Goal: Information Seeking & Learning: Compare options

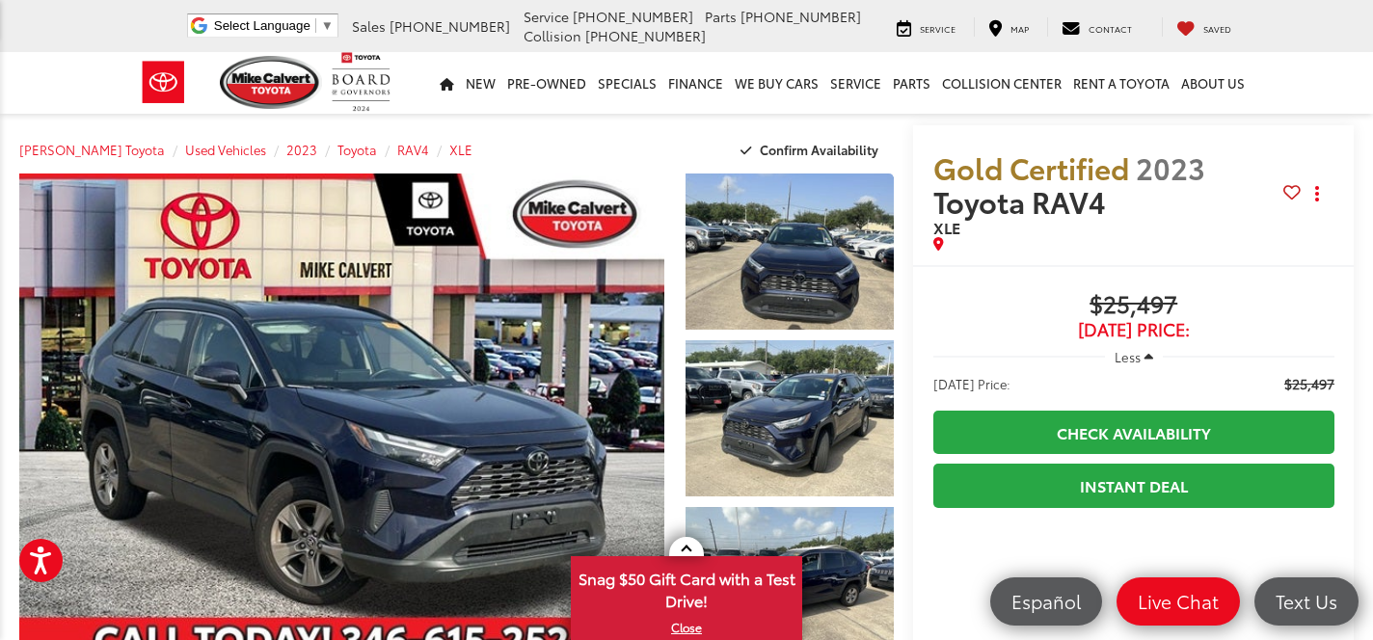
click at [1011, 168] on span "Gold Certified" at bounding box center [1032, 167] width 196 height 41
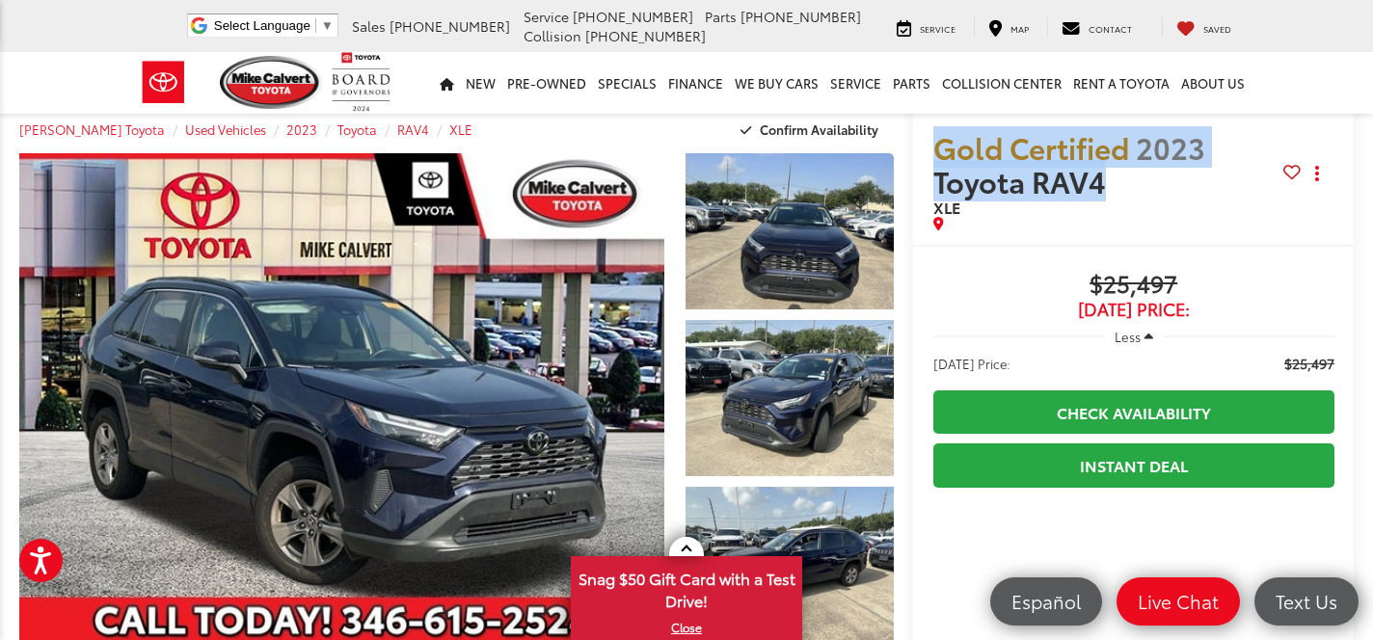
scroll to position [38, 0]
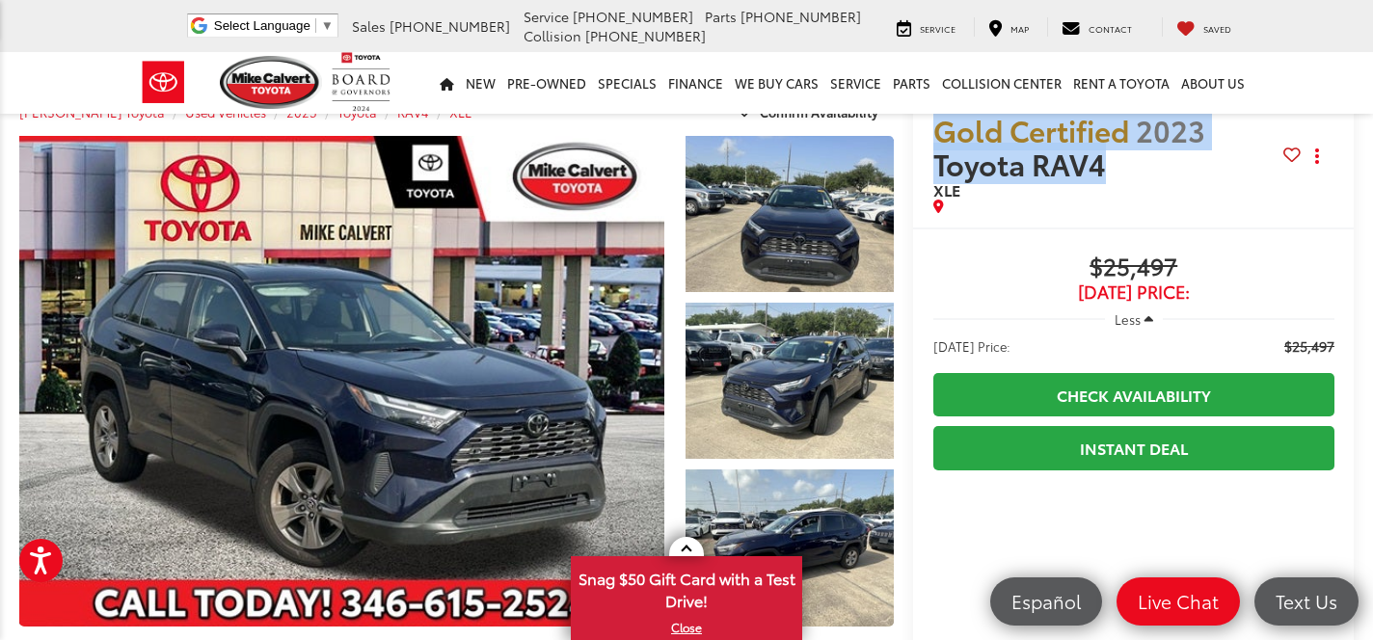
click at [1011, 168] on span "Toyota RAV4" at bounding box center [1023, 163] width 179 height 41
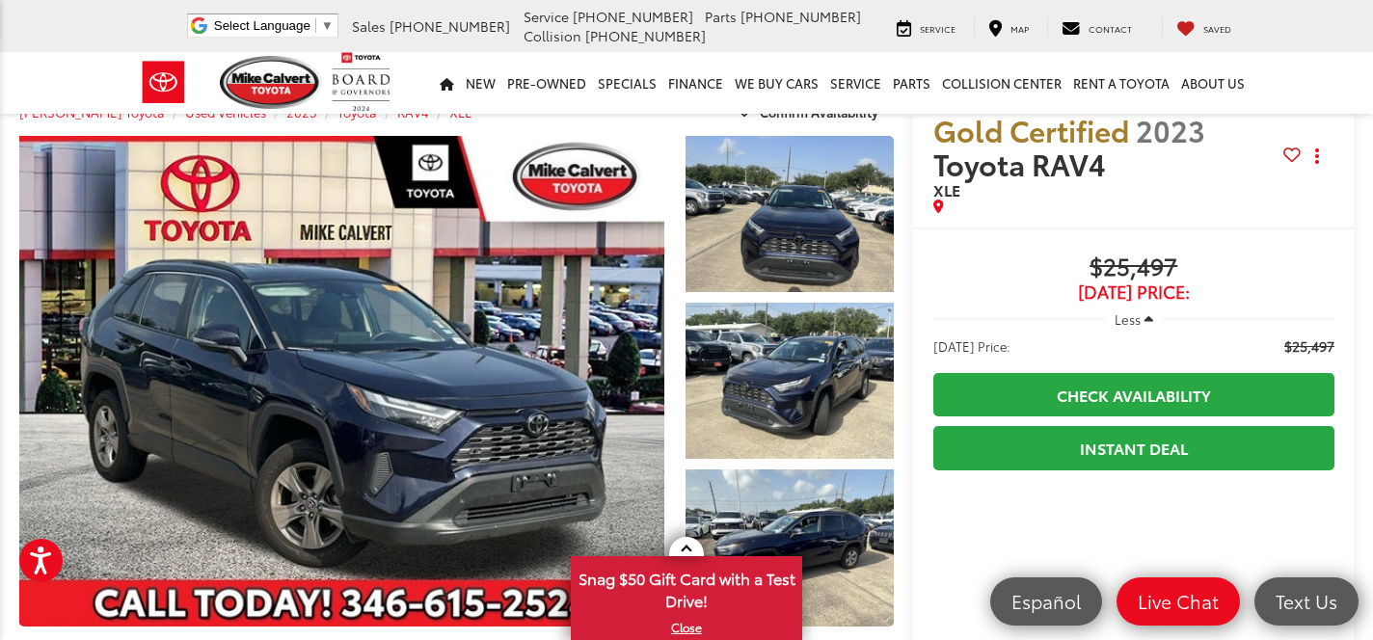
click at [1011, 168] on span "Toyota RAV4" at bounding box center [1023, 163] width 179 height 41
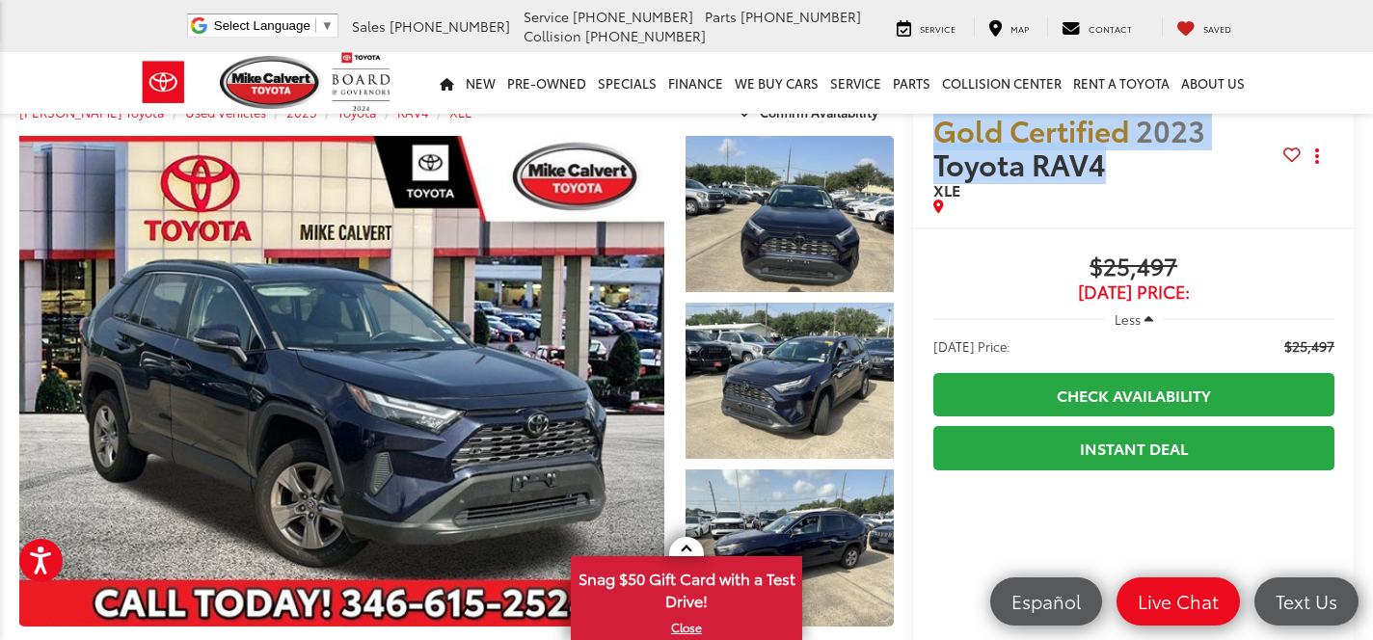
click at [1011, 168] on span "Toyota RAV4" at bounding box center [1023, 163] width 179 height 41
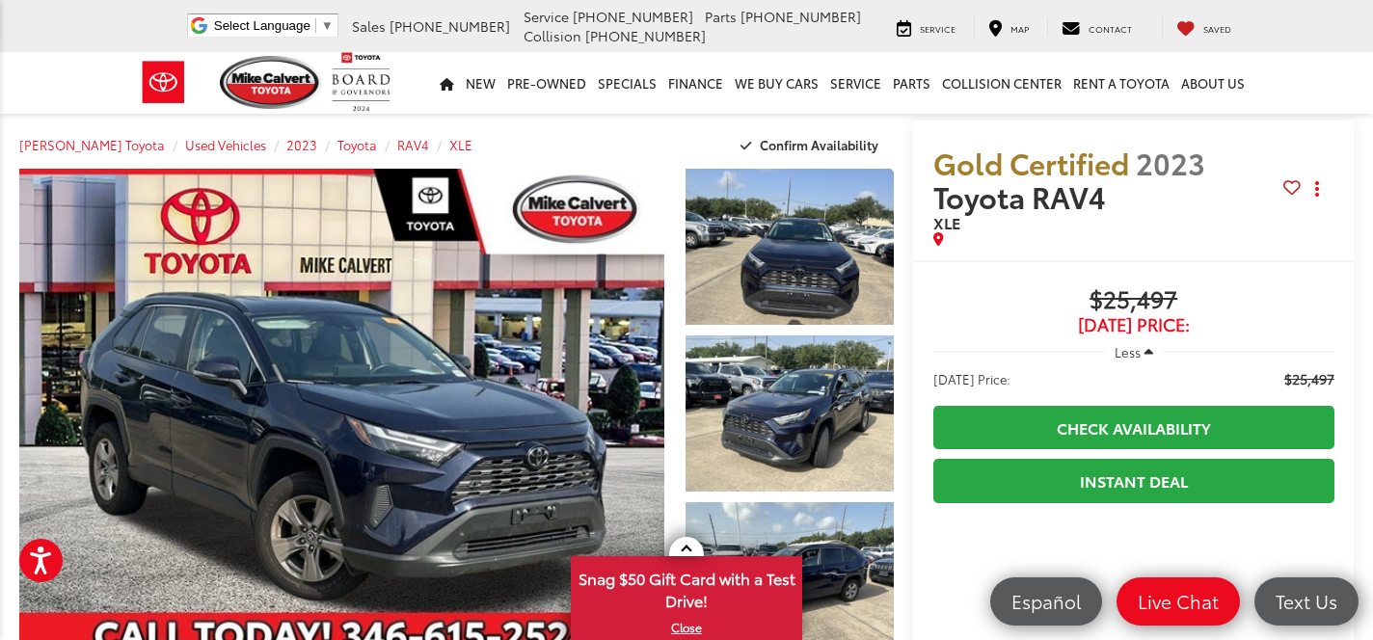
scroll to position [0, 0]
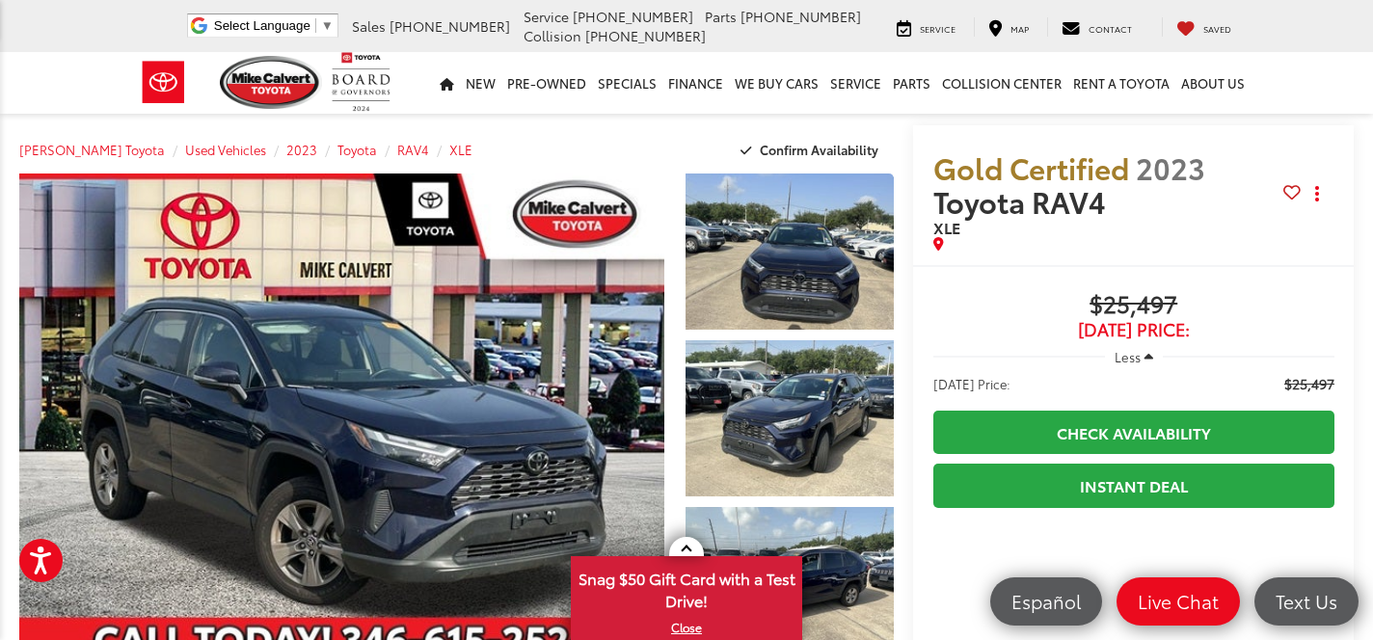
click at [939, 169] on span "Gold Certified" at bounding box center [1032, 167] width 196 height 41
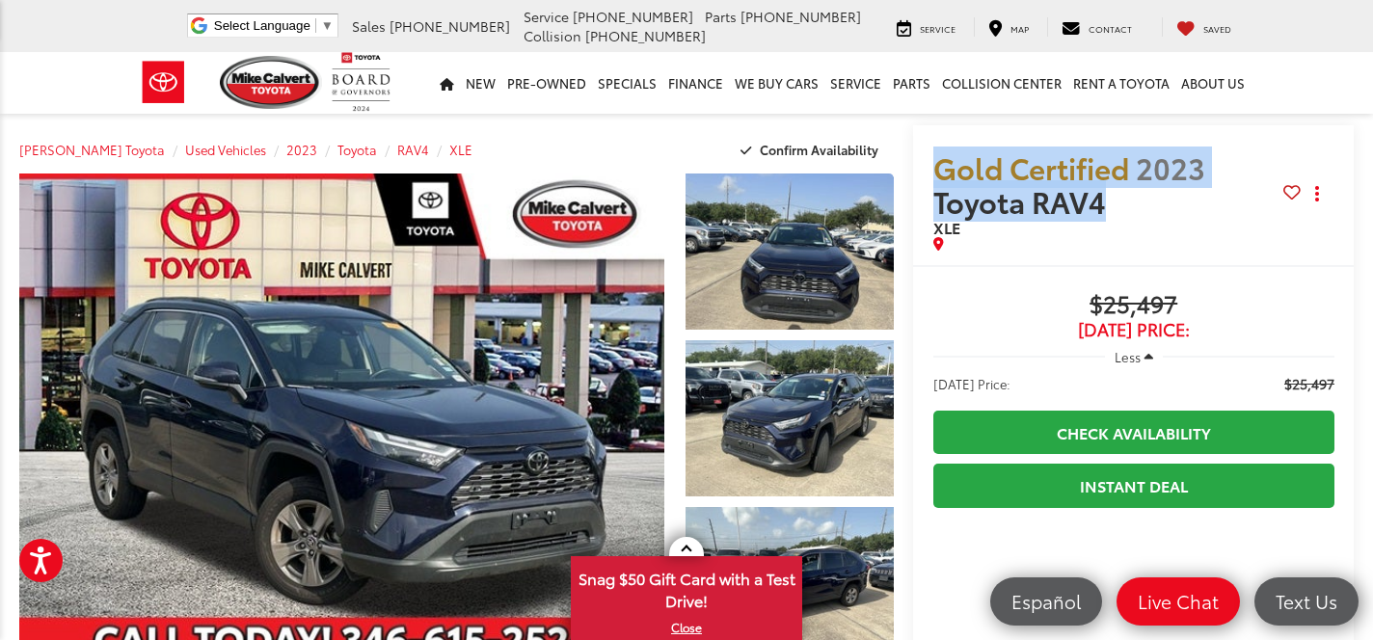
click at [913, 160] on div "Gold Certified 2023 Toyota RAV4 XLE Copy Link Share Print" at bounding box center [1133, 195] width 441 height 140
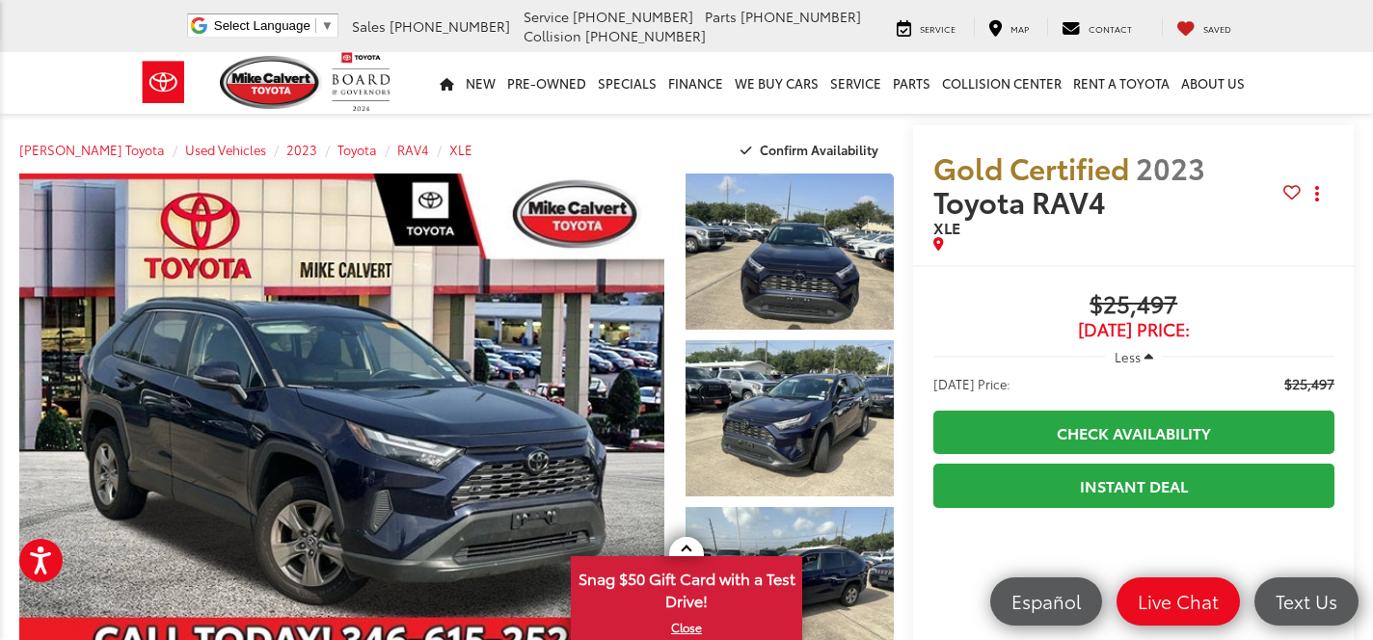
click at [937, 169] on span "Gold Certified" at bounding box center [1032, 167] width 196 height 41
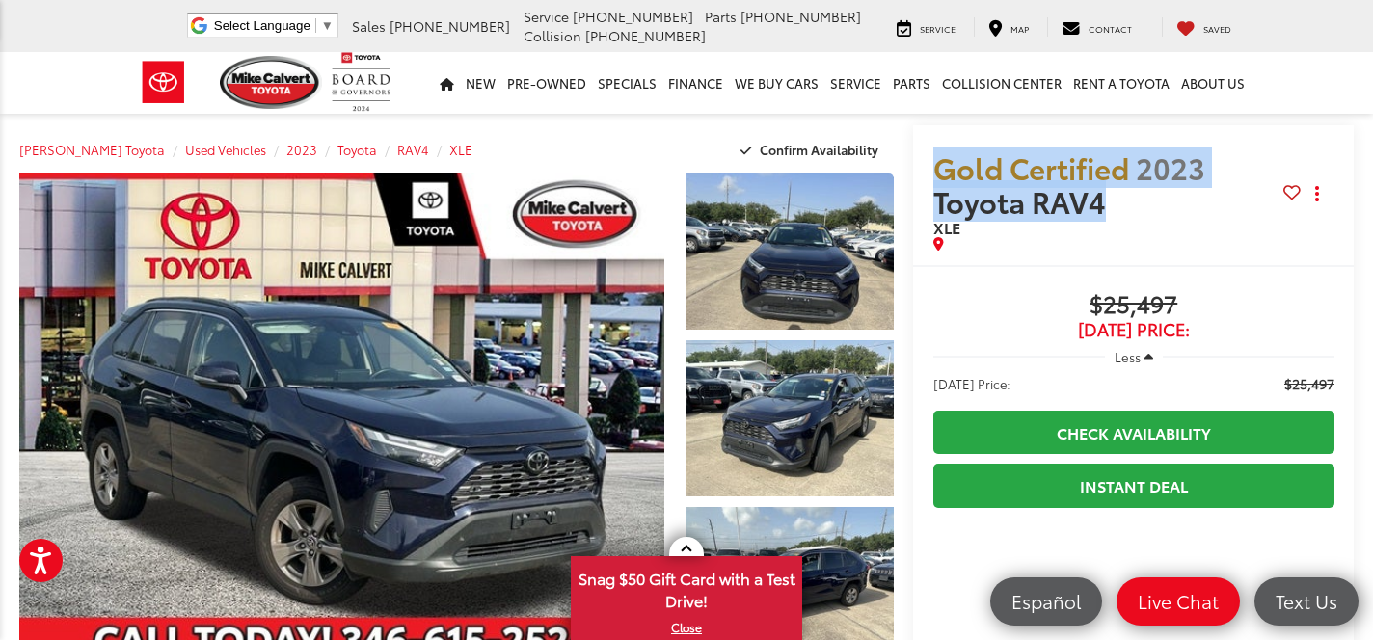
click at [914, 159] on div "Gold Certified 2023 Toyota RAV4 XLE Copy Link Share Print" at bounding box center [1133, 195] width 441 height 140
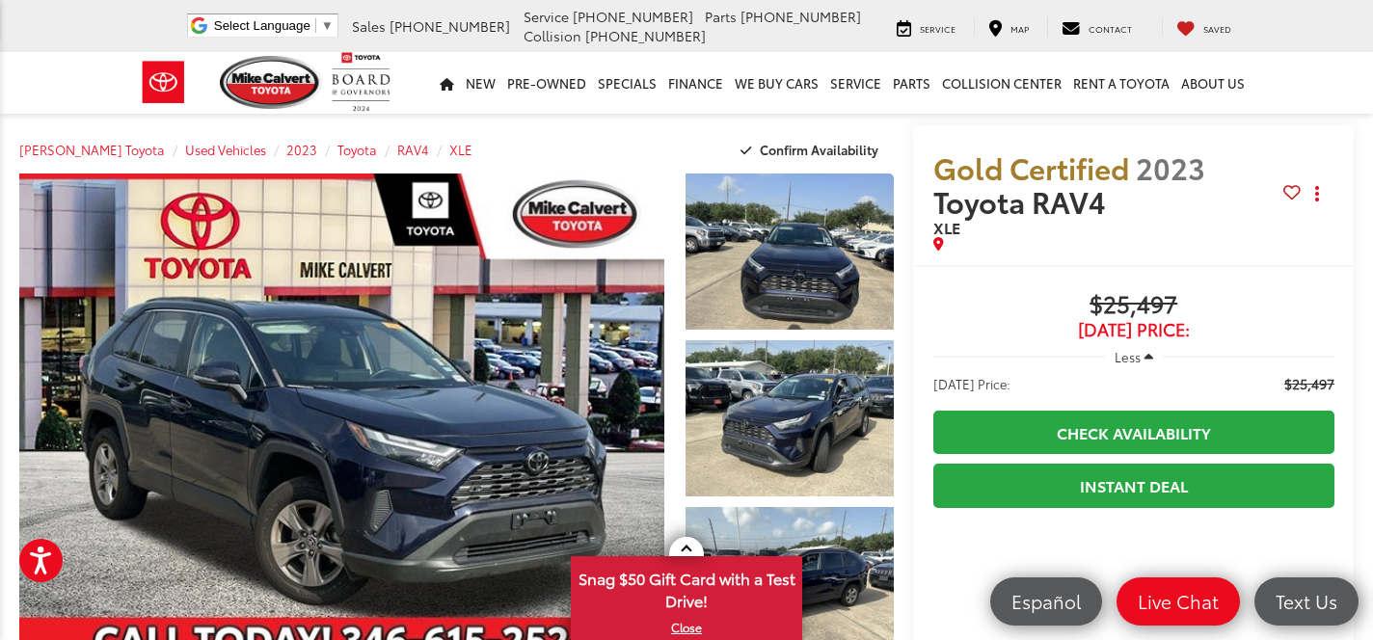
click at [934, 167] on span "Gold Certified" at bounding box center [1032, 167] width 196 height 41
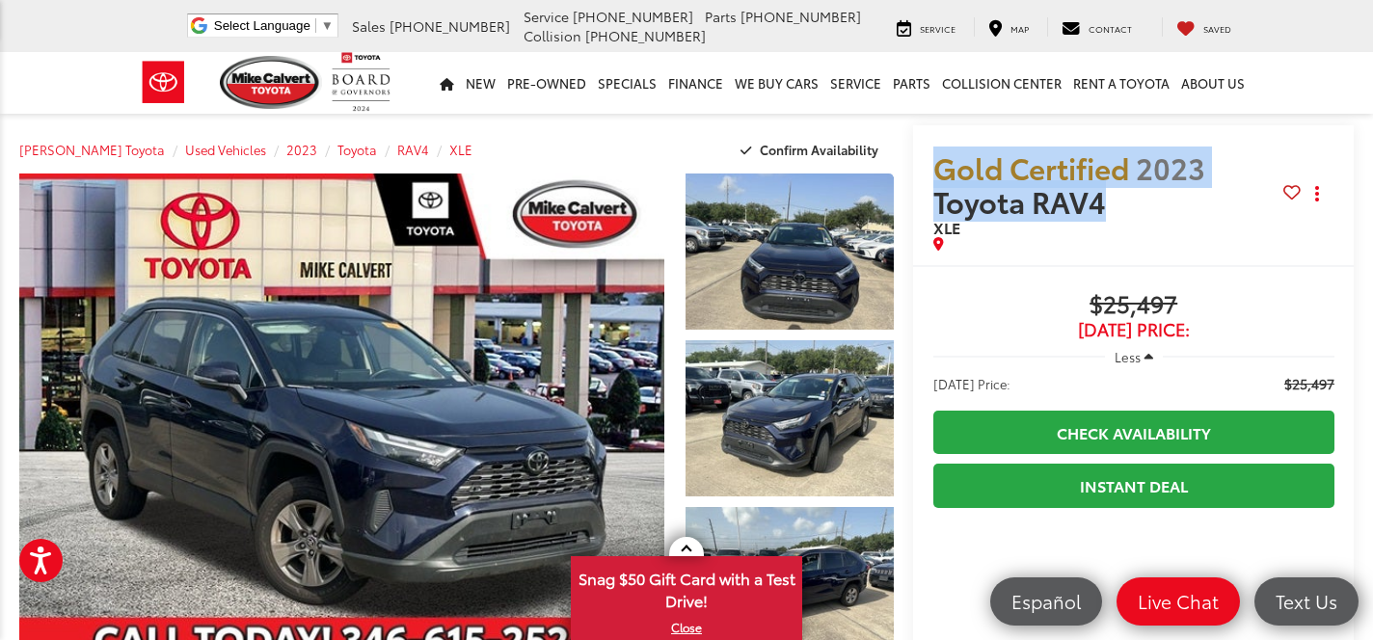
click at [913, 155] on div "Gold Certified 2023 Toyota RAV4 XLE Copy Link Share Print" at bounding box center [1133, 195] width 441 height 140
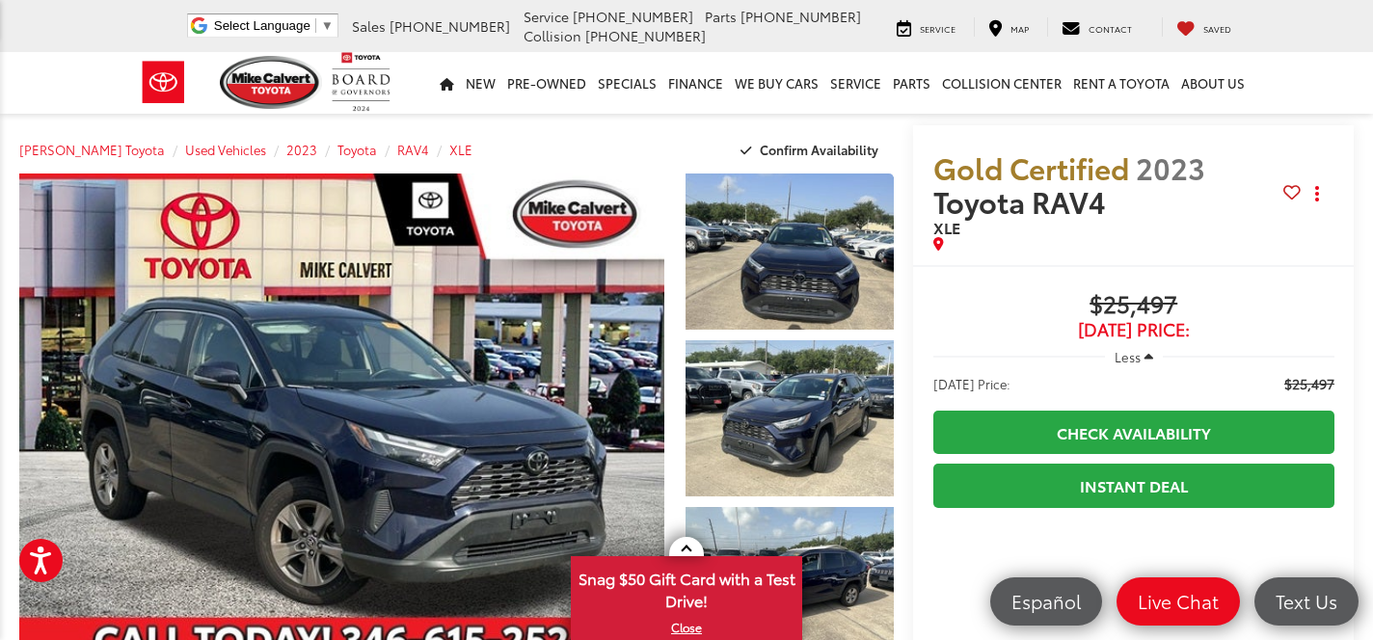
click at [938, 223] on span "XLE" at bounding box center [947, 227] width 27 height 22
click at [934, 177] on span "Gold Certified" at bounding box center [1032, 167] width 196 height 41
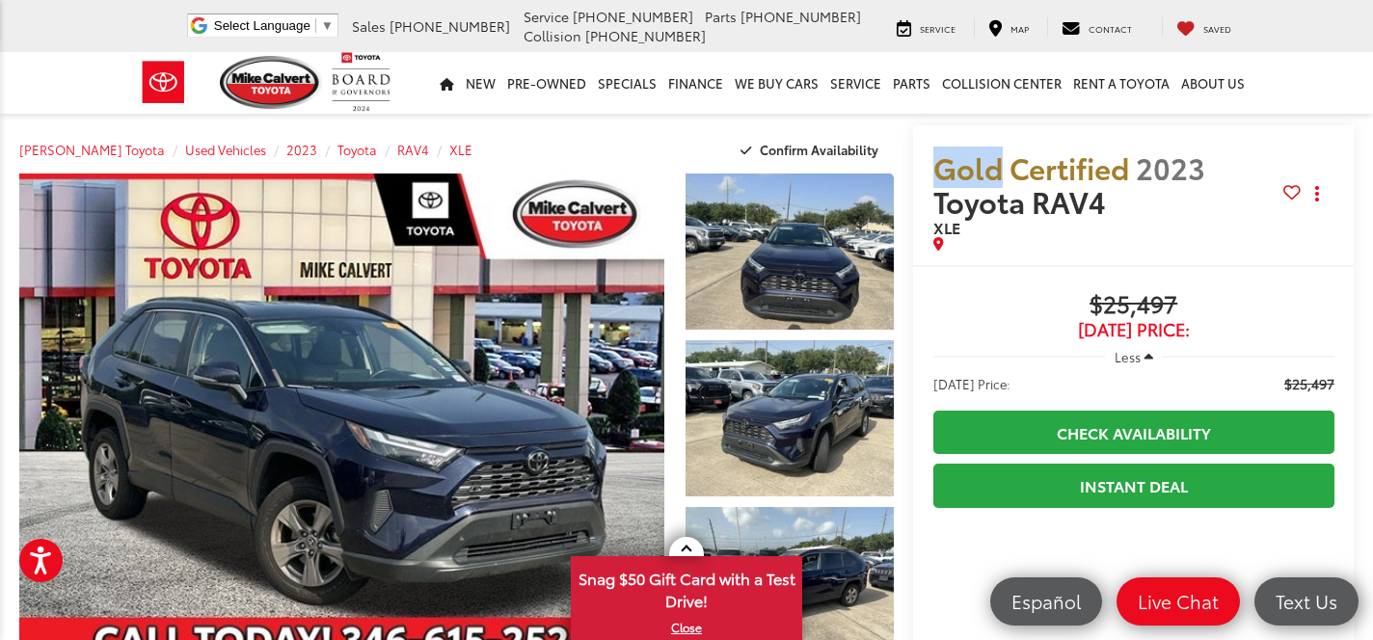
click at [934, 177] on span "Gold Certified" at bounding box center [1032, 167] width 196 height 41
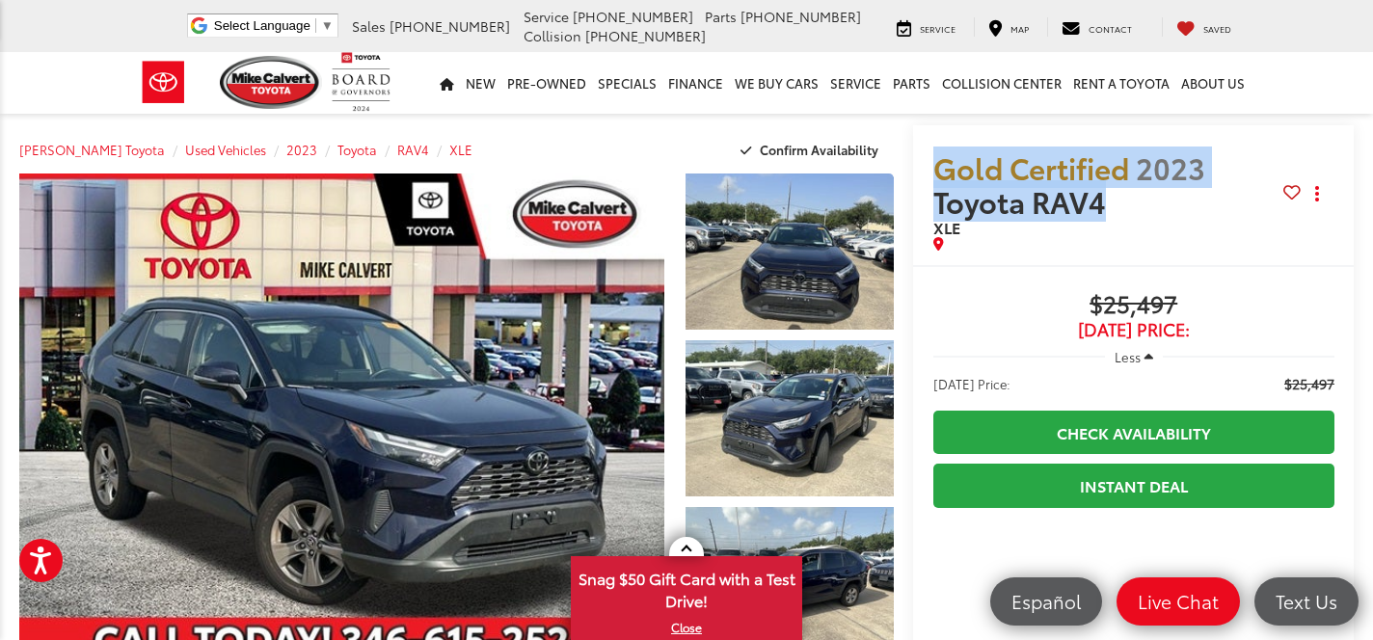
click at [934, 170] on span "Gold Certified" at bounding box center [1032, 167] width 196 height 41
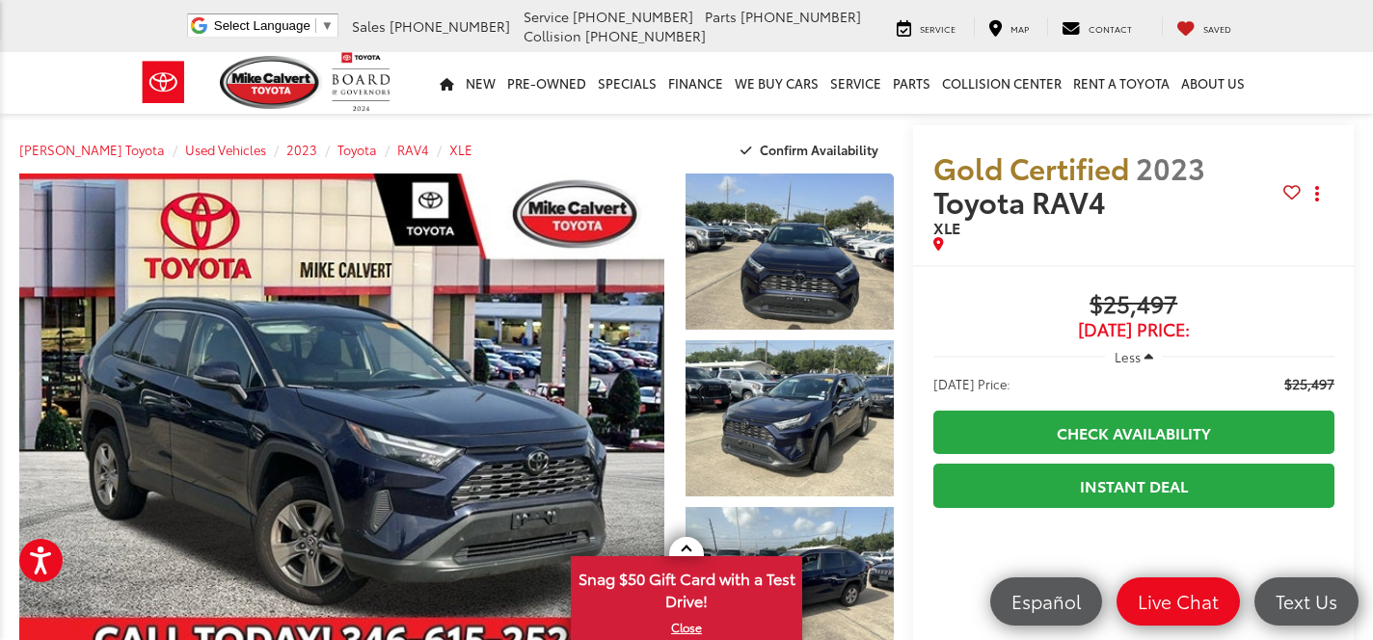
click at [934, 170] on span "Gold Certified" at bounding box center [1032, 167] width 196 height 41
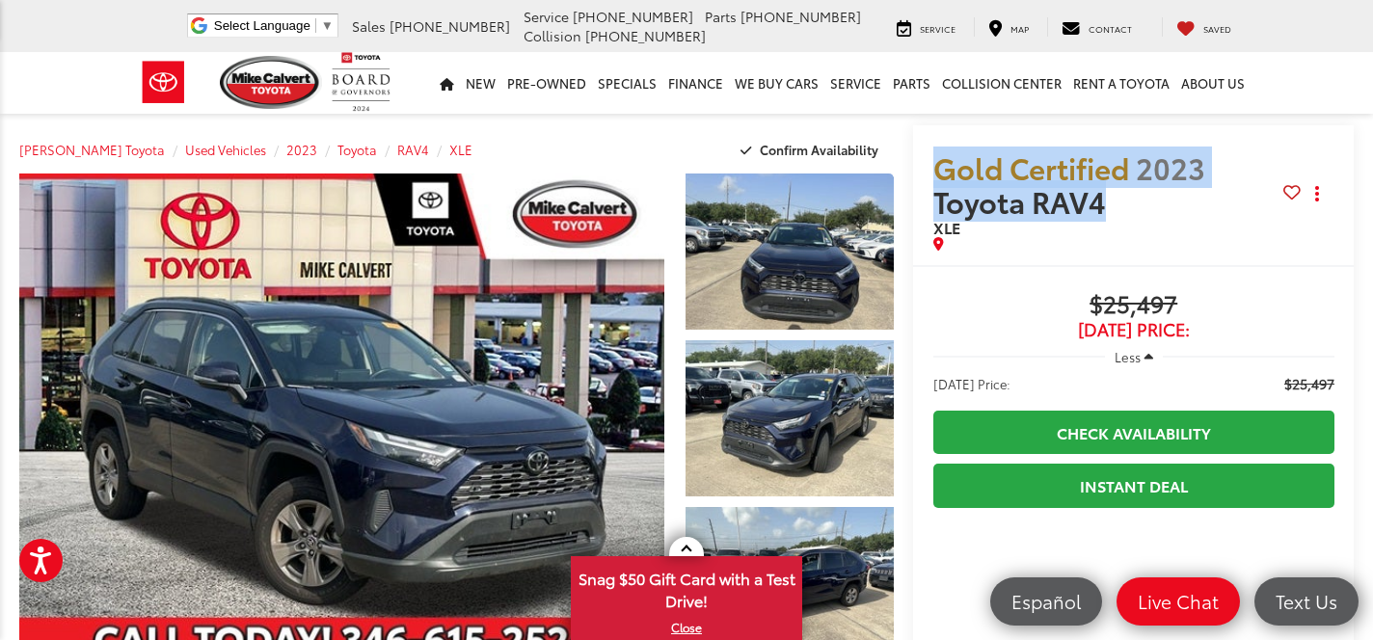
click at [934, 170] on span "Gold Certified" at bounding box center [1032, 167] width 196 height 41
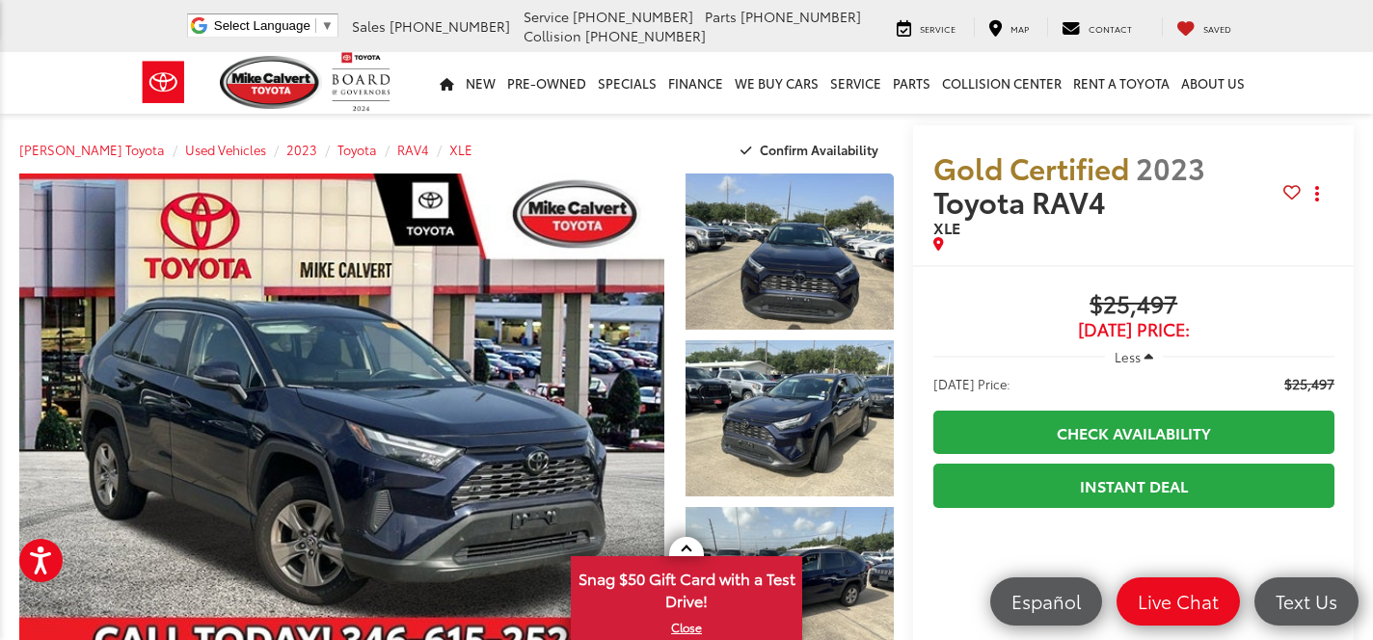
click at [1019, 48] on div "Mike Calvert Toyota Select Language ​ ▼ Sales 713-597-5313 Service 346-577-8734…" at bounding box center [686, 26] width 1128 height 52
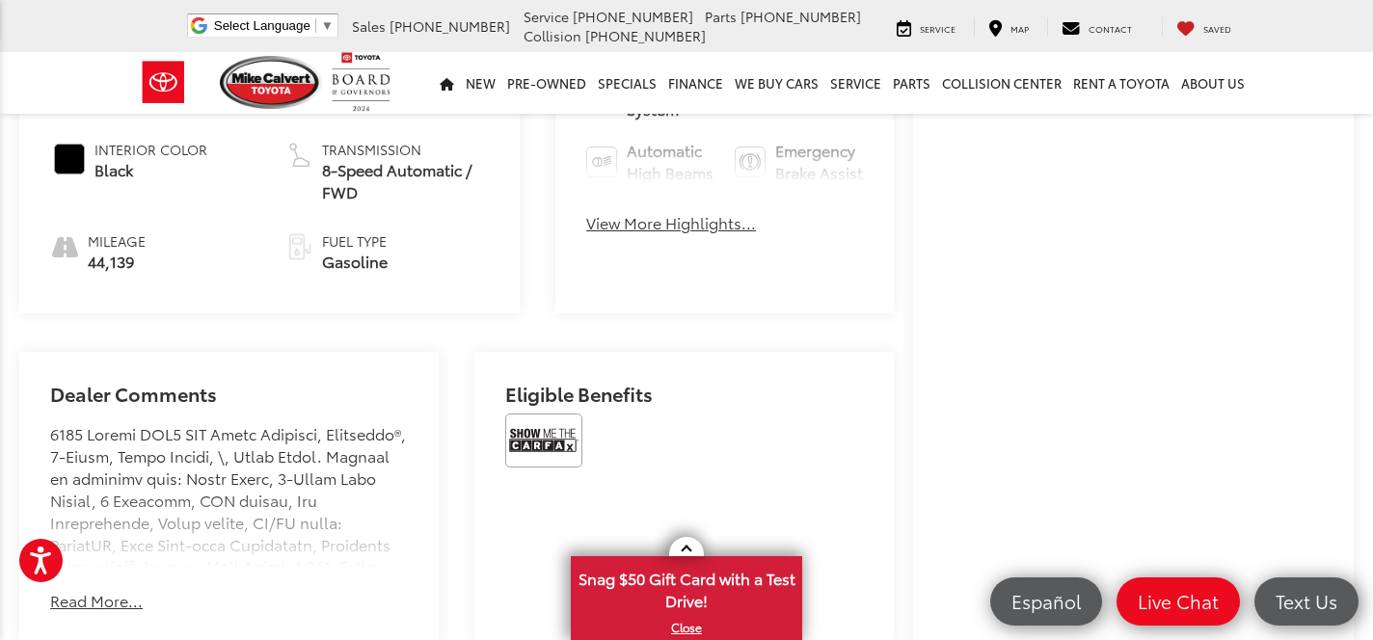
scroll to position [968, 0]
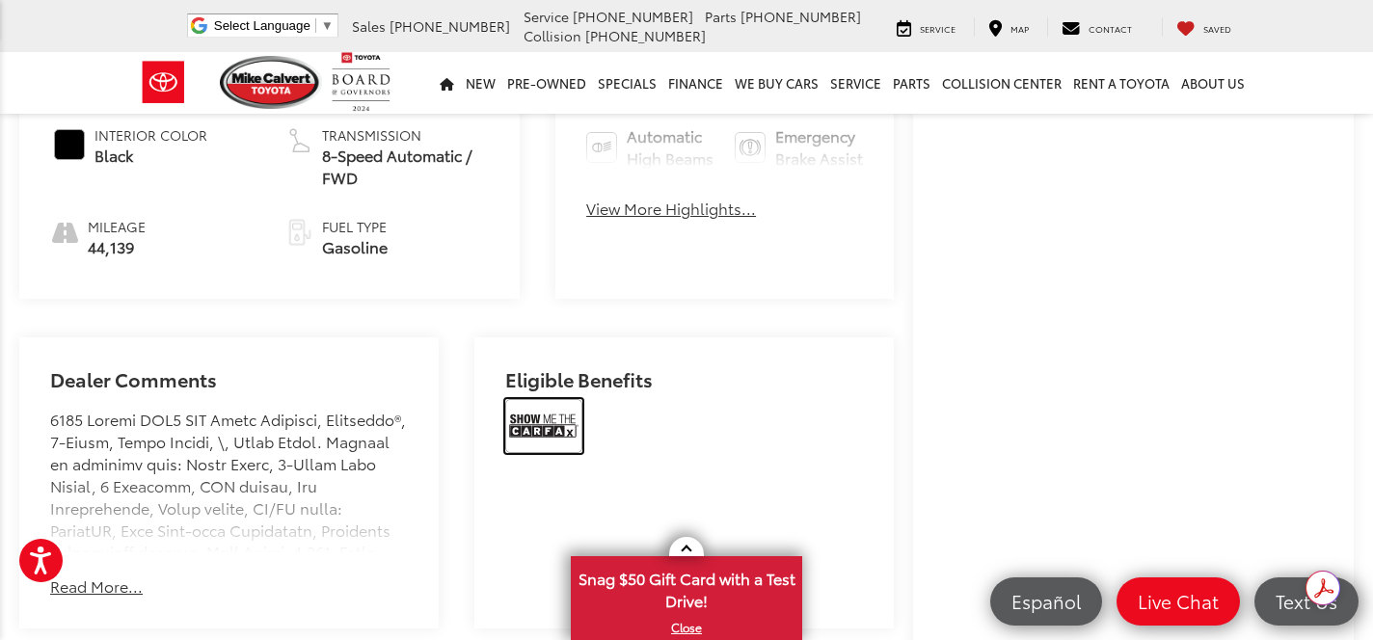
click at [516, 432] on img at bounding box center [543, 426] width 77 height 54
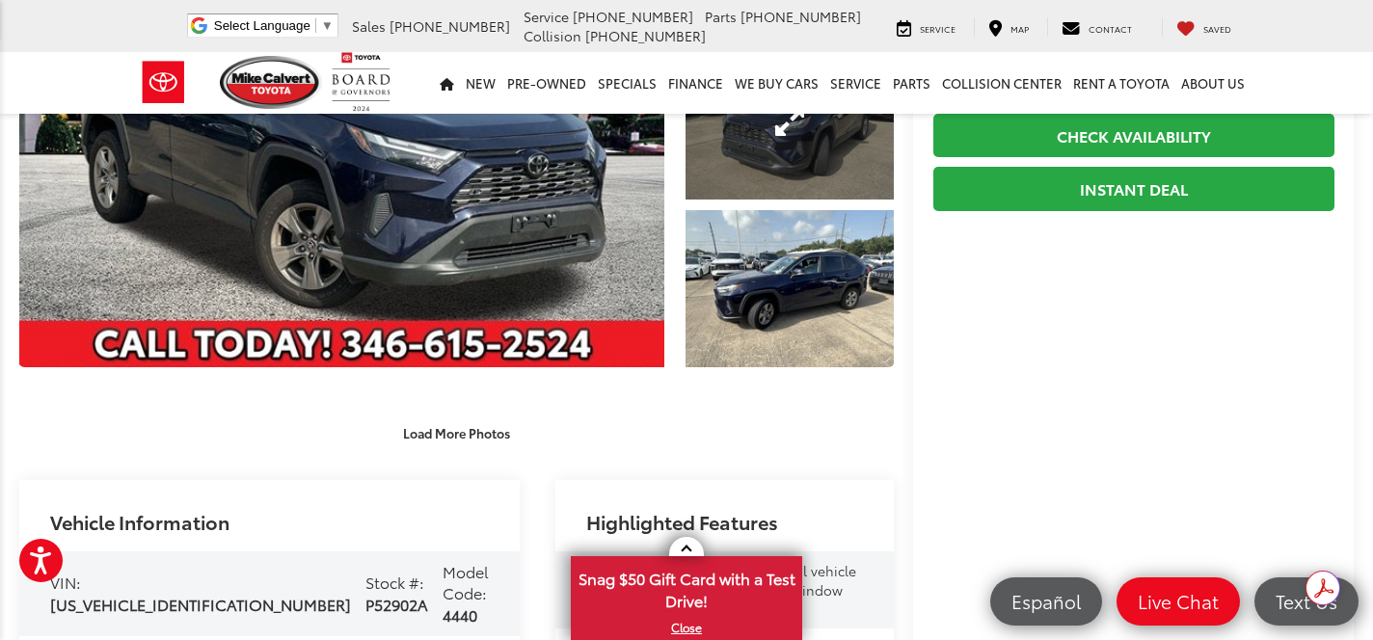
scroll to position [333, 0]
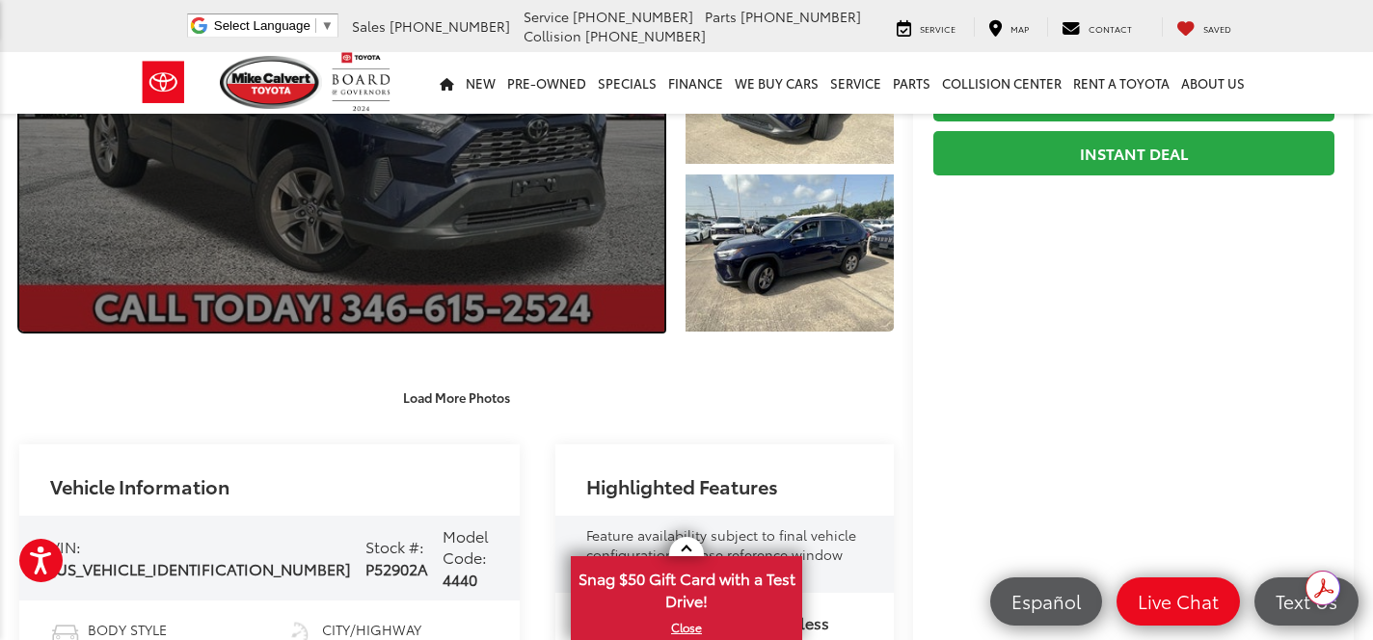
click at [472, 179] on link "Expand Photo 0" at bounding box center [341, 86] width 645 height 491
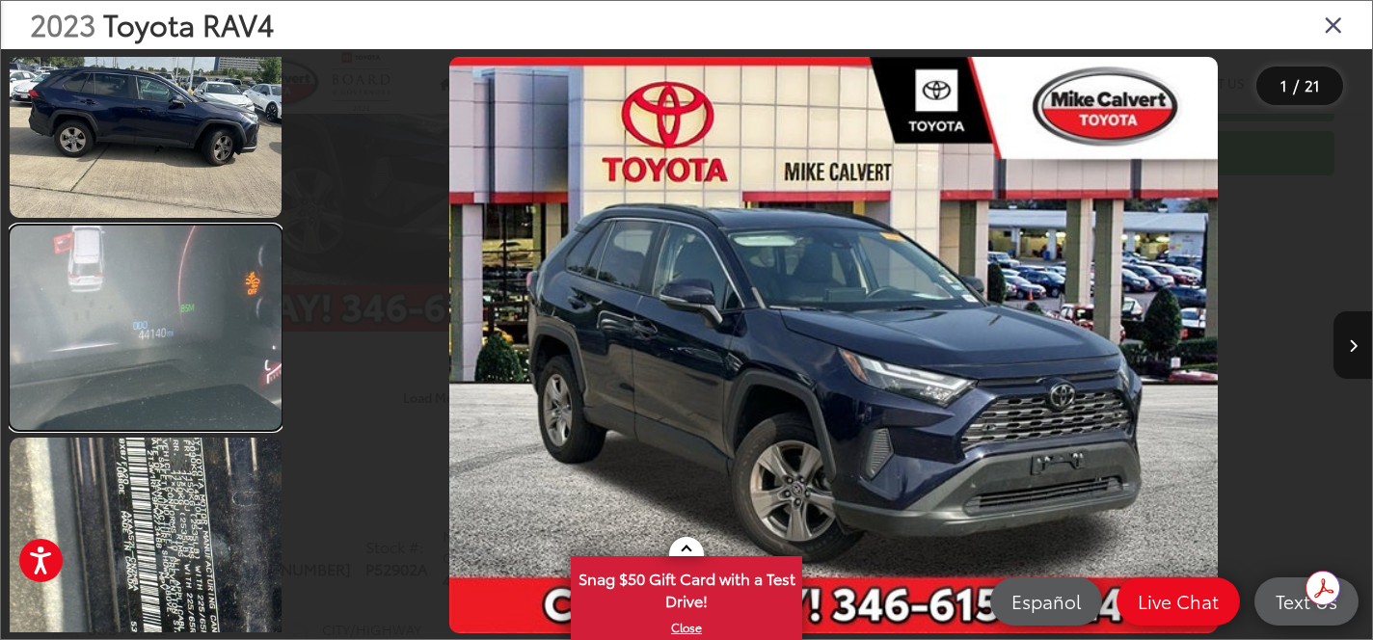
click at [157, 355] on link at bounding box center [146, 328] width 272 height 204
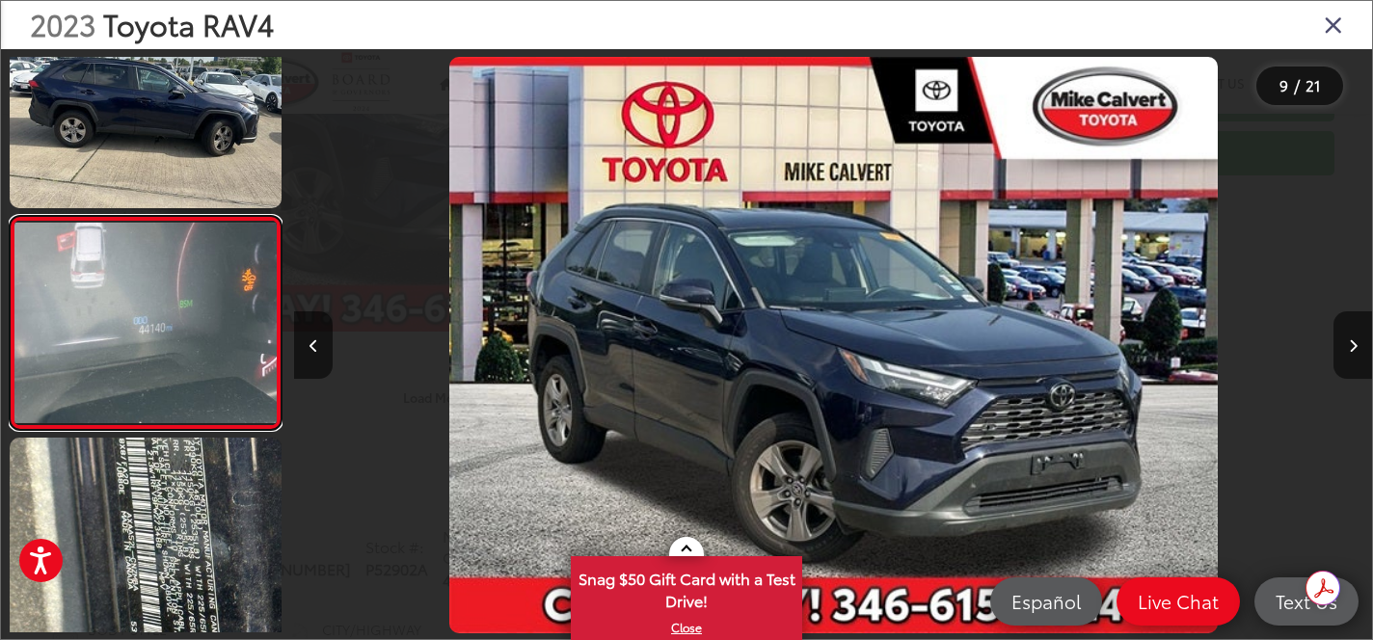
scroll to position [1571, 0]
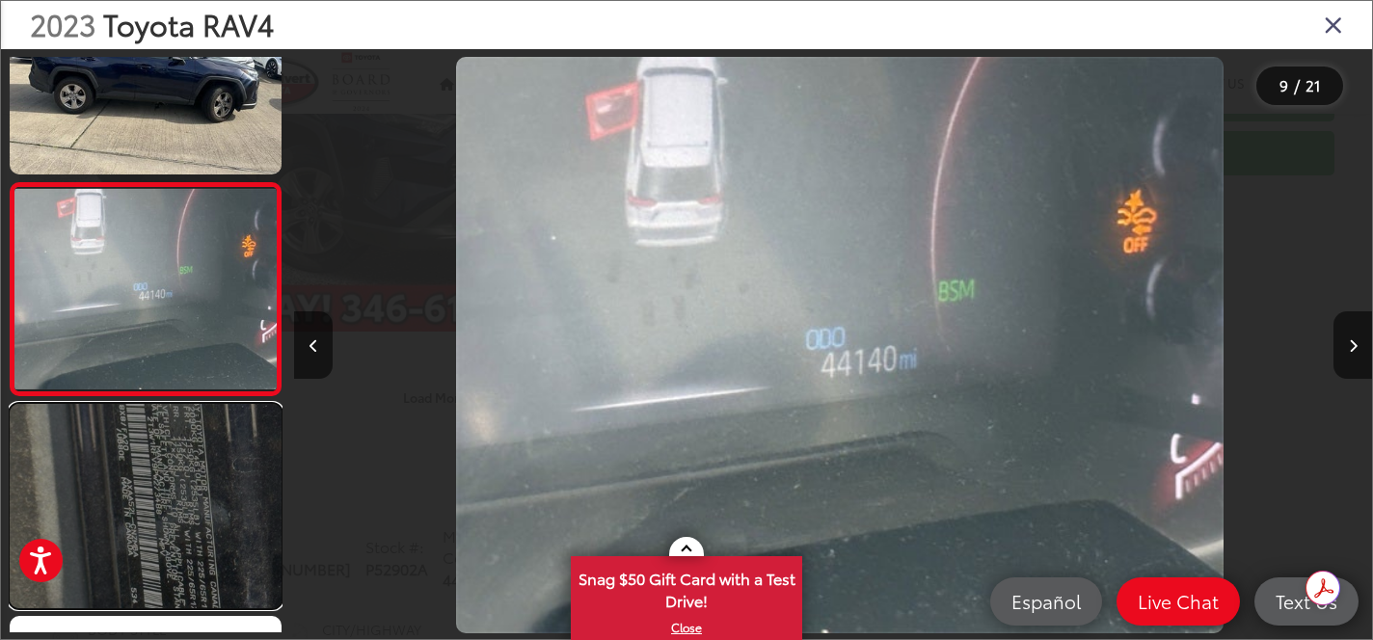
click at [148, 444] on link at bounding box center [146, 506] width 272 height 204
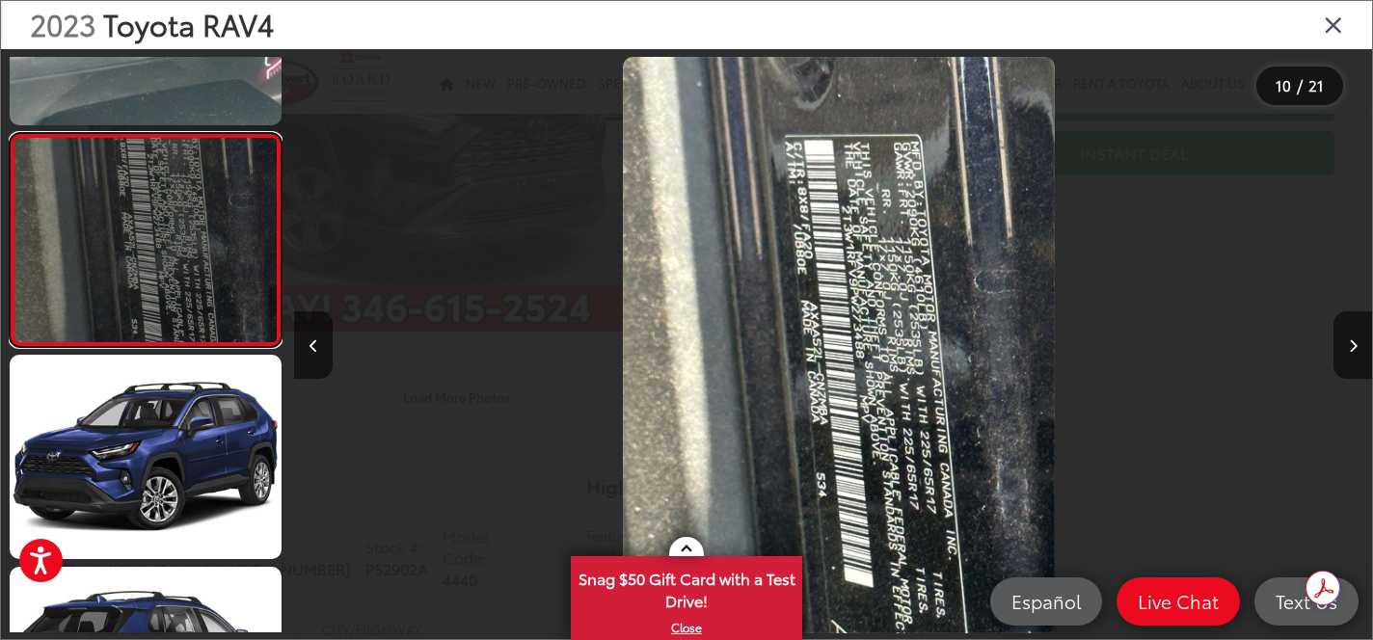
scroll to position [0, 9701]
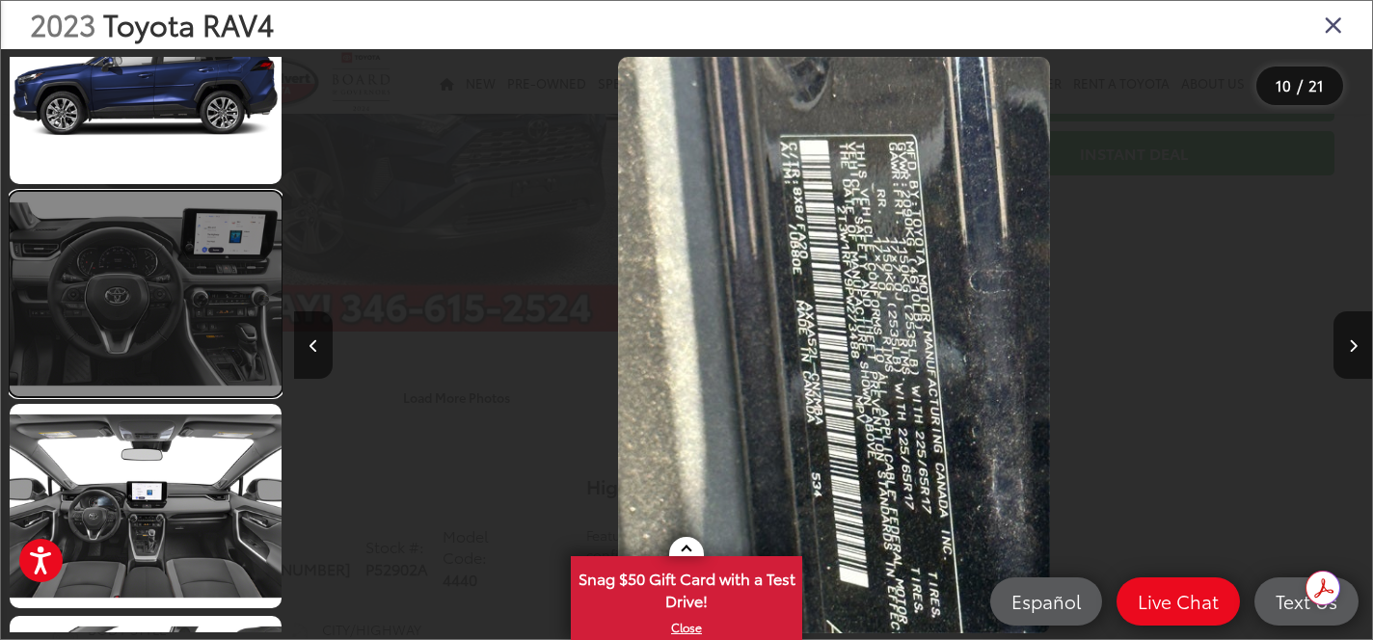
click at [179, 319] on link at bounding box center [146, 294] width 272 height 204
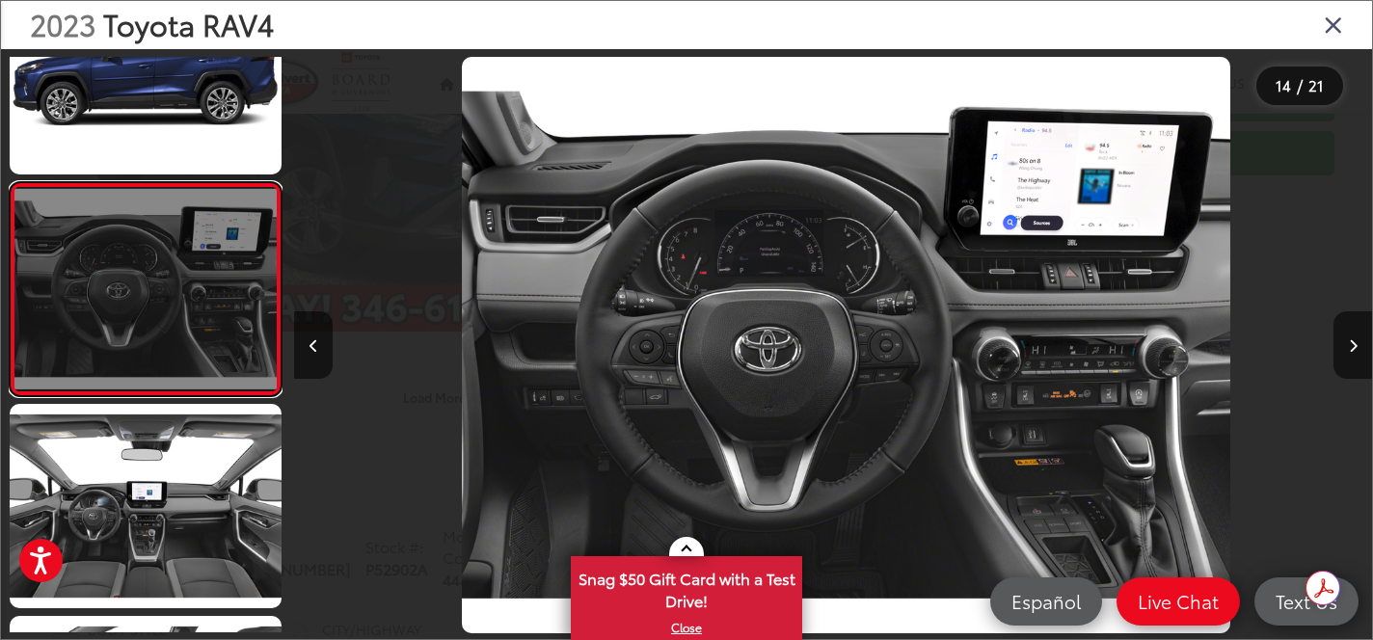
scroll to position [0, 14013]
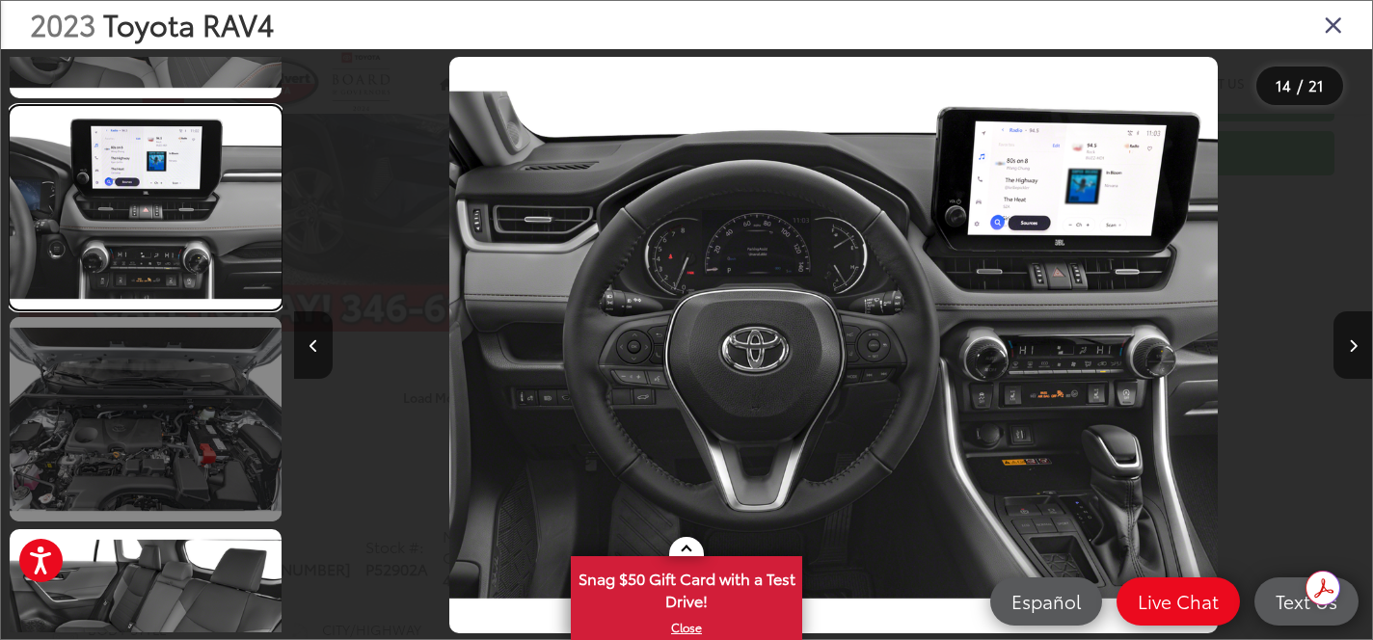
click at [219, 222] on link at bounding box center [146, 208] width 272 height 204
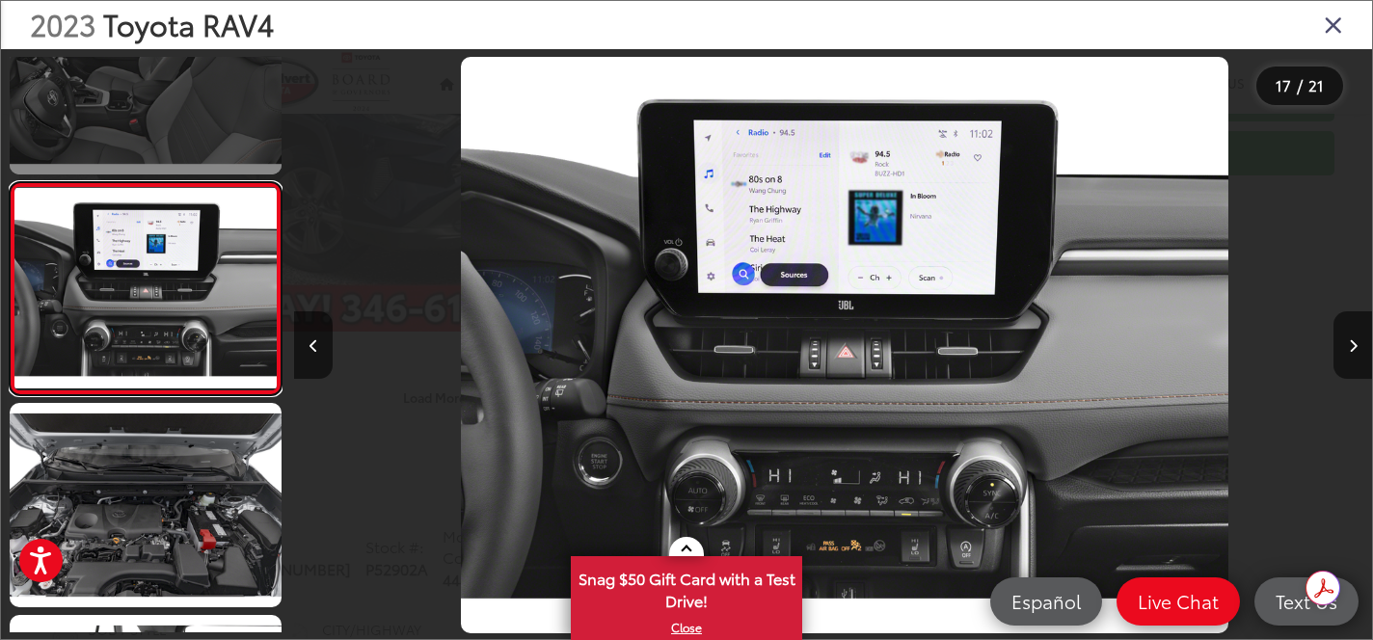
scroll to position [0, 17246]
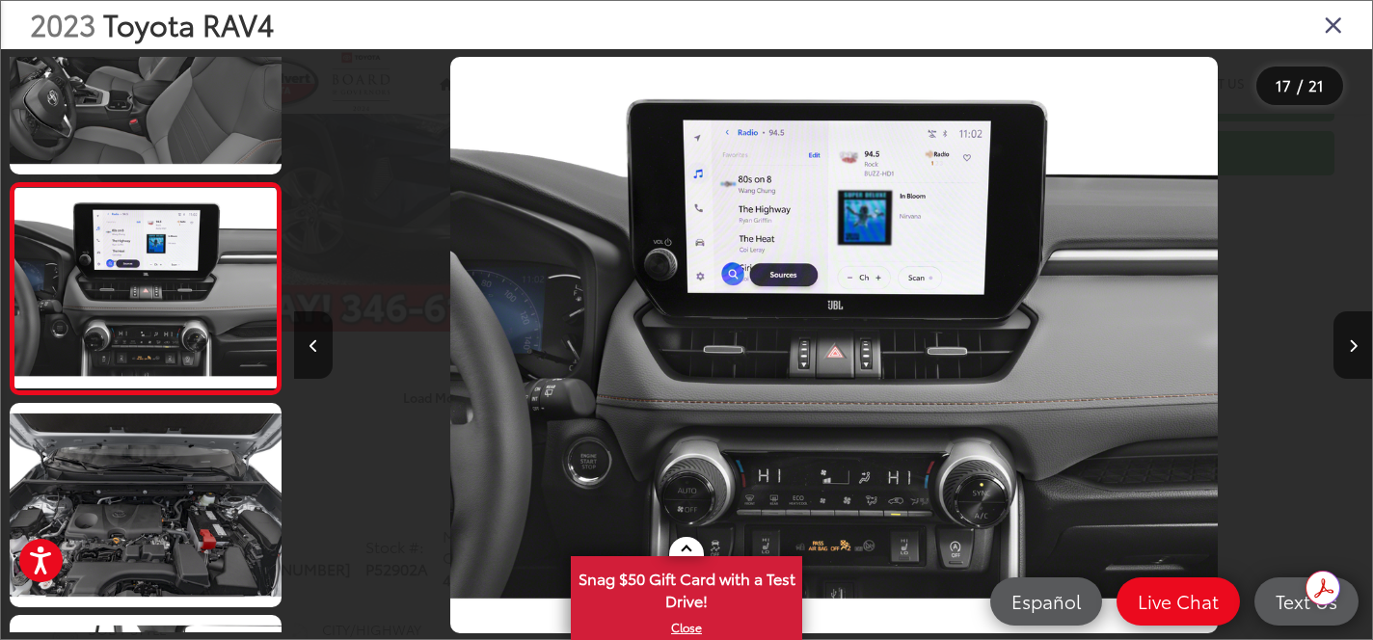
click at [1339, 35] on icon "Close gallery" at bounding box center [1333, 24] width 19 height 25
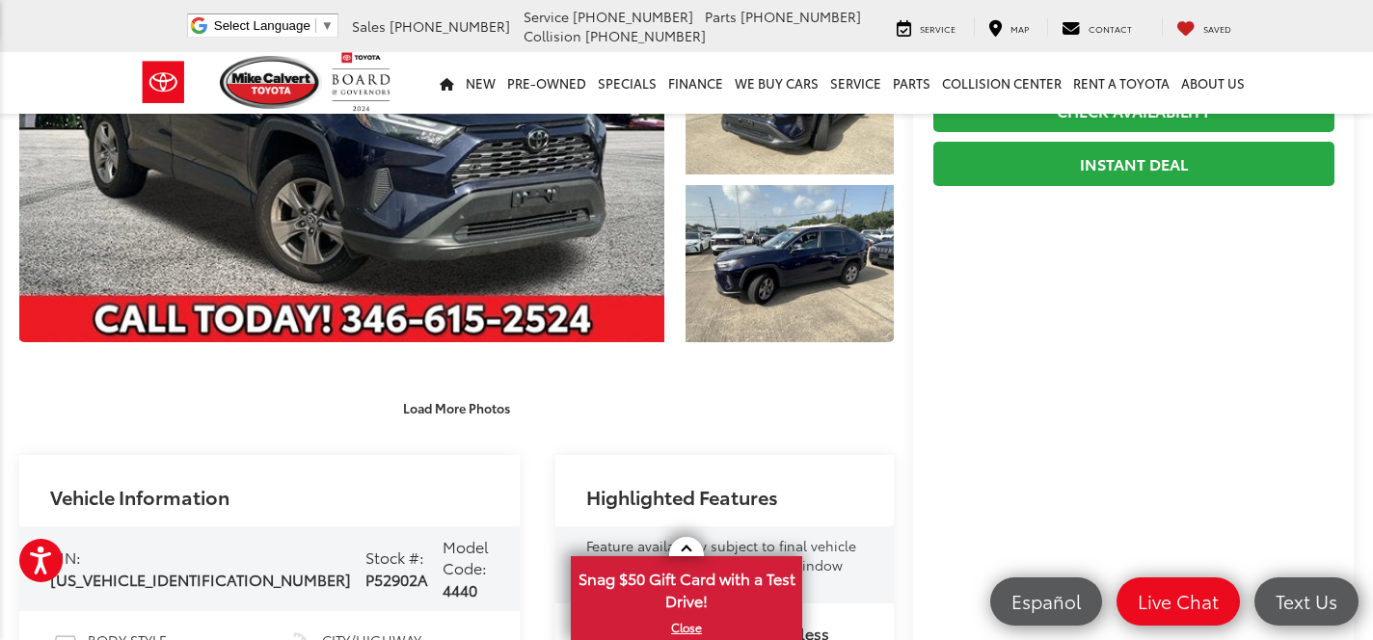
scroll to position [0, 0]
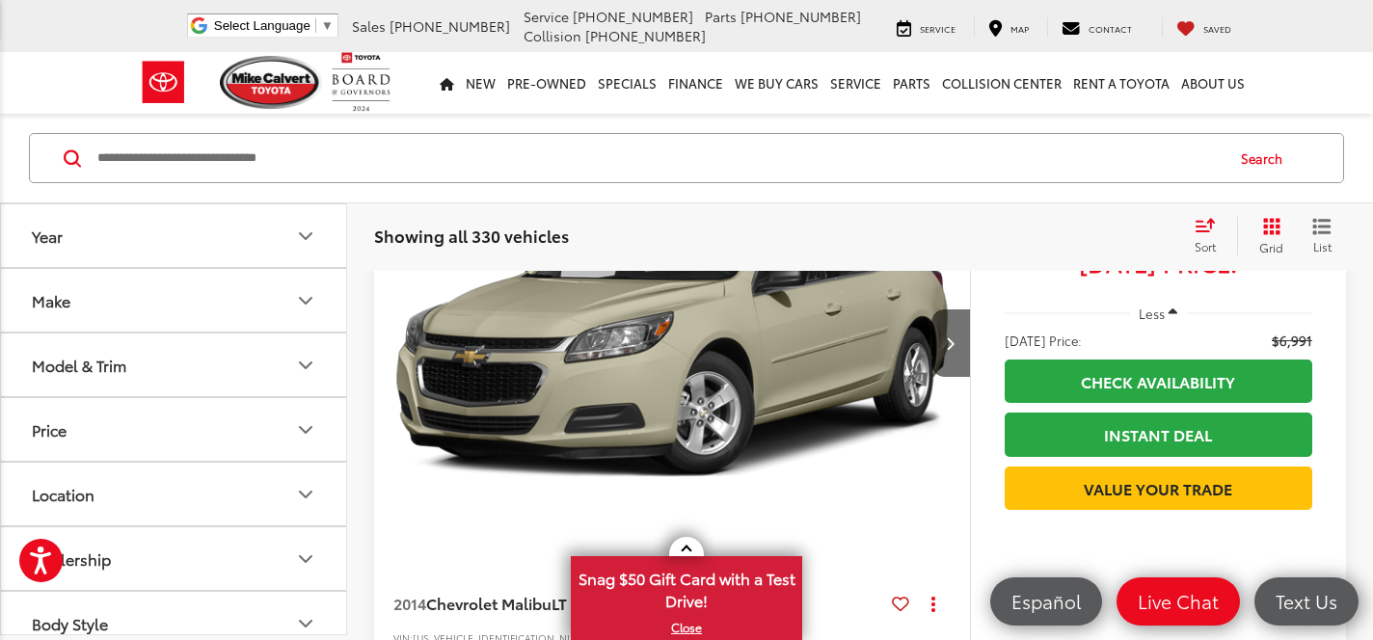
scroll to position [283, 0]
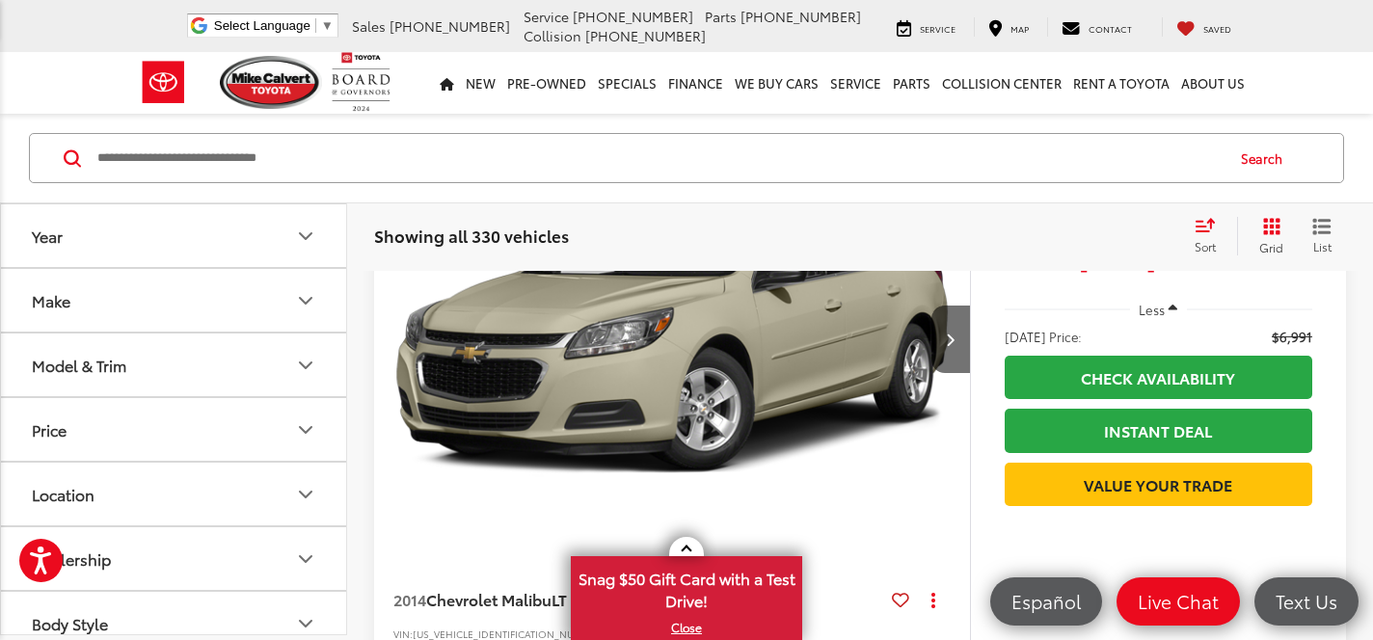
click at [151, 314] on button "Make" at bounding box center [174, 300] width 347 height 63
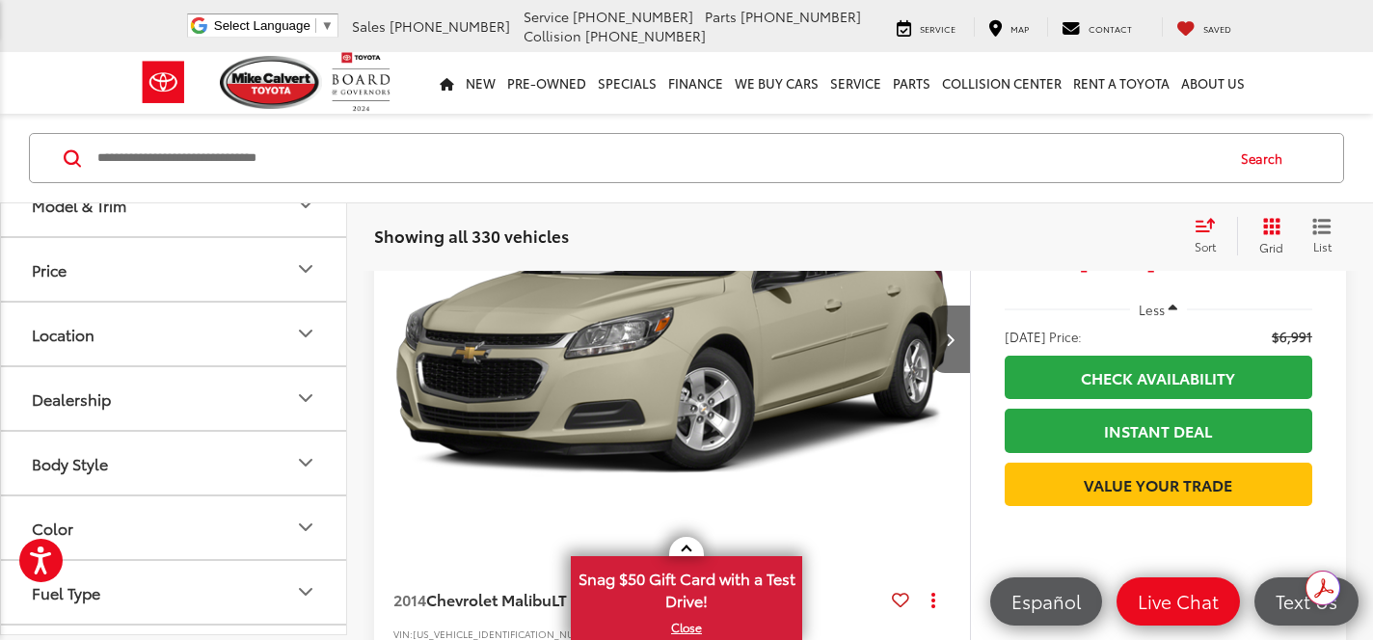
scroll to position [823, 0]
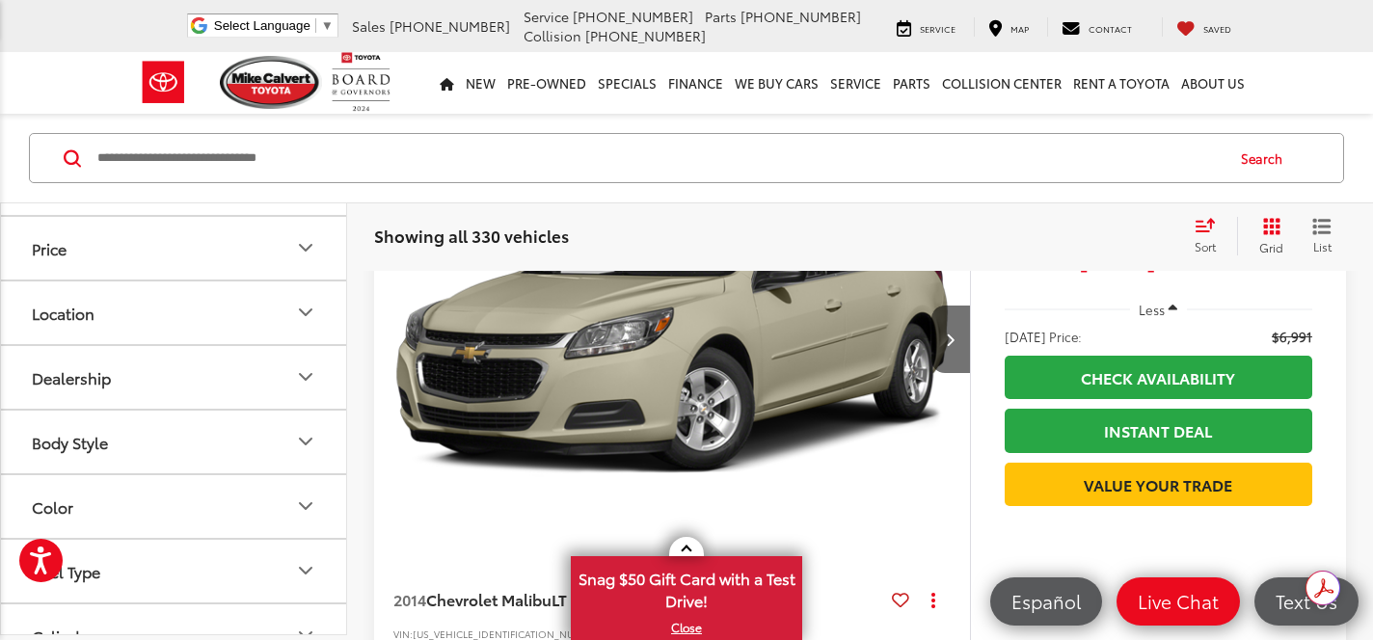
click at [260, 25] on img at bounding box center [260, 25] width 0 height 0
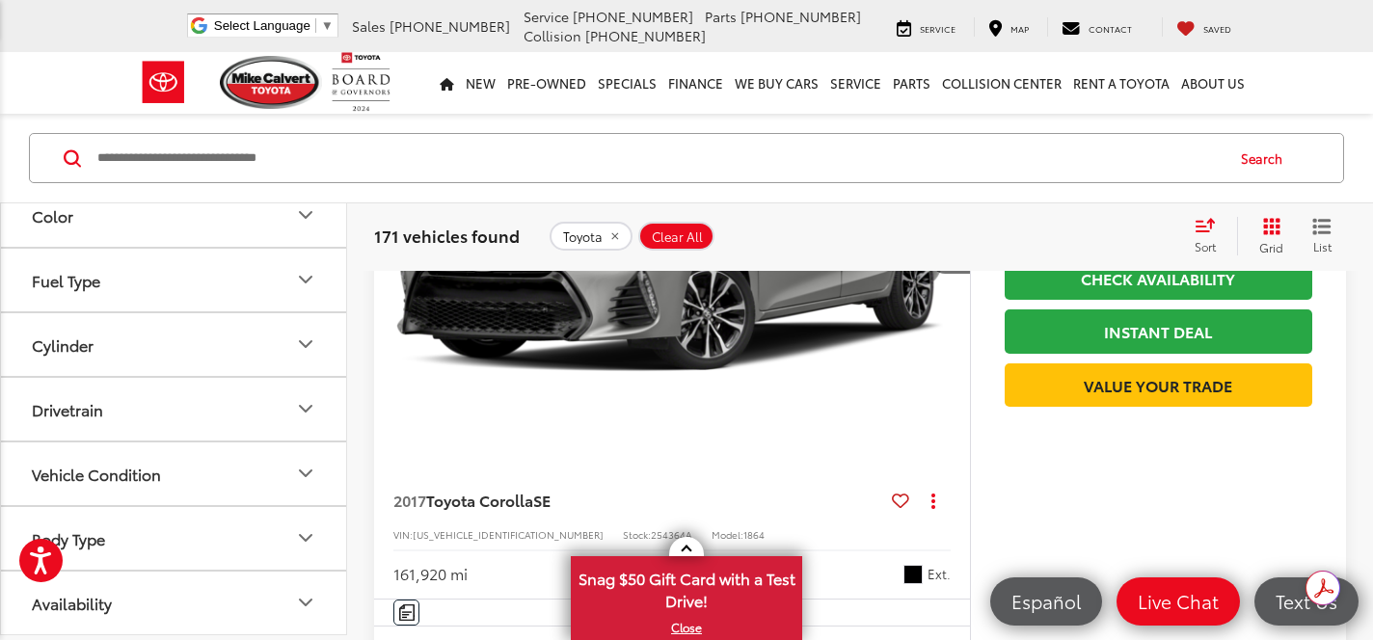
scroll to position [1172, 0]
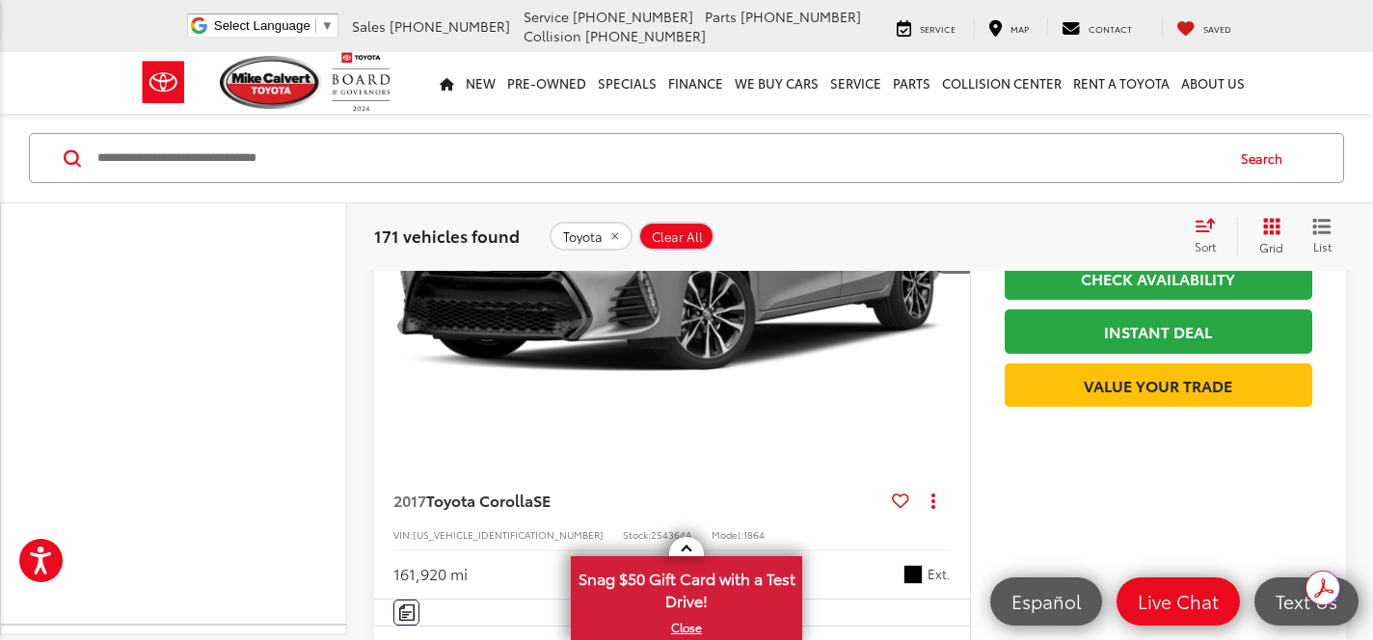
scroll to position [1198, 0]
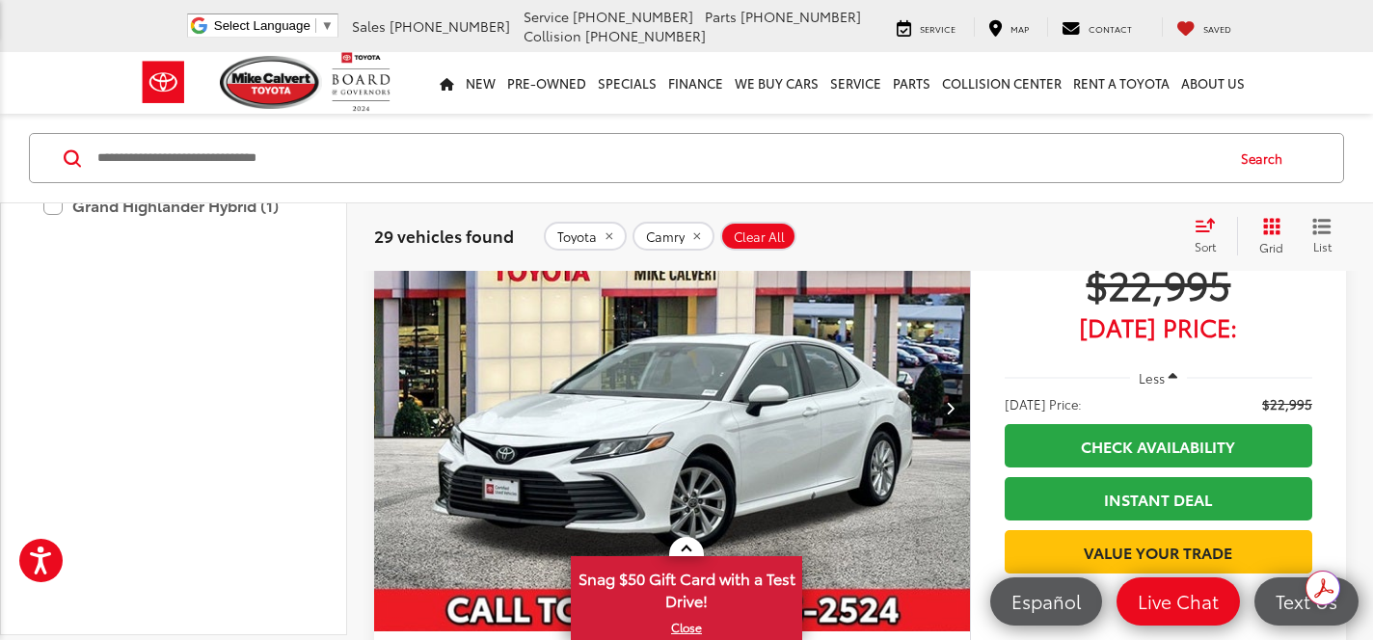
scroll to position [4631, 0]
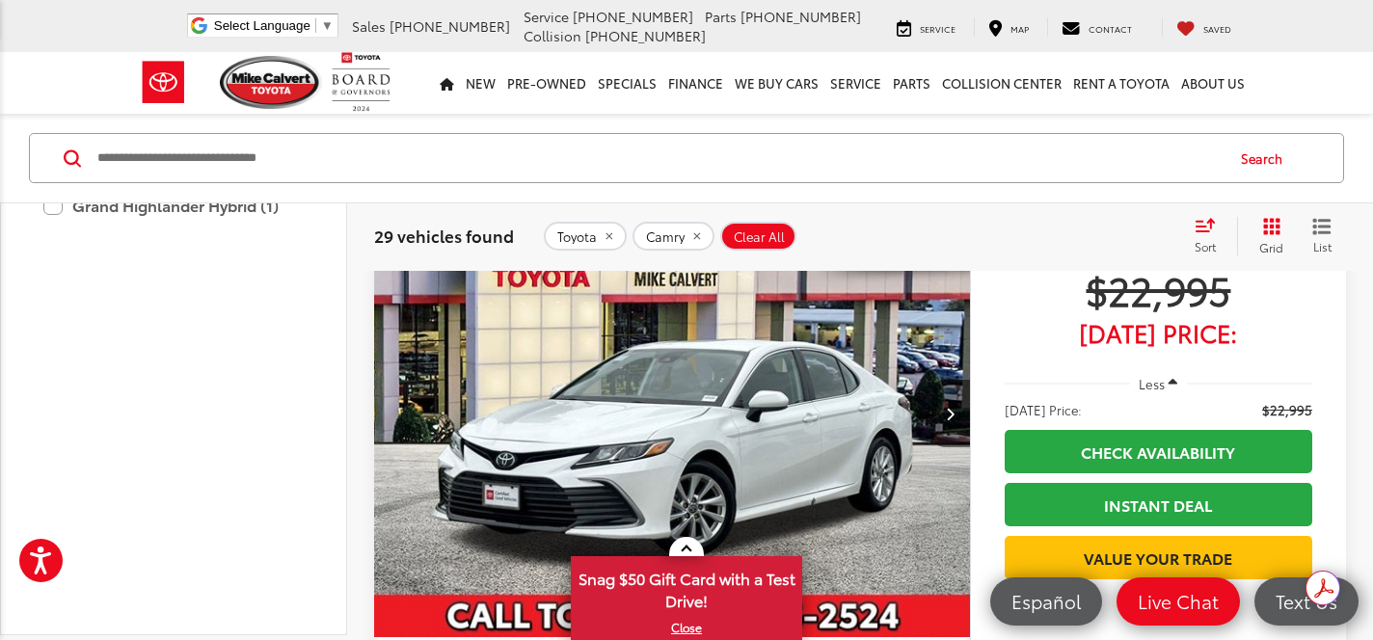
click at [954, 397] on button "Next image" at bounding box center [951, 414] width 39 height 68
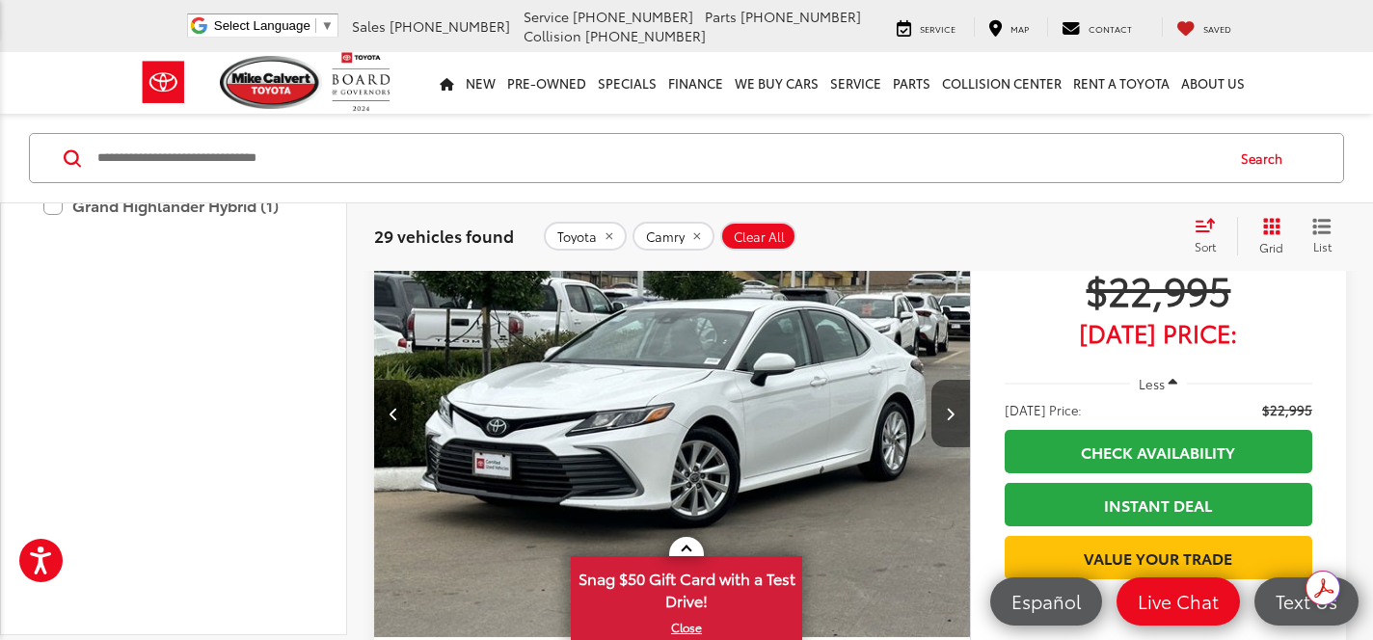
click at [954, 397] on button "Next image" at bounding box center [951, 414] width 39 height 68
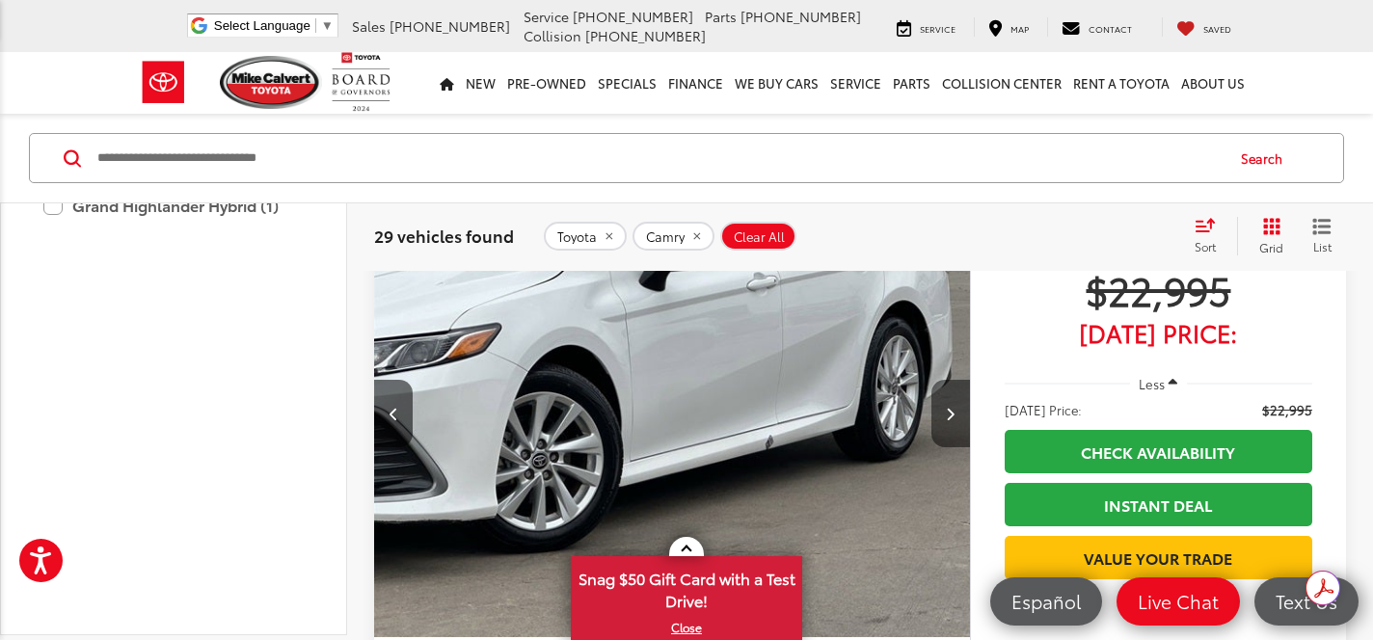
click at [954, 397] on button "Next image" at bounding box center [951, 414] width 39 height 68
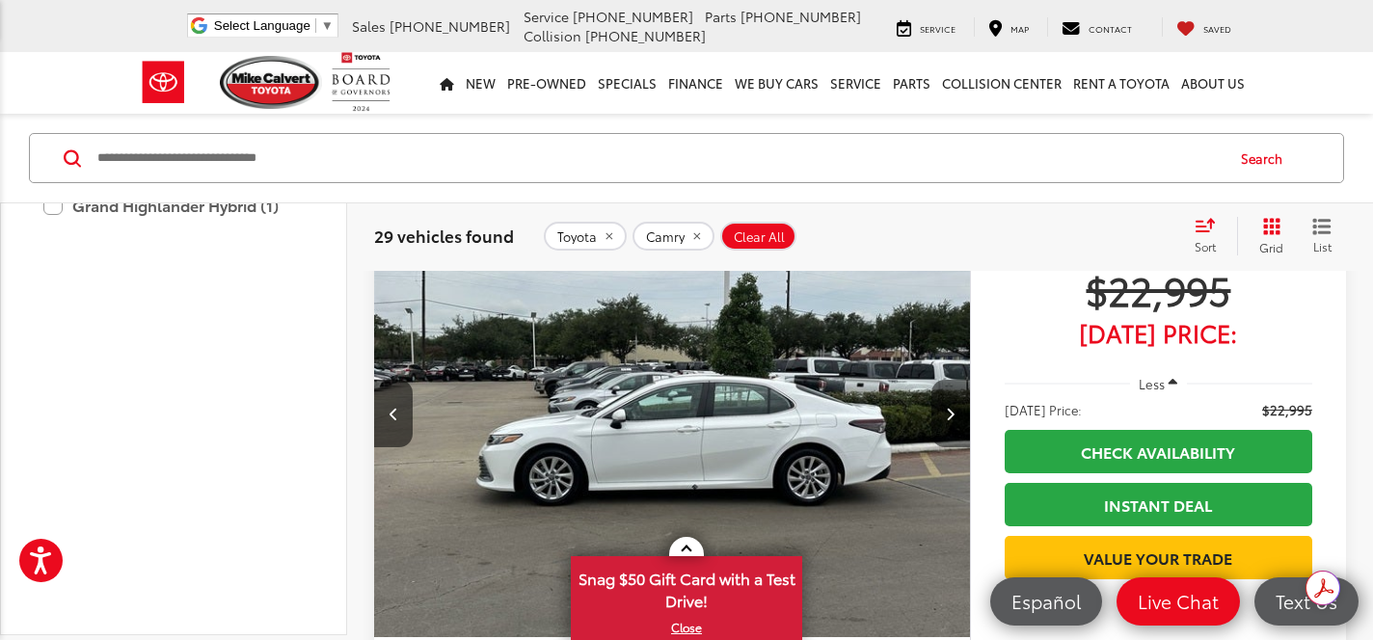
click at [954, 397] on button "Next image" at bounding box center [951, 414] width 39 height 68
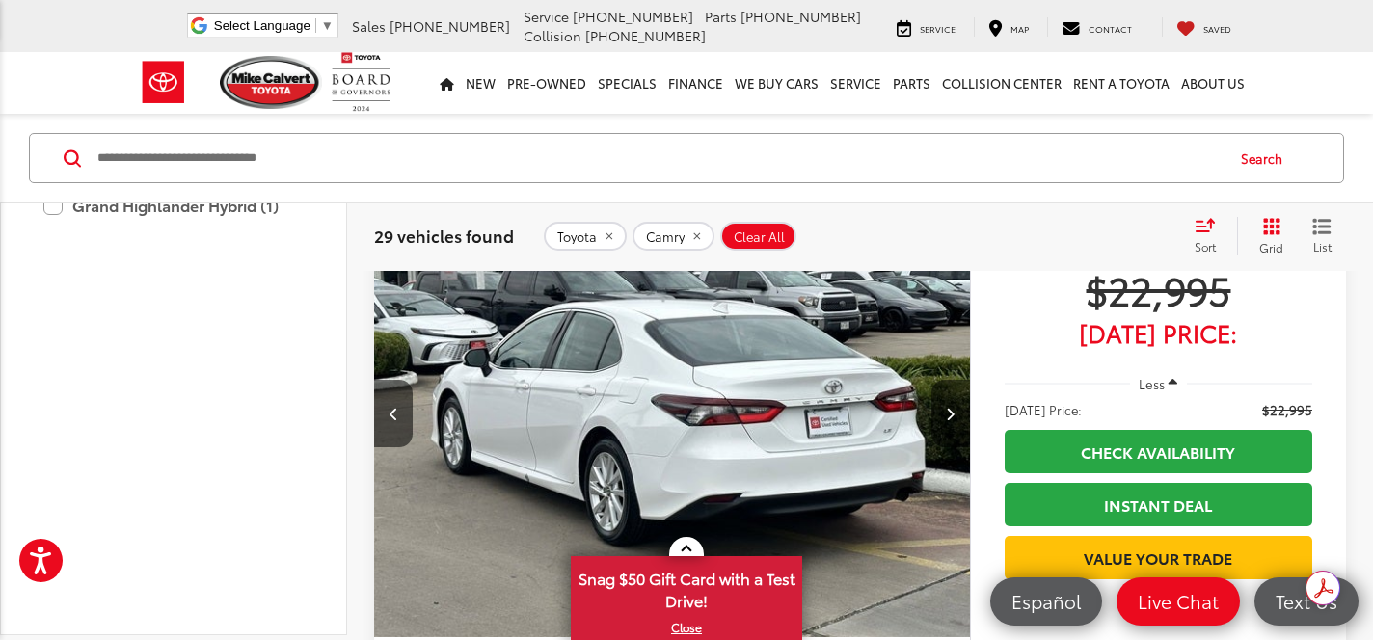
click at [954, 397] on button "Next image" at bounding box center [951, 414] width 39 height 68
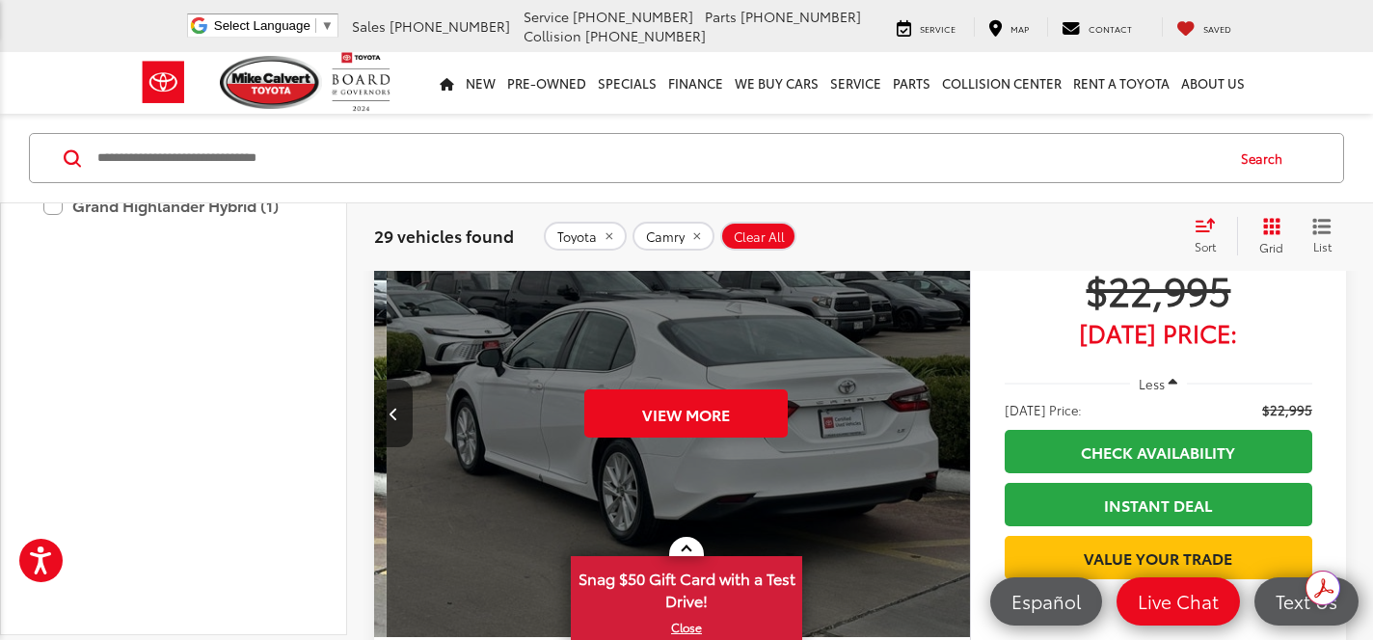
scroll to position [0, 2995]
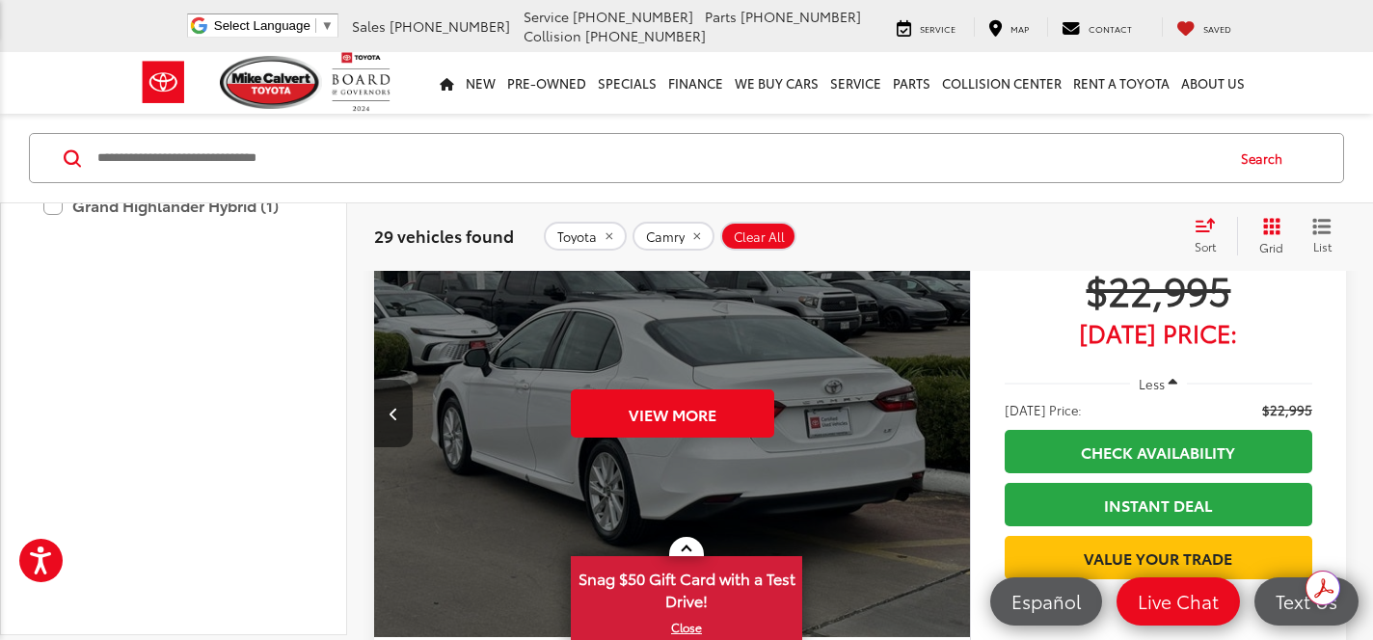
click at [954, 397] on div "View More" at bounding box center [672, 414] width 599 height 449
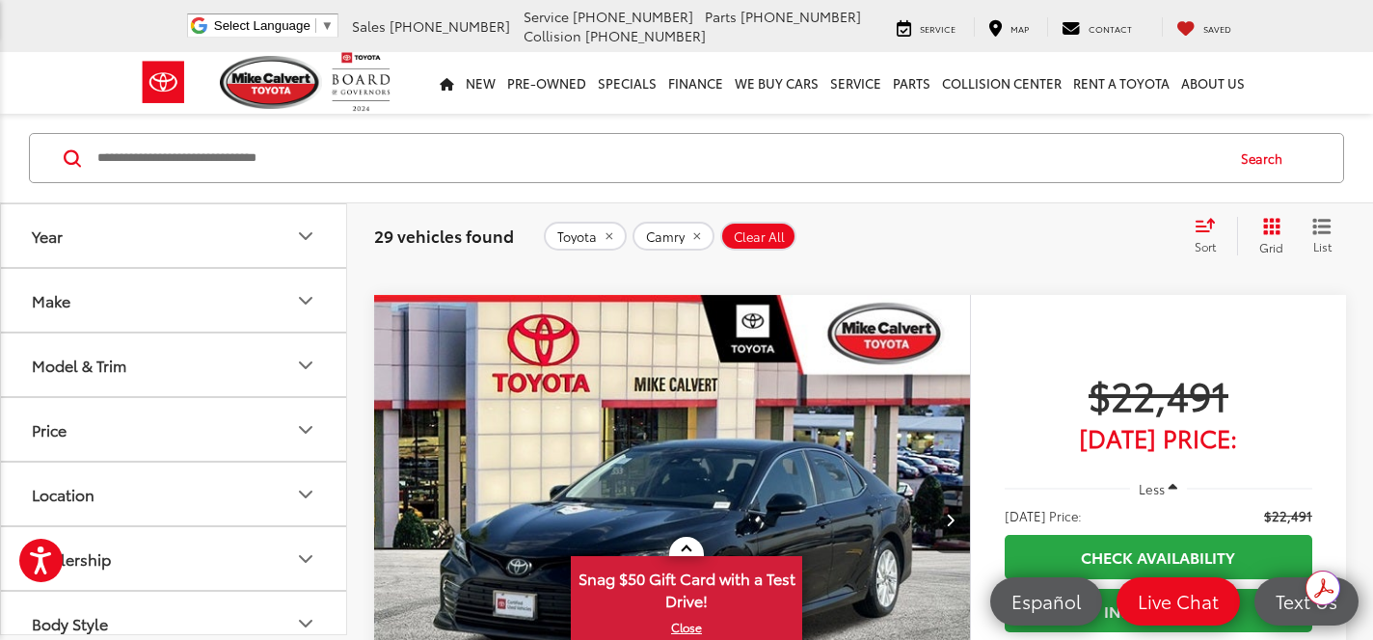
scroll to position [1607, 0]
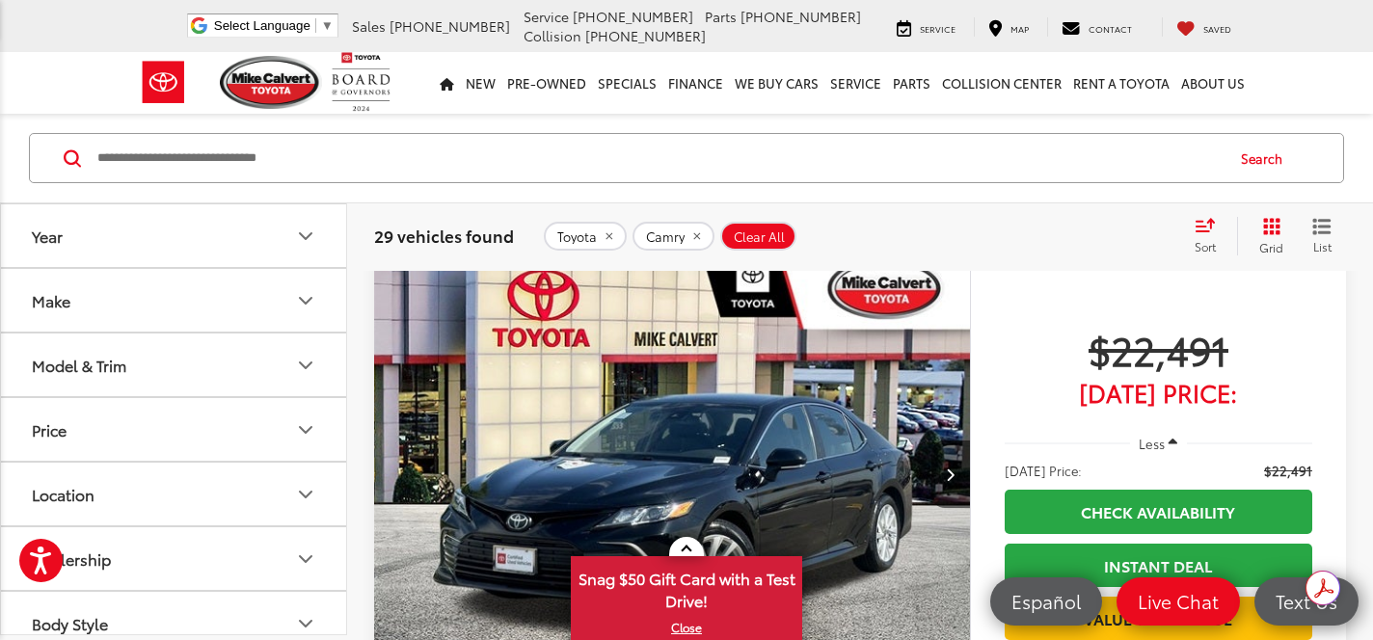
click at [150, 358] on button "Model & Trim" at bounding box center [174, 365] width 347 height 63
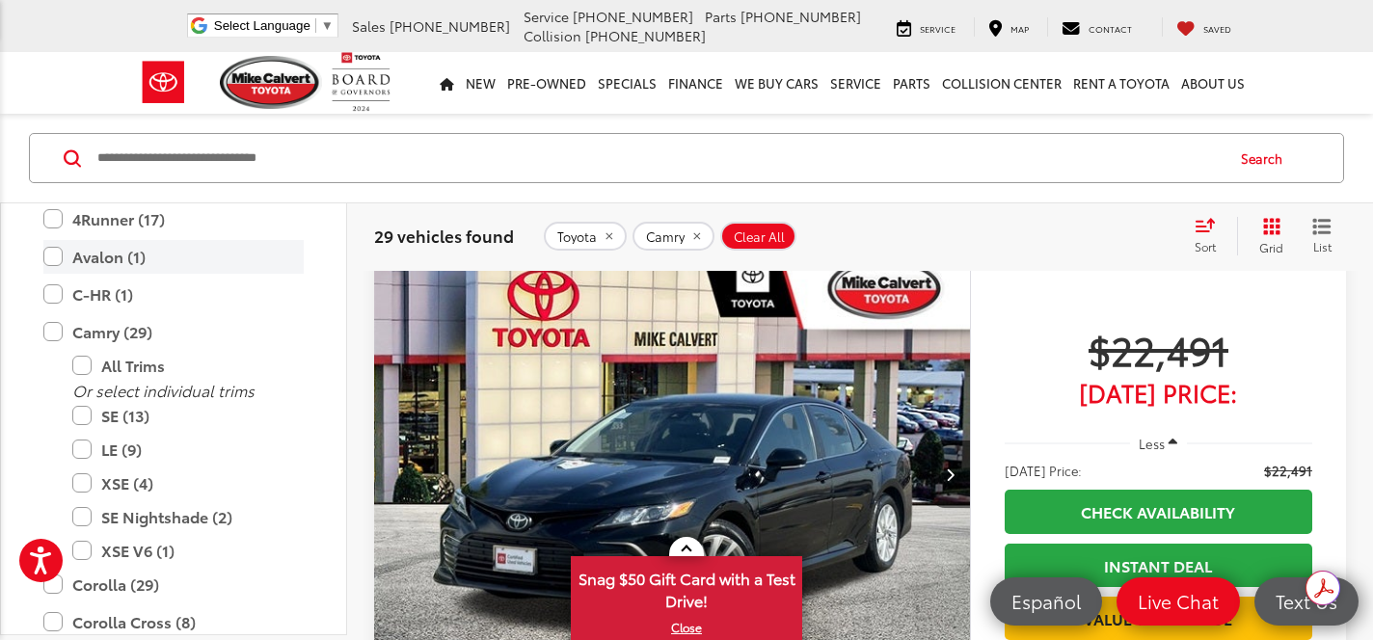
scroll to position [210, 0]
click at [58, 332] on label "Camry (29)" at bounding box center [173, 332] width 260 height 34
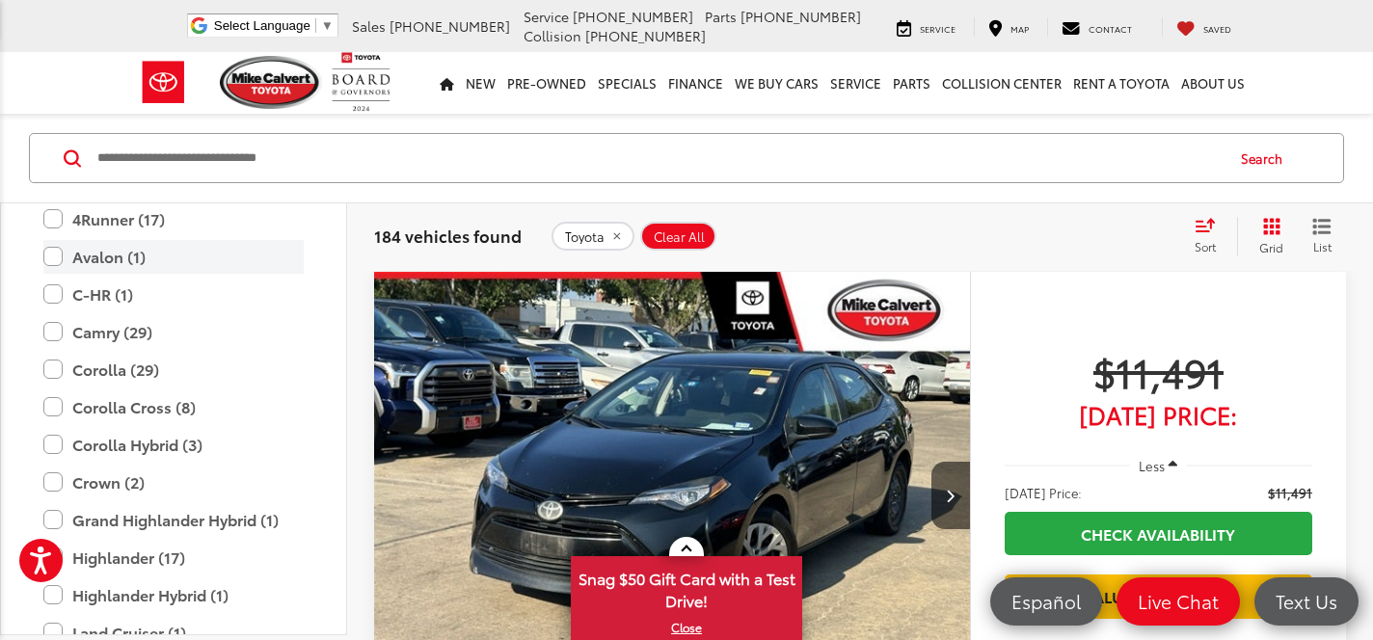
scroll to position [124, 0]
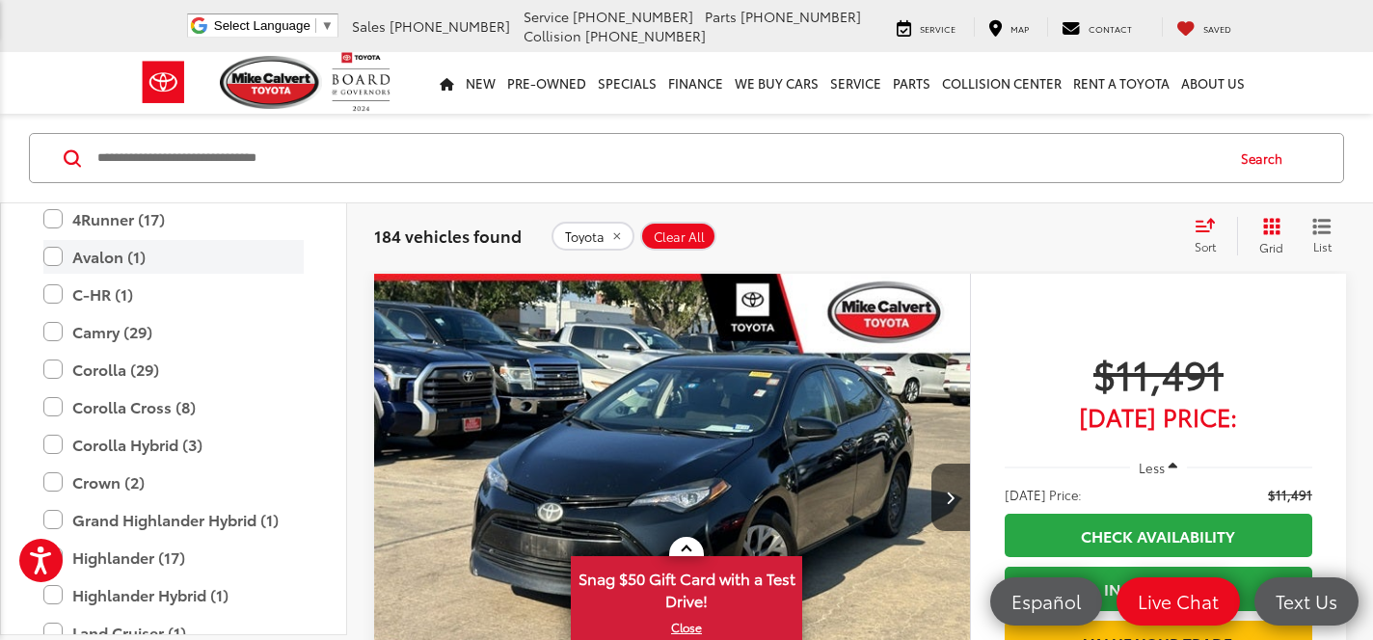
click at [54, 262] on label "Avalon (1)" at bounding box center [173, 257] width 260 height 34
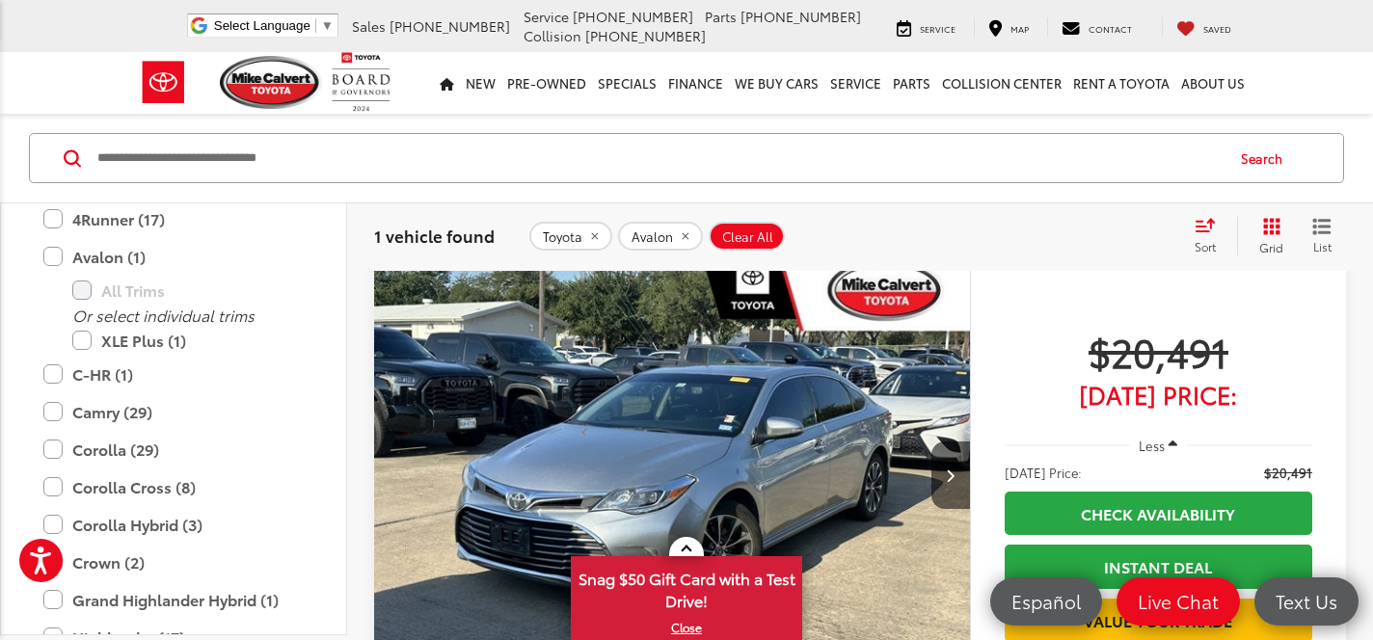
scroll to position [144, 0]
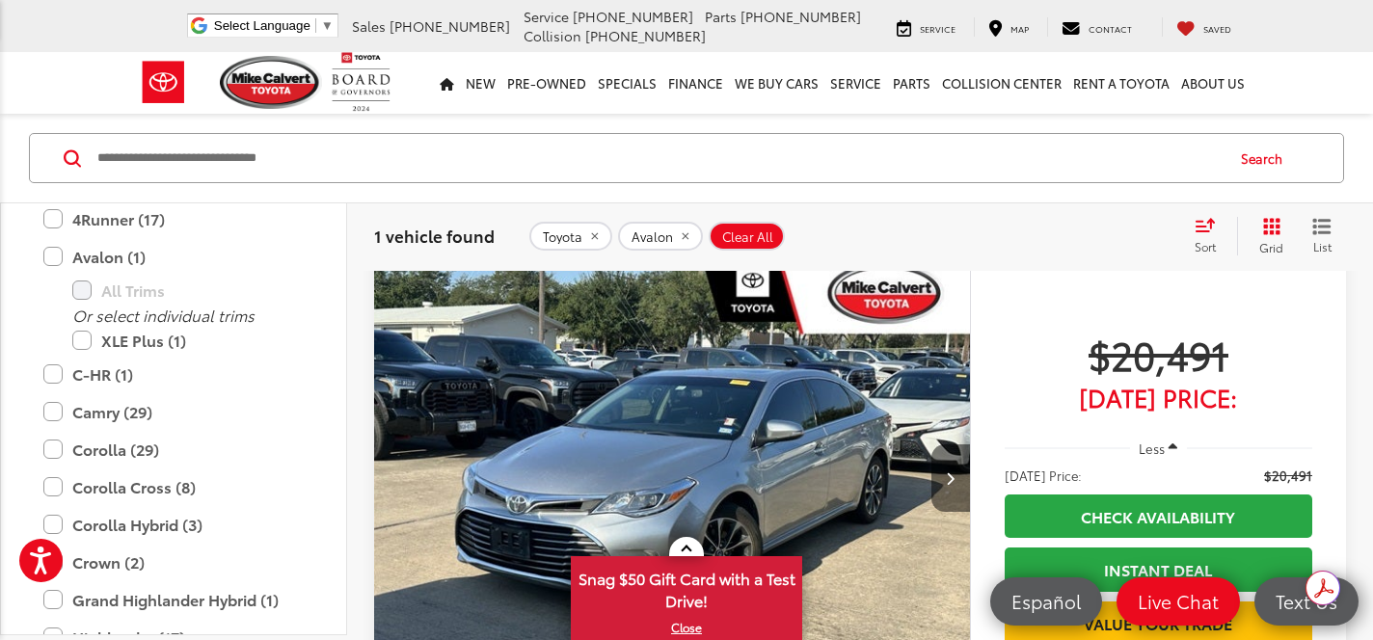
click at [951, 465] on button "Next image" at bounding box center [951, 479] width 39 height 68
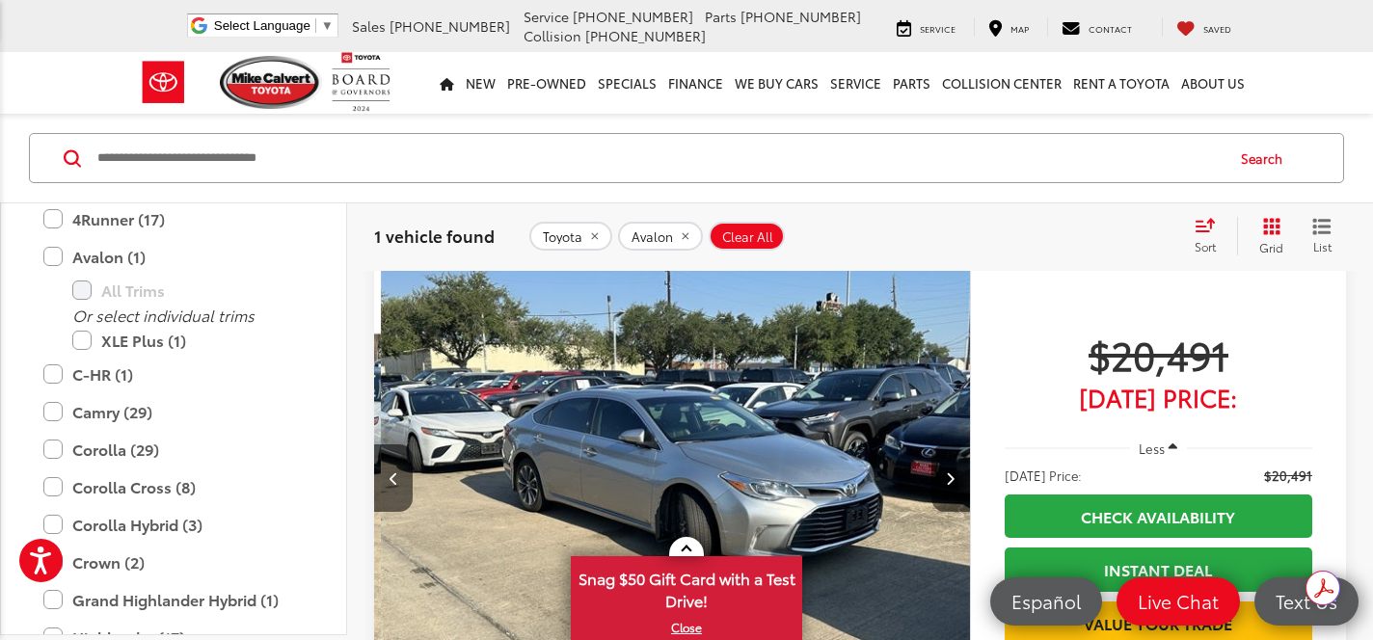
click at [951, 465] on button "Next image" at bounding box center [951, 479] width 39 height 68
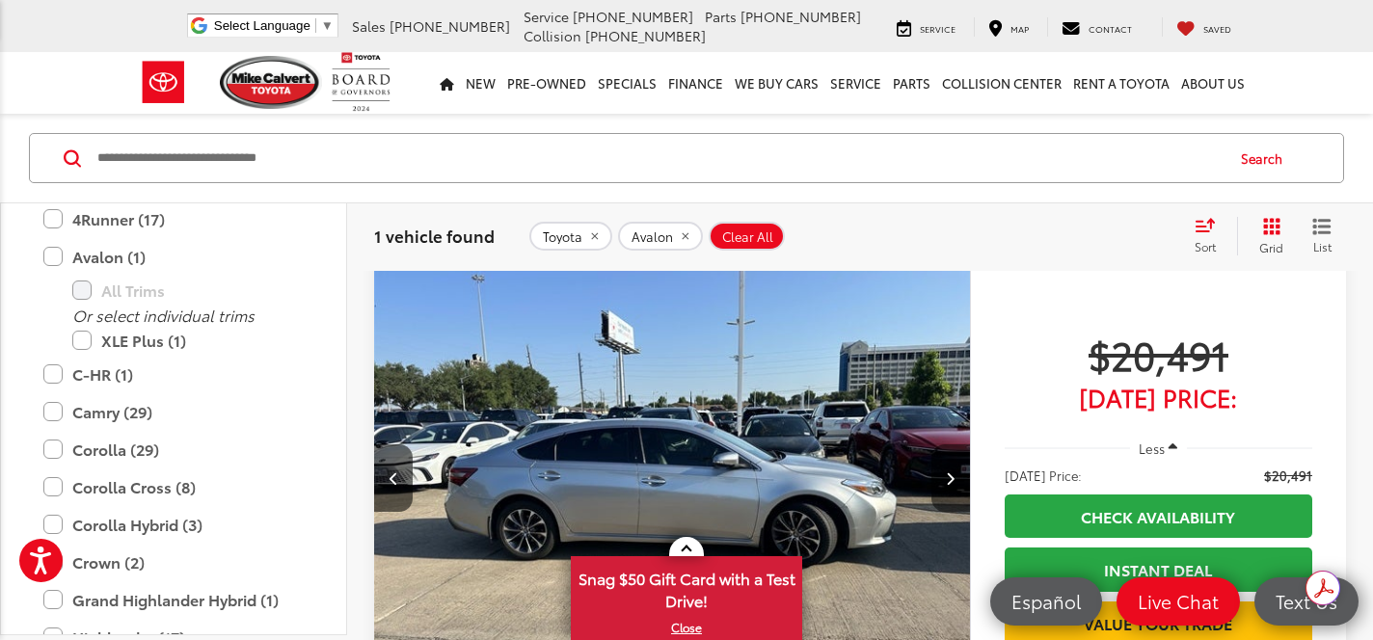
click at [951, 465] on button "Next image" at bounding box center [951, 479] width 39 height 68
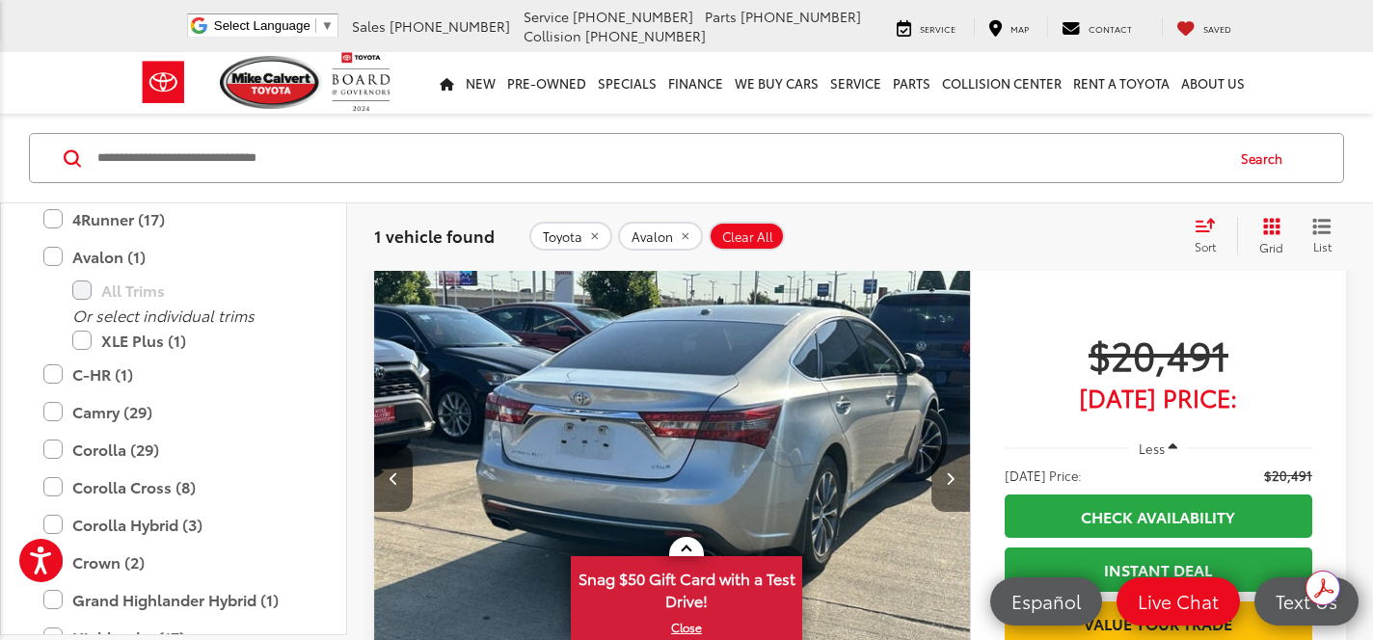
click at [951, 465] on button "Next image" at bounding box center [951, 479] width 39 height 68
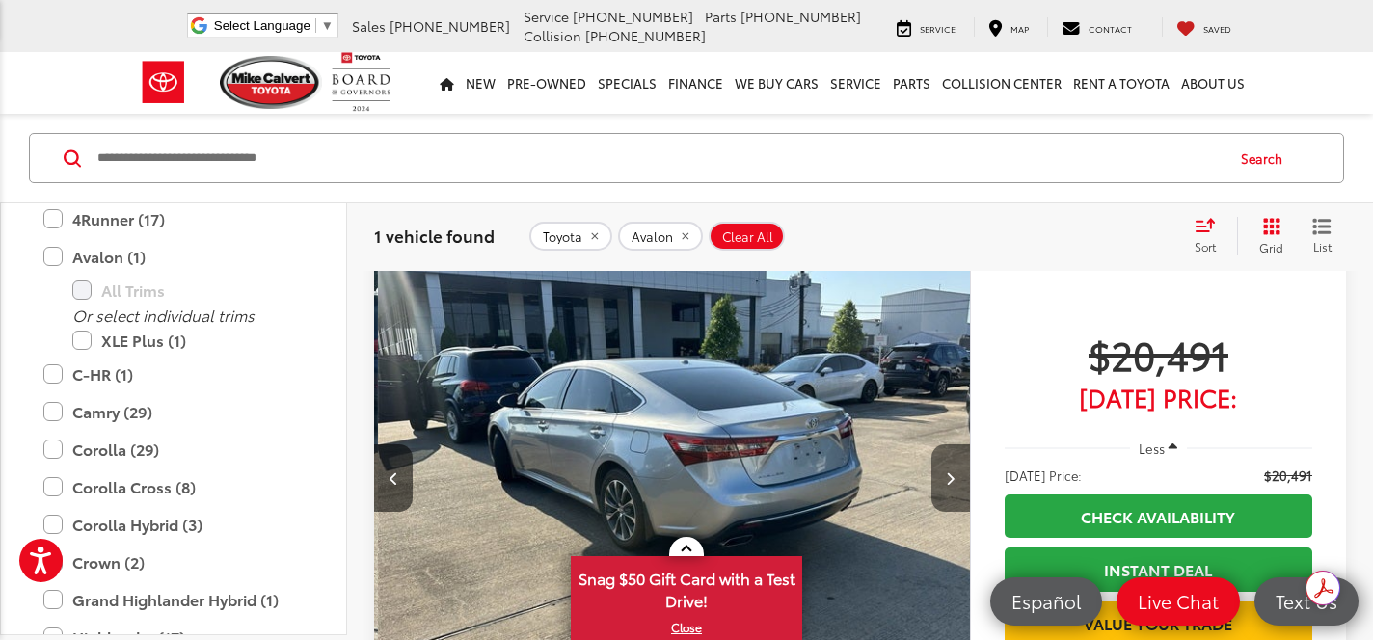
click at [951, 465] on button "Next image" at bounding box center [951, 479] width 39 height 68
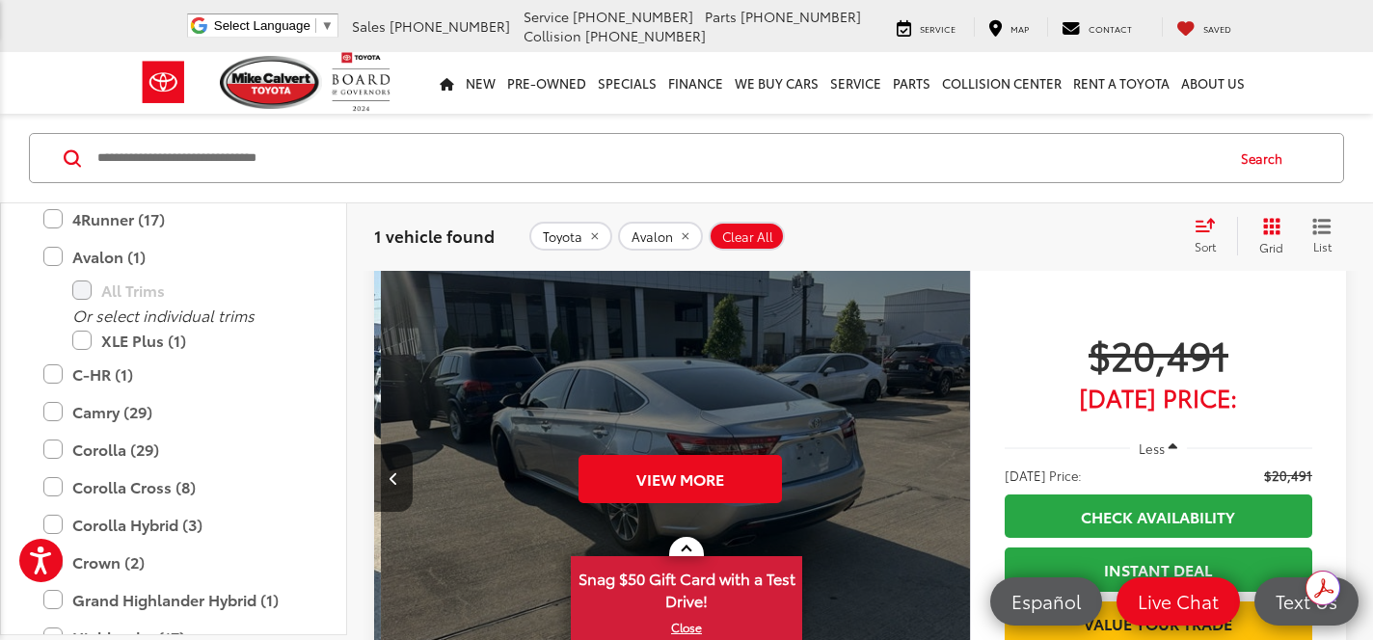
click at [951, 465] on div "View More" at bounding box center [680, 479] width 599 height 449
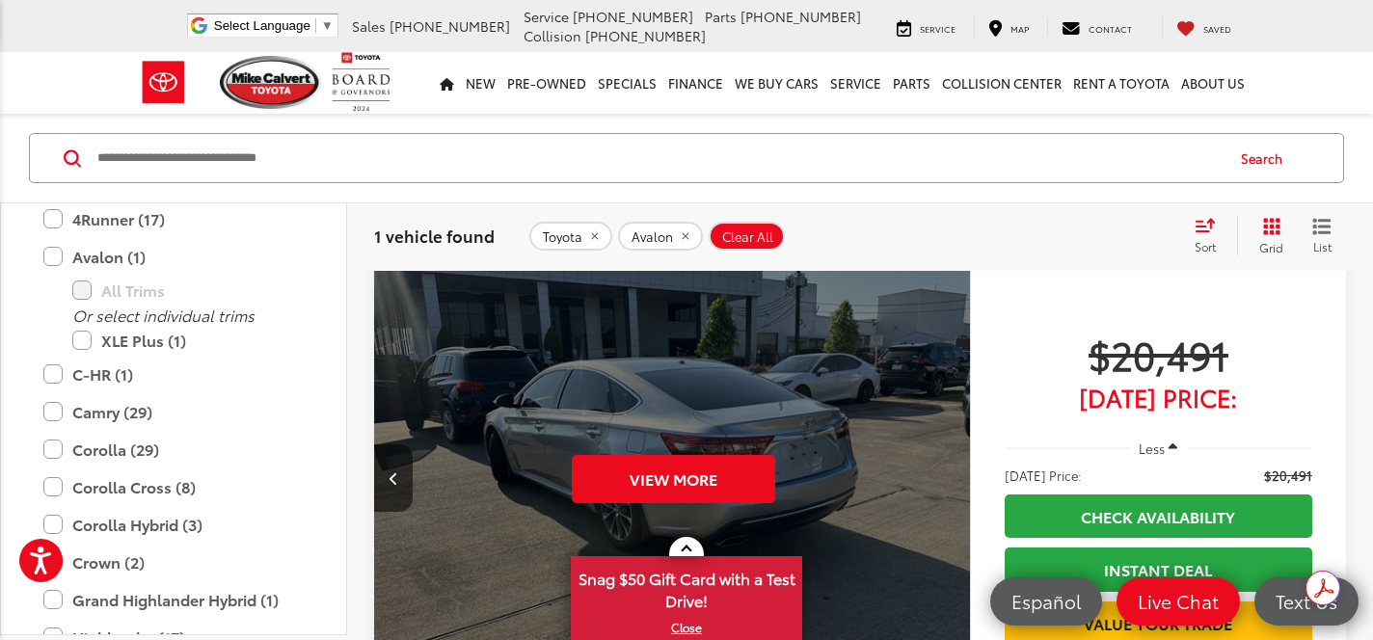
scroll to position [0, 2995]
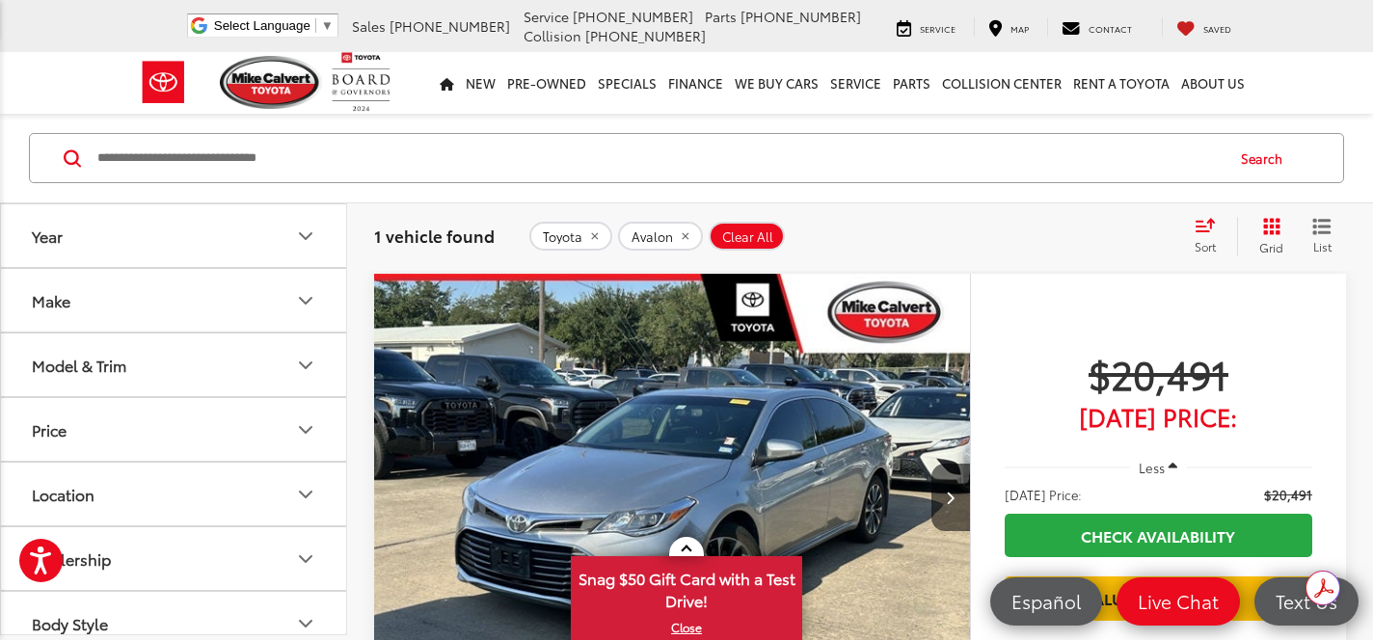
click at [110, 303] on button "Make" at bounding box center [174, 300] width 347 height 63
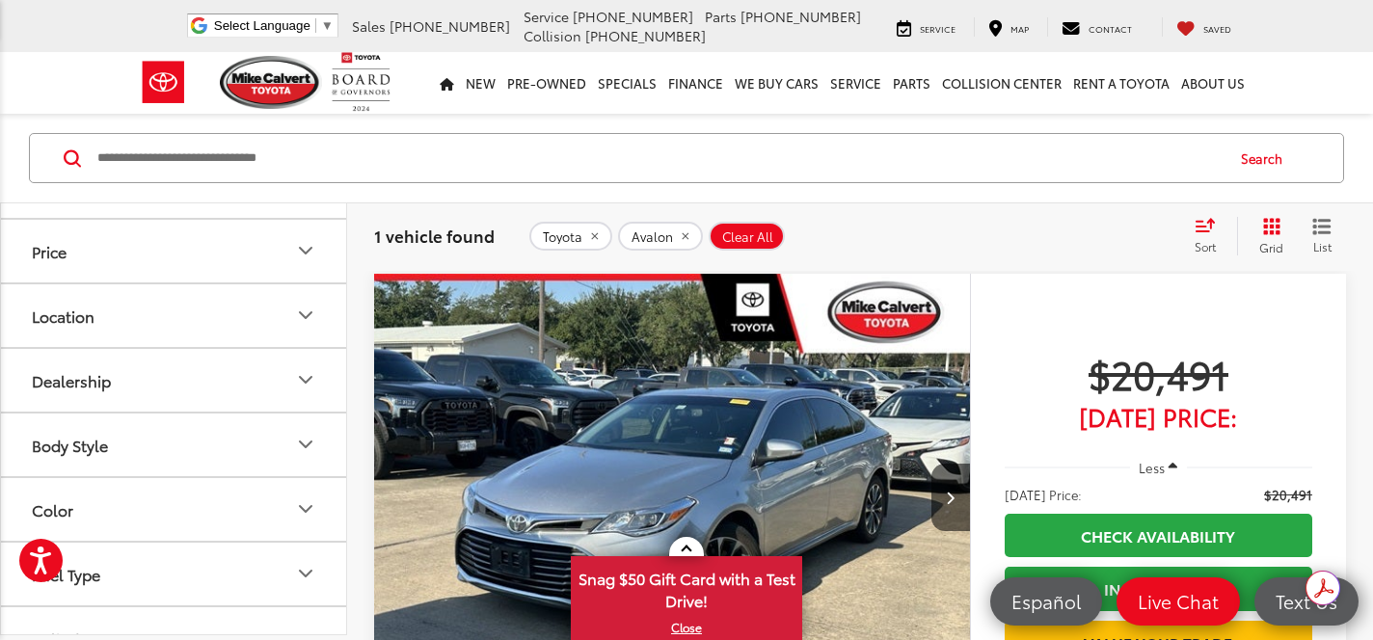
click at [94, 218] on button "Model & Trim" at bounding box center [174, 186] width 347 height 63
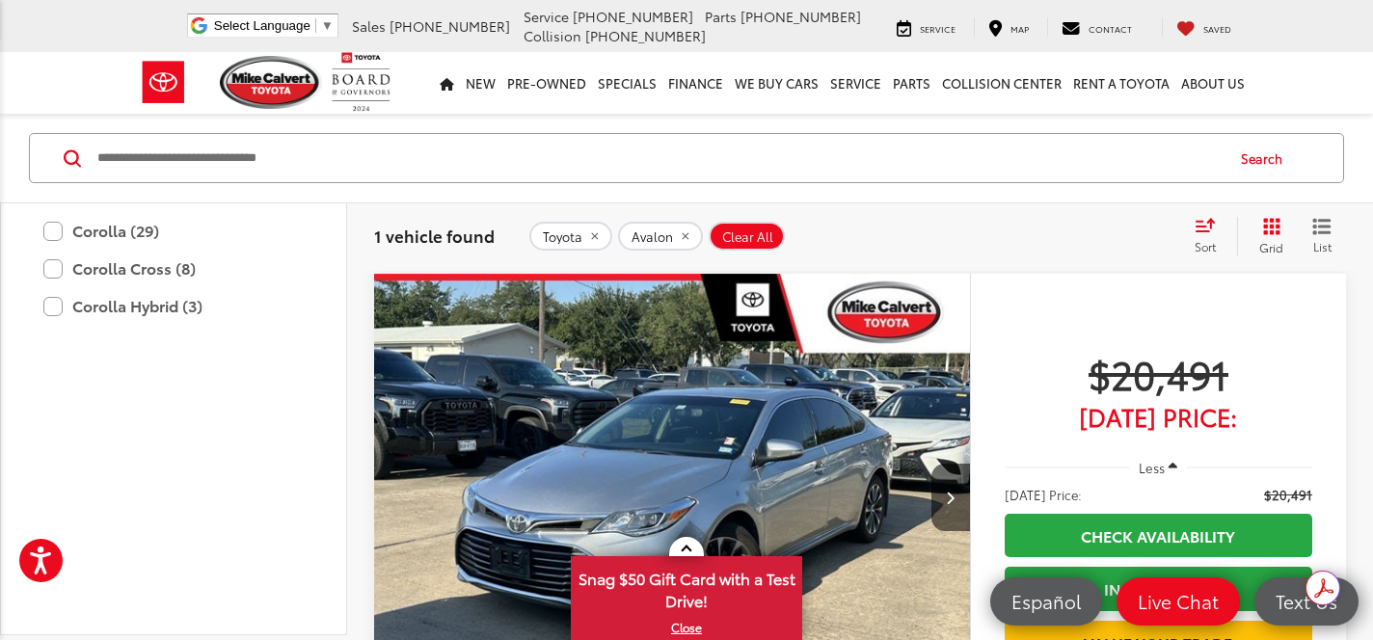
scroll to position [1212, 0]
click at [63, 50] on label "Avalon (1)" at bounding box center [173, 33] width 260 height 34
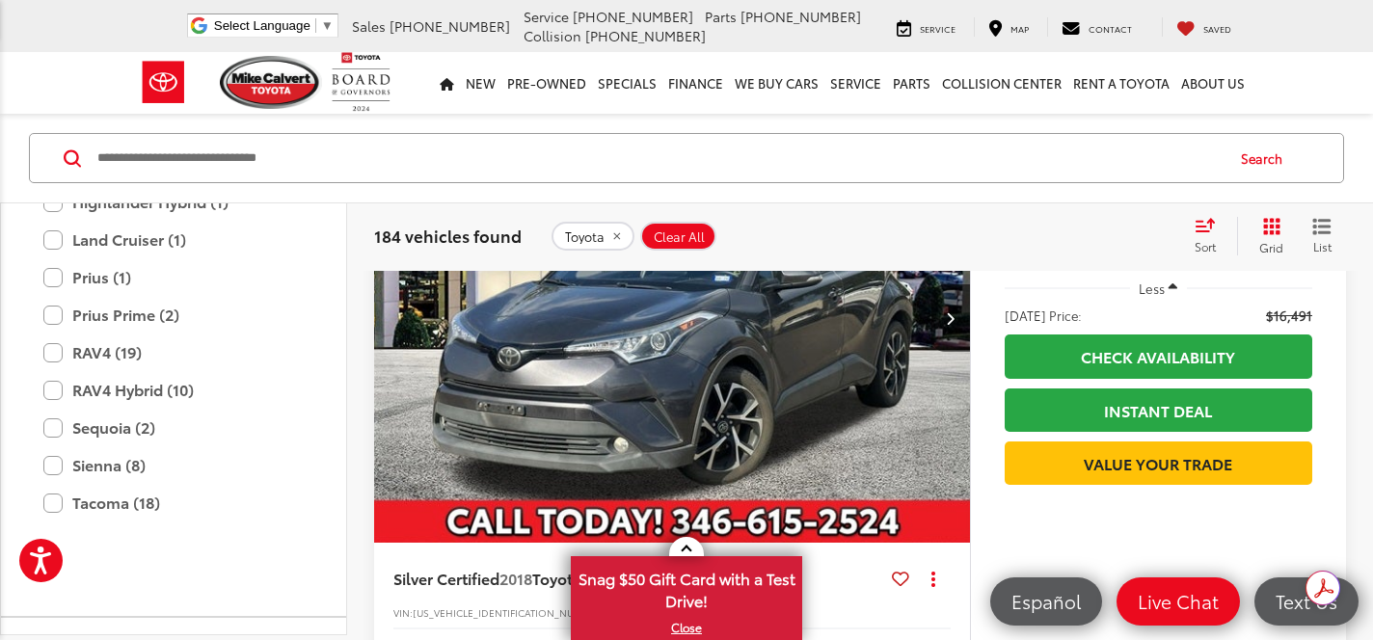
scroll to position [1569, 0]
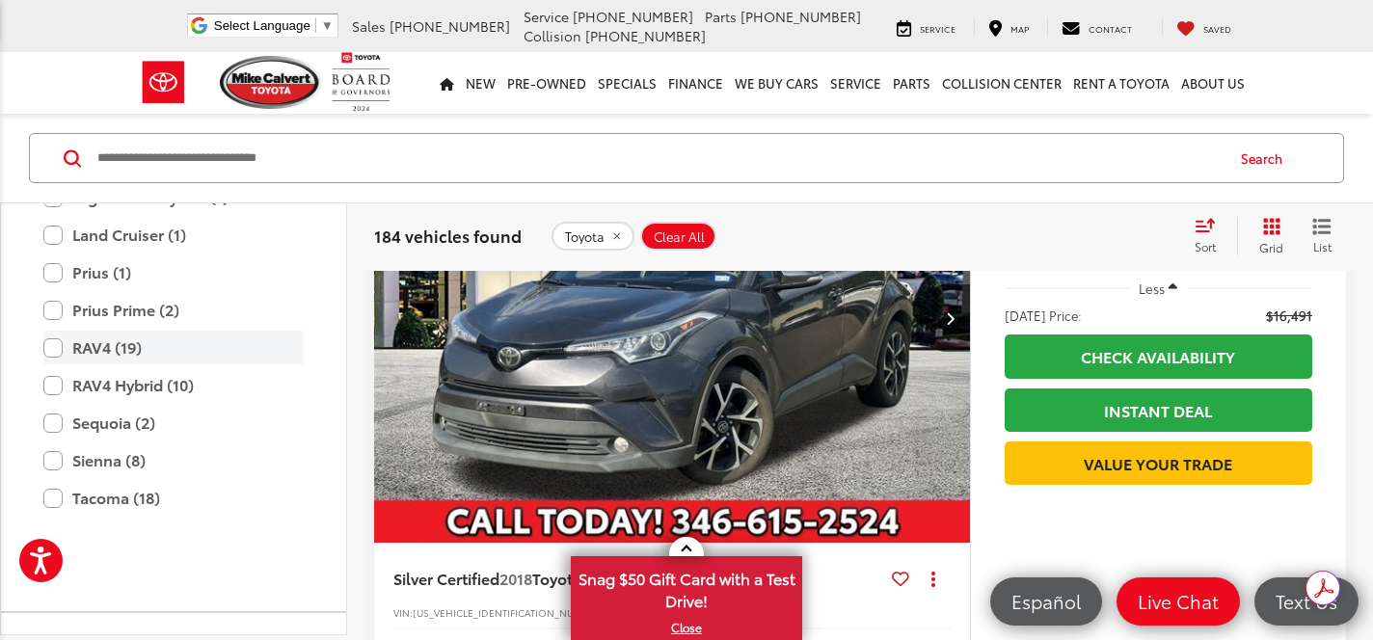
click at [121, 365] on label "RAV4 (19)" at bounding box center [173, 348] width 260 height 34
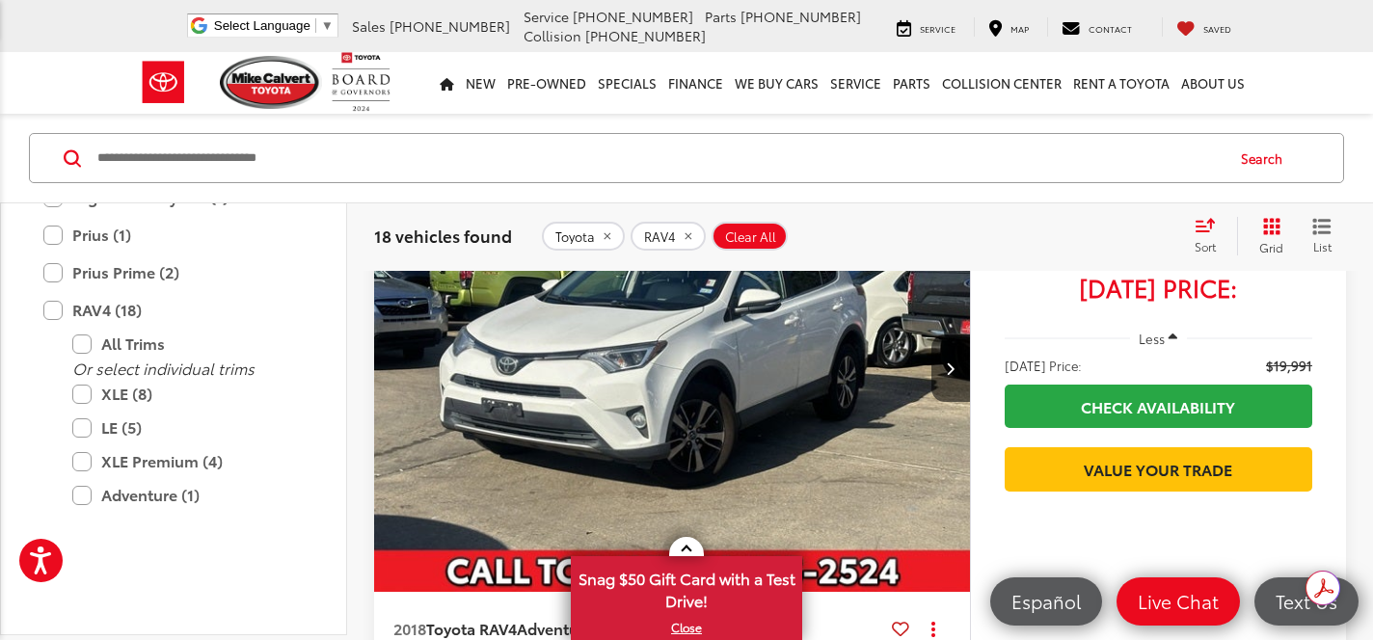
scroll to position [124, 0]
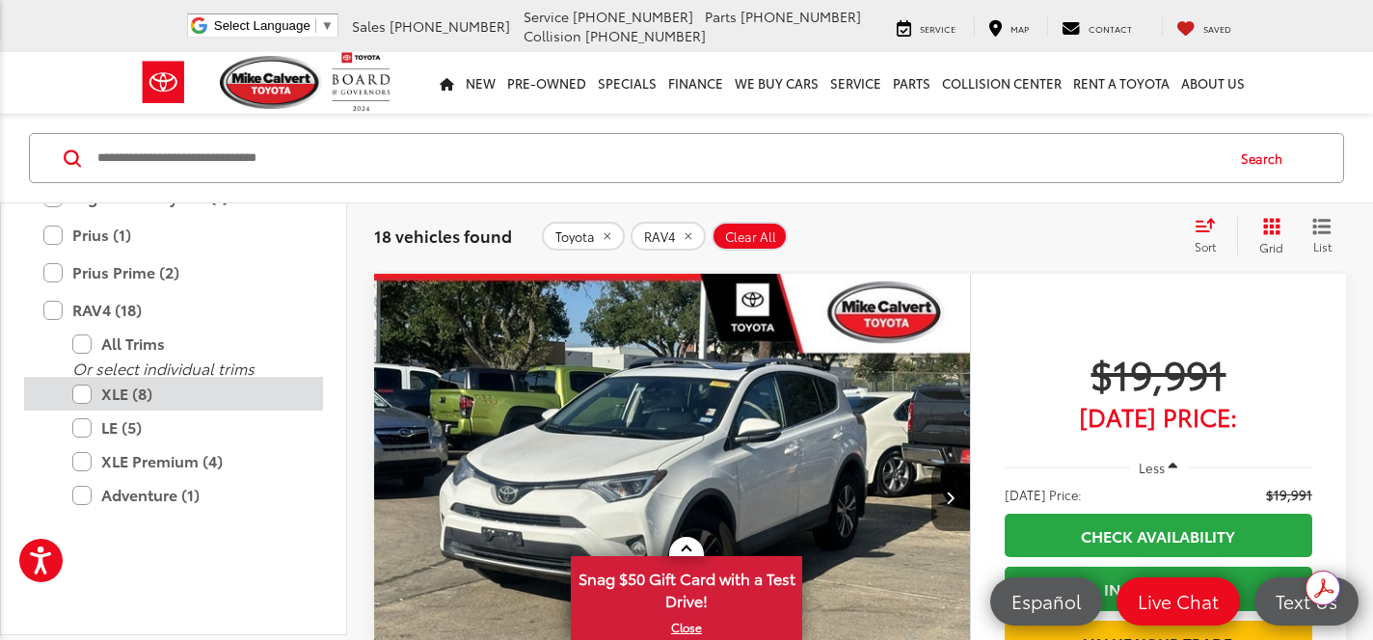
click at [111, 411] on label "XLE (8)" at bounding box center [187, 394] width 231 height 34
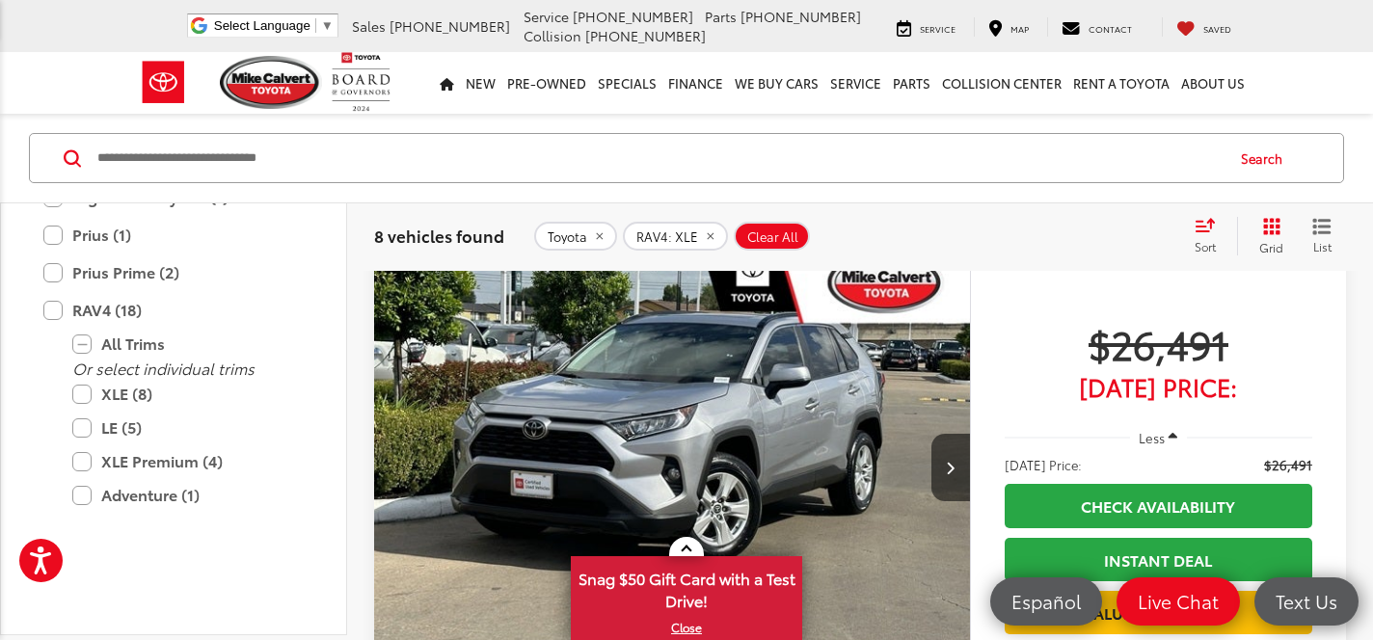
scroll to position [869, 0]
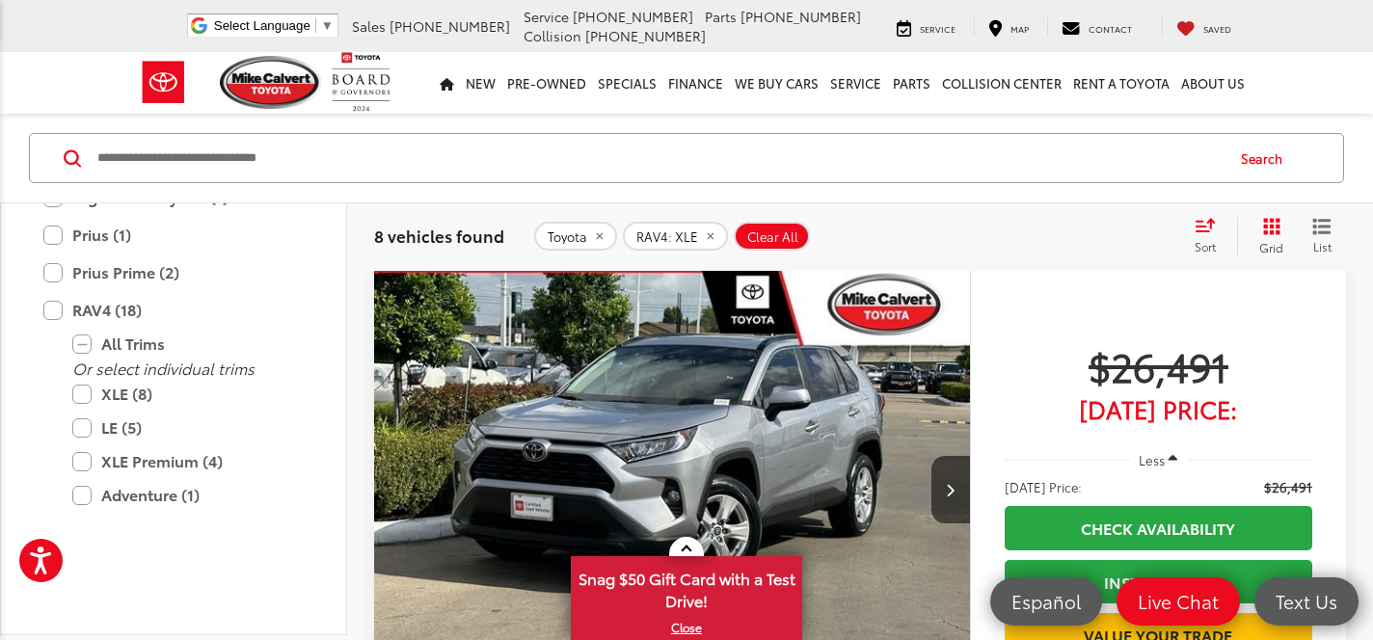
click at [991, 367] on div "Track Price $26,491 Today's Price: Less Today's Price: $26,491 Check Availabili…" at bounding box center [1158, 578] width 376 height 625
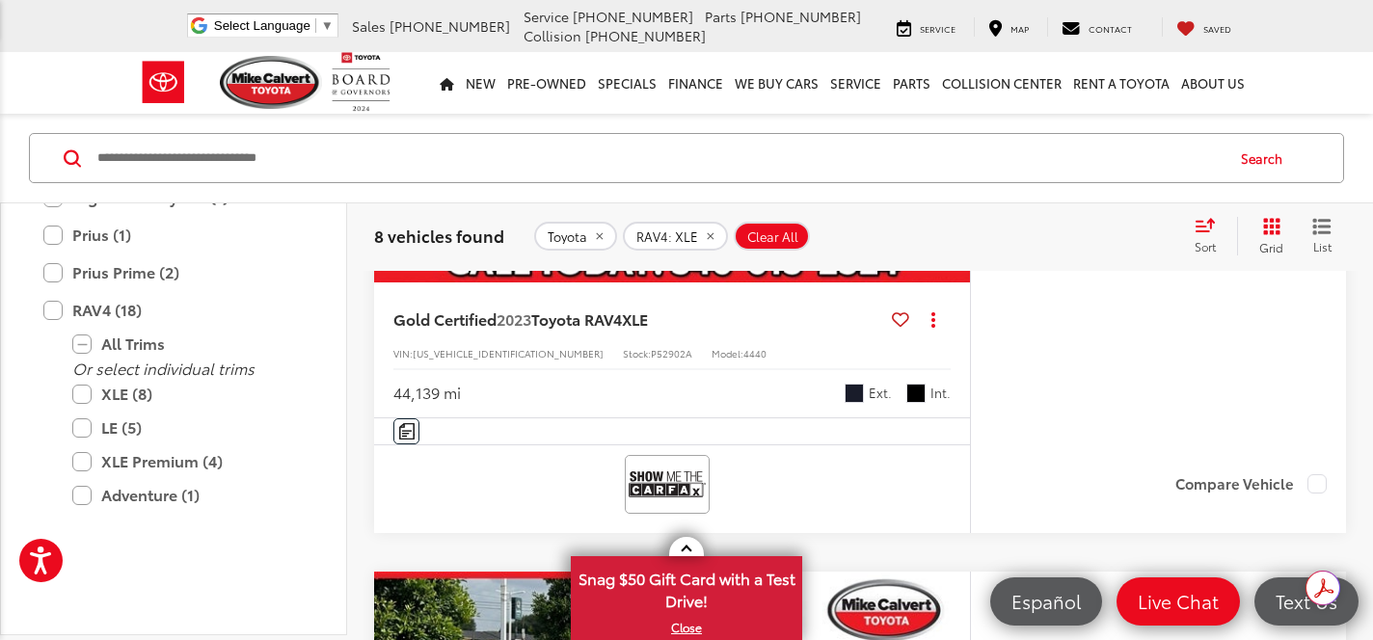
scroll to position [570, 0]
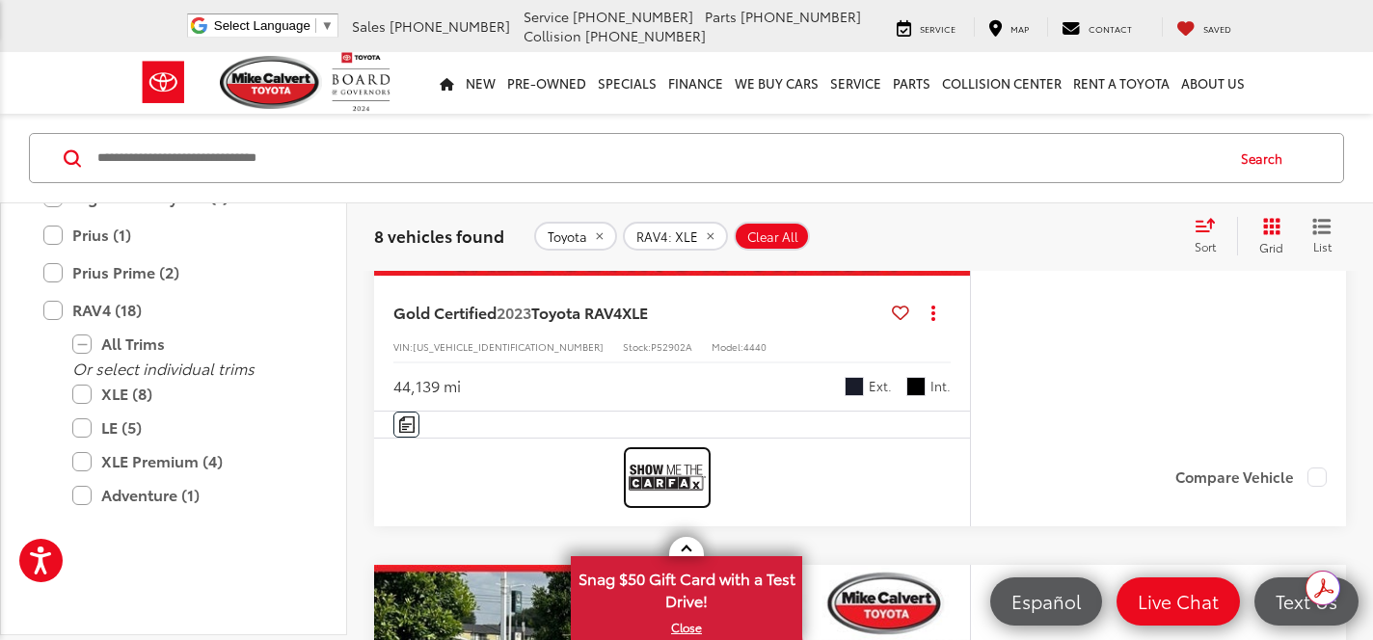
click at [656, 476] on img at bounding box center [667, 477] width 77 height 51
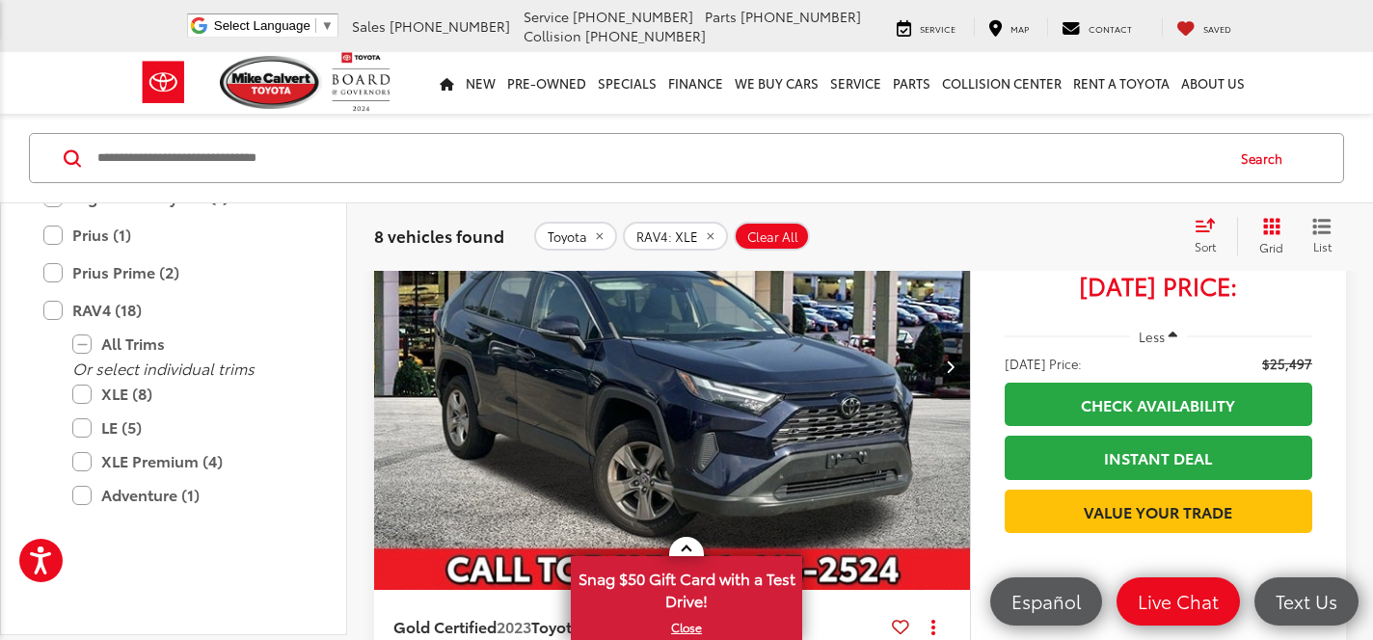
scroll to position [262, 0]
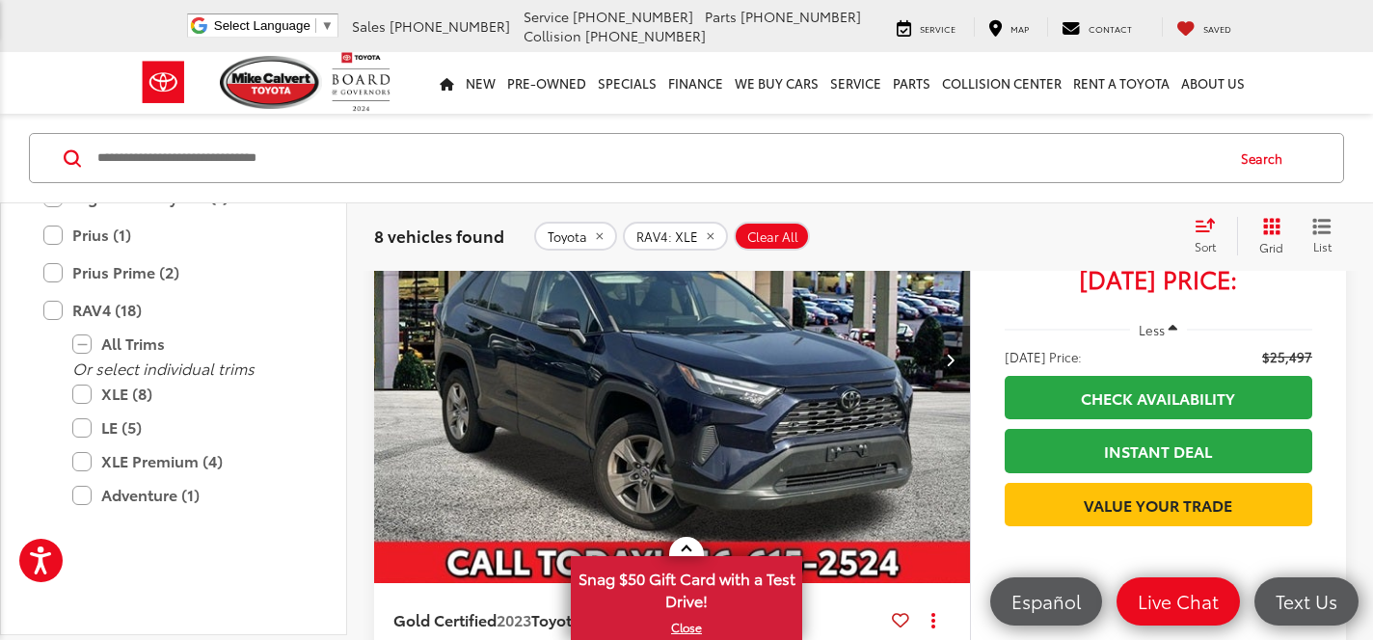
click at [945, 367] on button "Next image" at bounding box center [951, 360] width 39 height 68
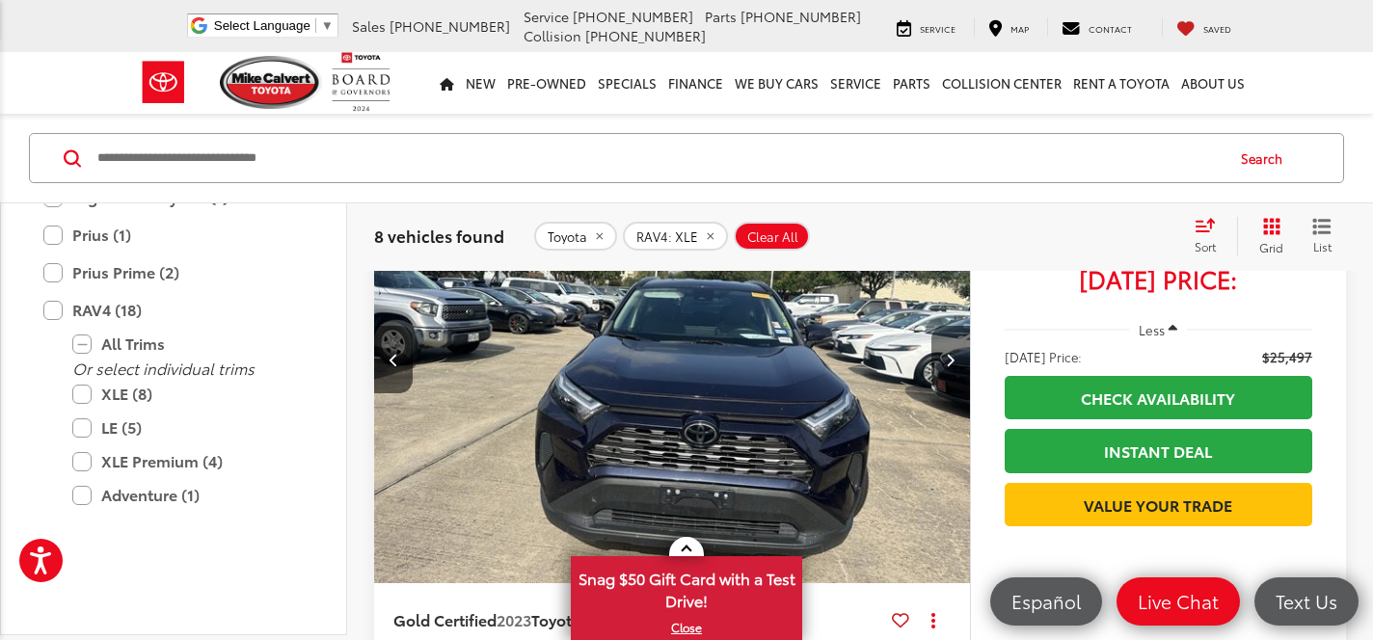
click at [945, 367] on button "Next image" at bounding box center [951, 360] width 39 height 68
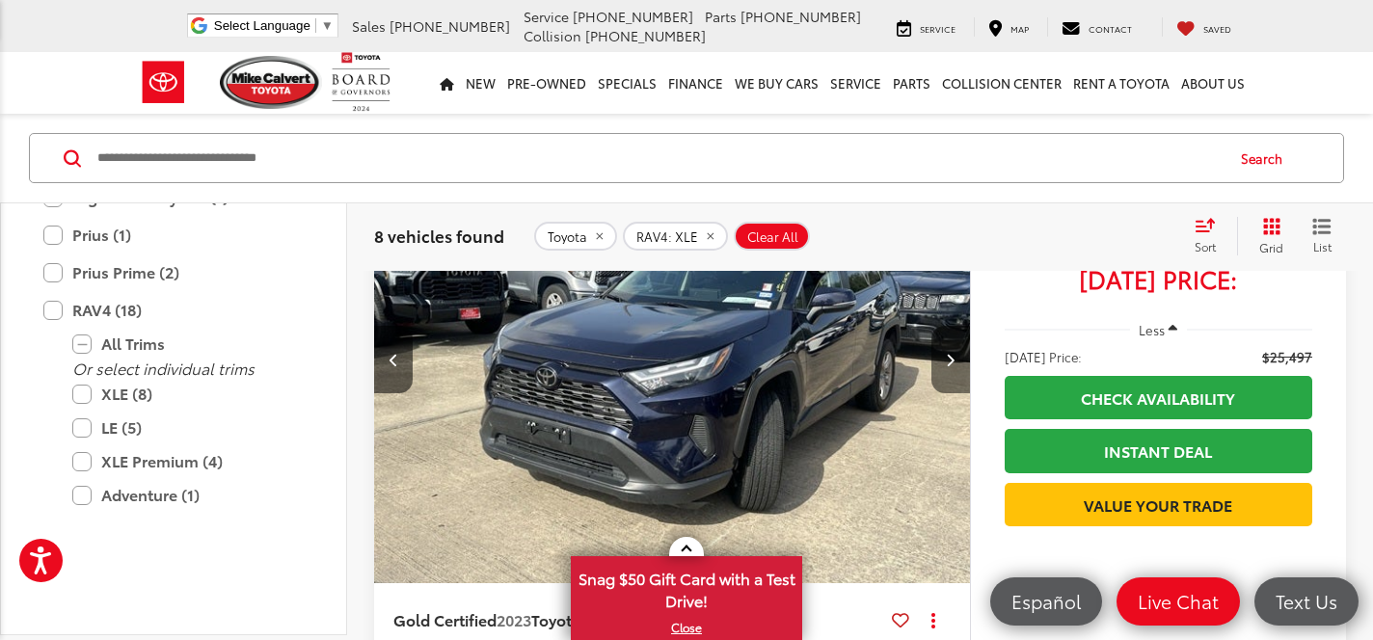
click at [945, 367] on button "Next image" at bounding box center [951, 360] width 39 height 68
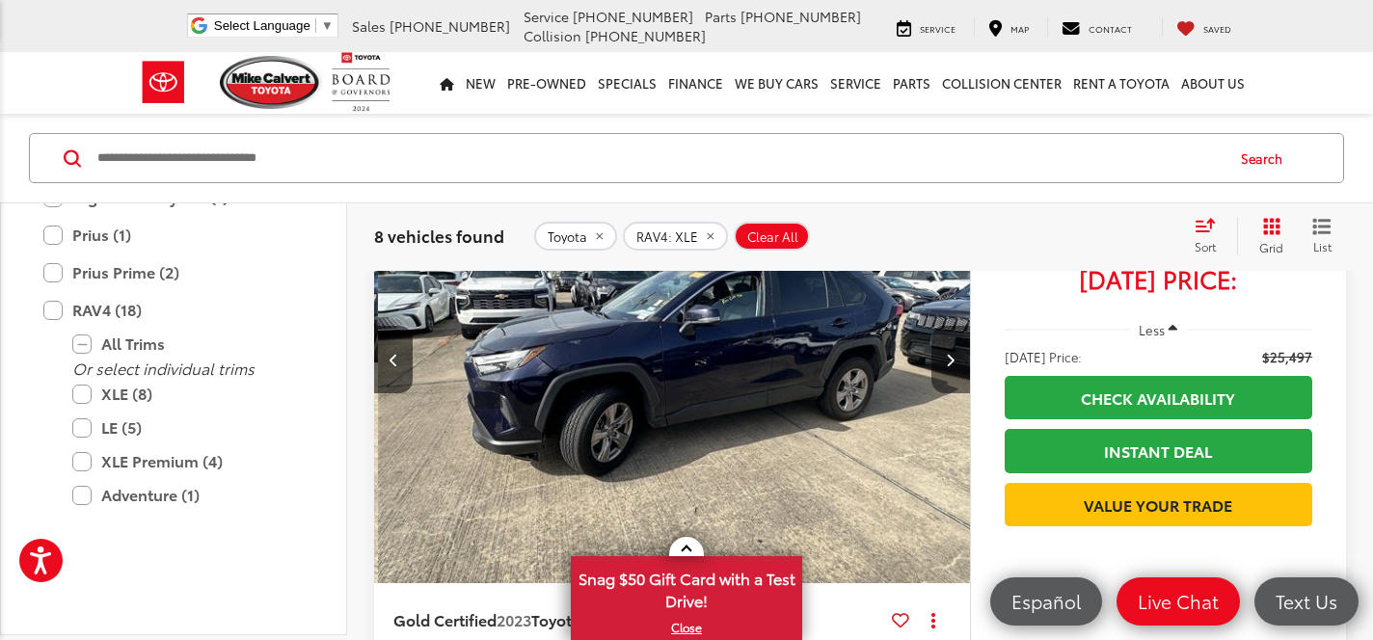
scroll to position [0, 1797]
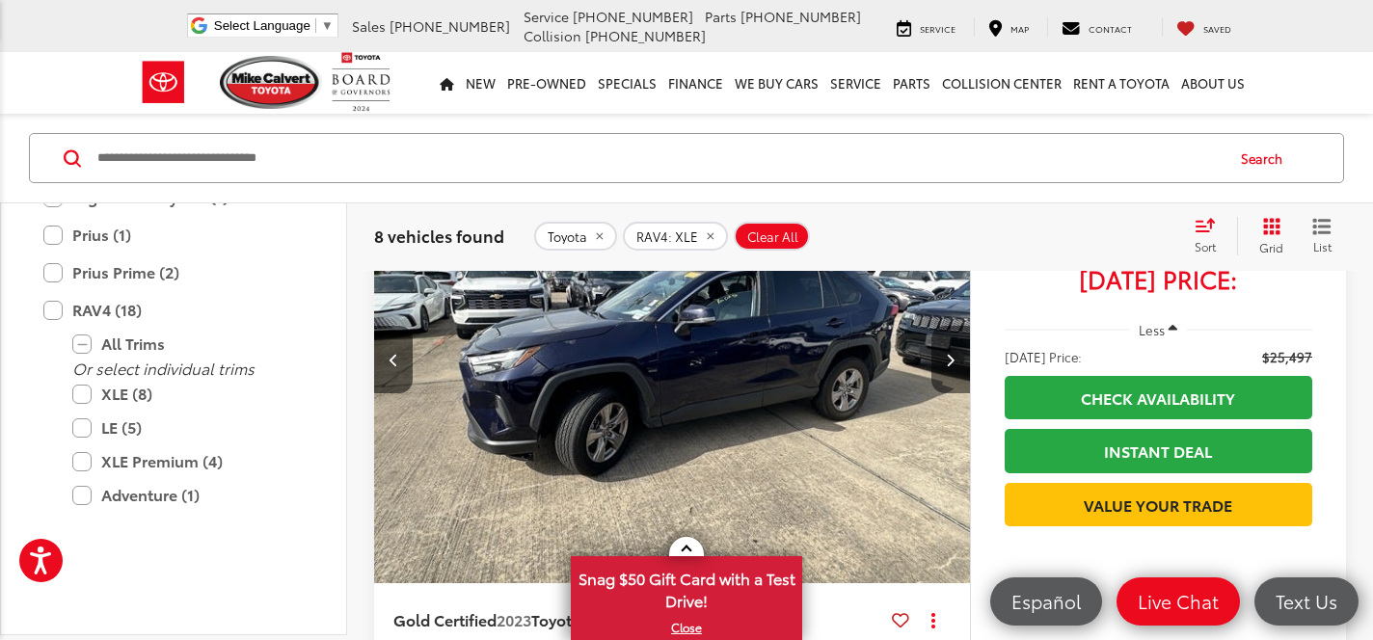
click at [949, 358] on icon "Next image" at bounding box center [950, 360] width 9 height 14
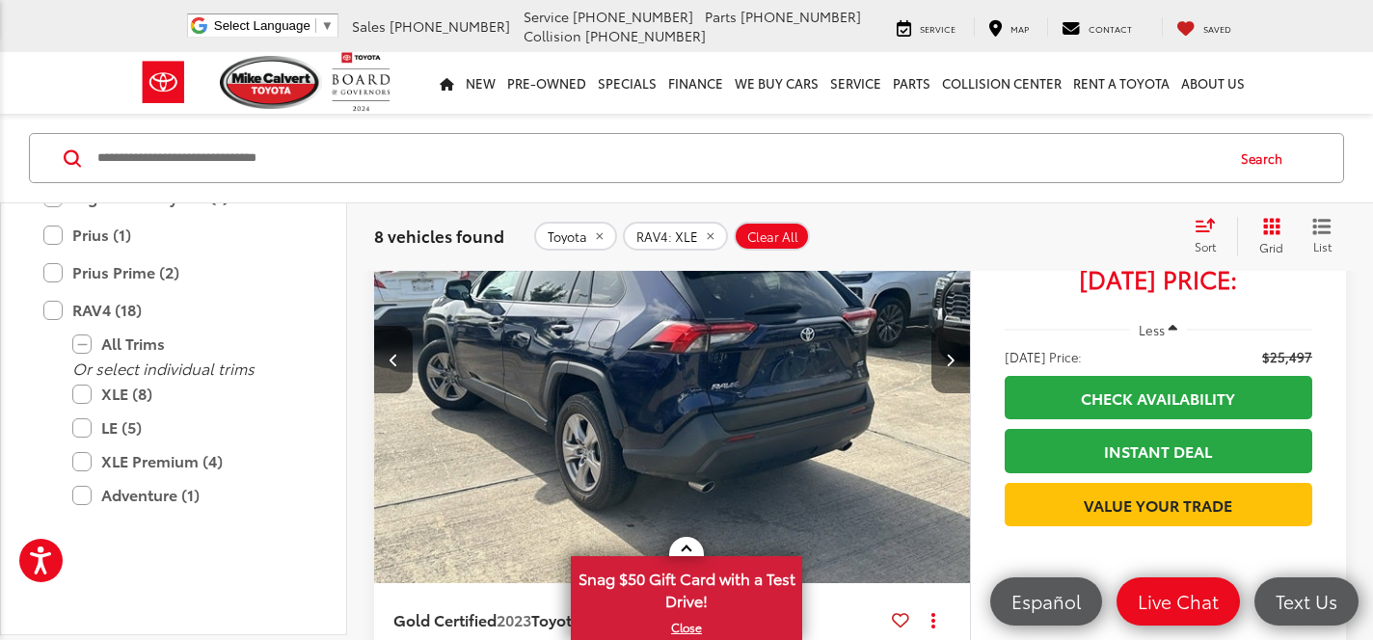
click at [949, 358] on icon "Next image" at bounding box center [950, 360] width 9 height 14
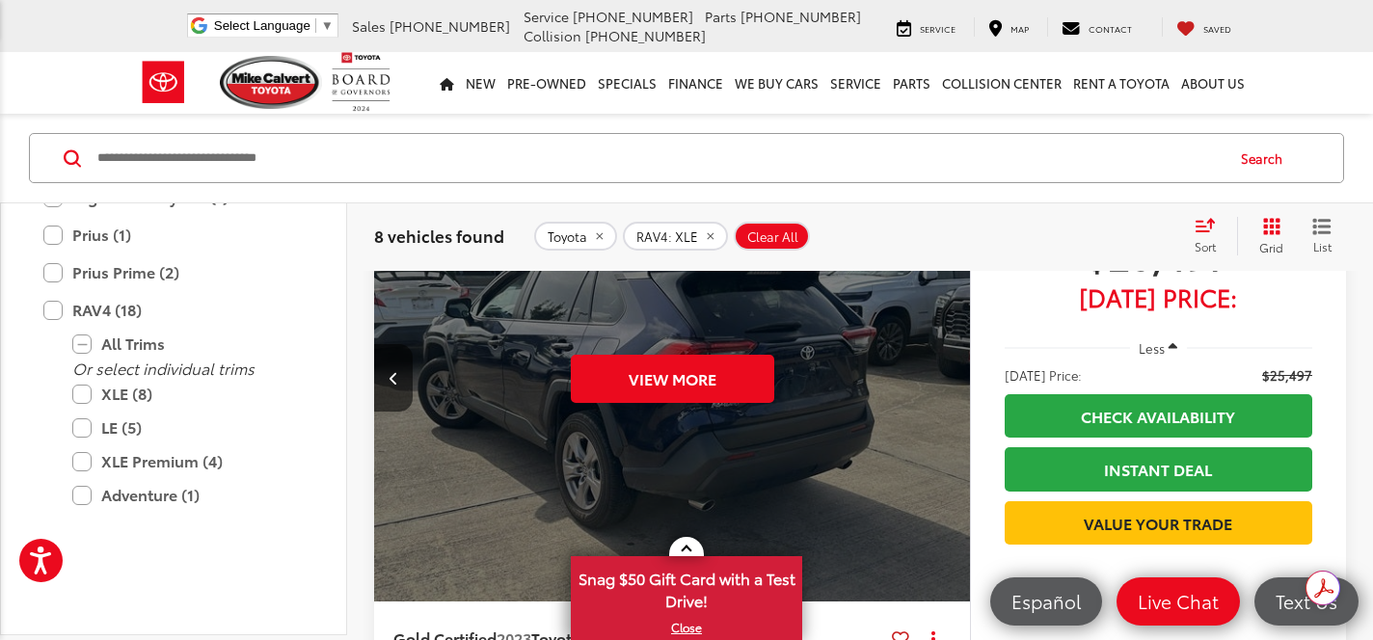
scroll to position [261, 0]
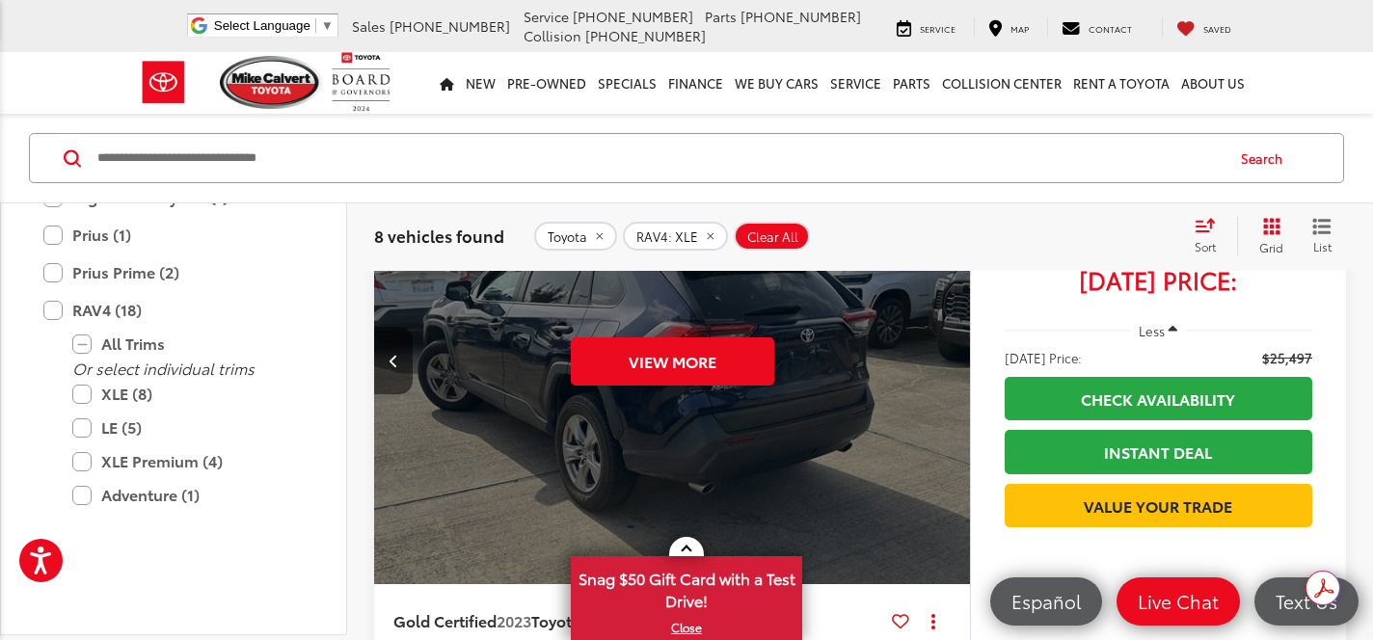
click at [403, 352] on button "Previous image" at bounding box center [393, 361] width 39 height 68
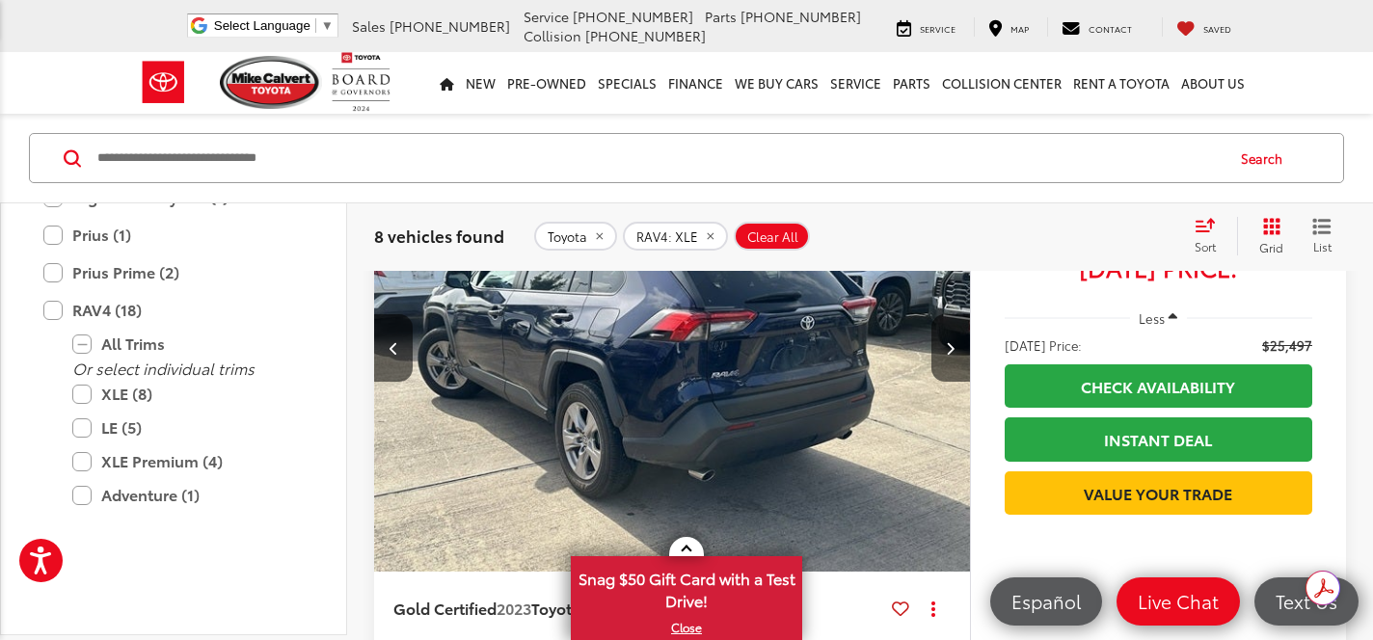
scroll to position [271, 0]
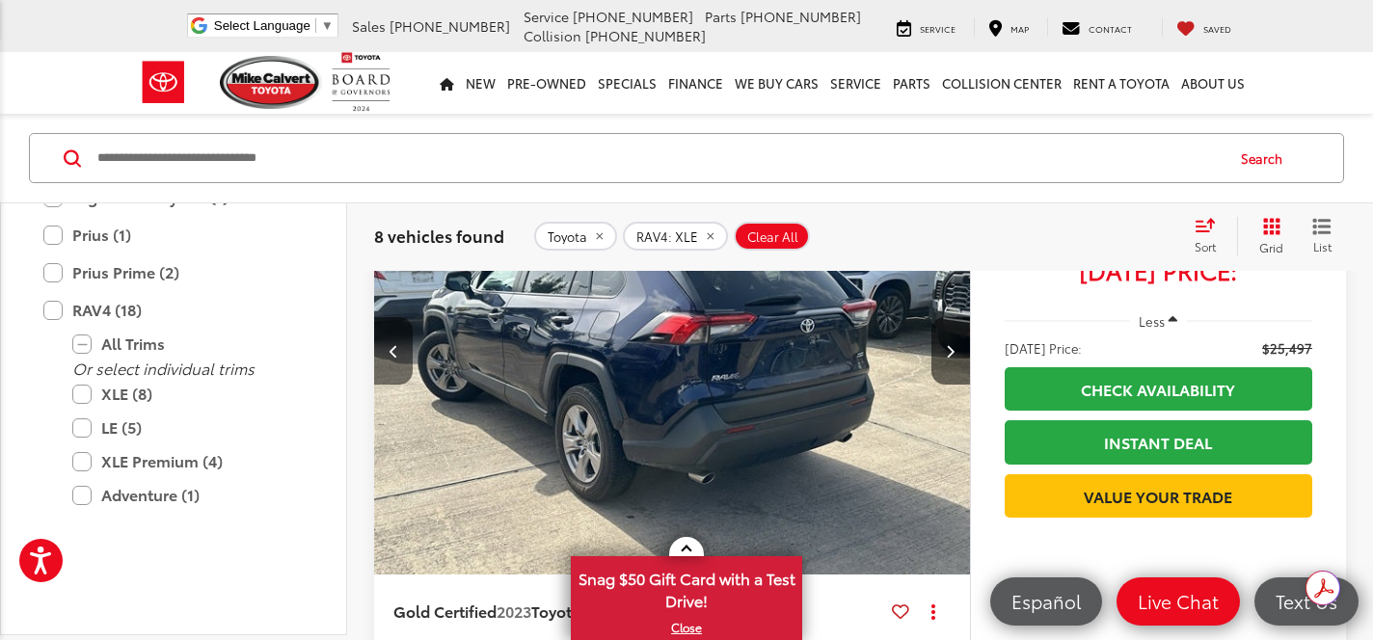
click at [393, 350] on icon "Previous image" at bounding box center [394, 351] width 9 height 14
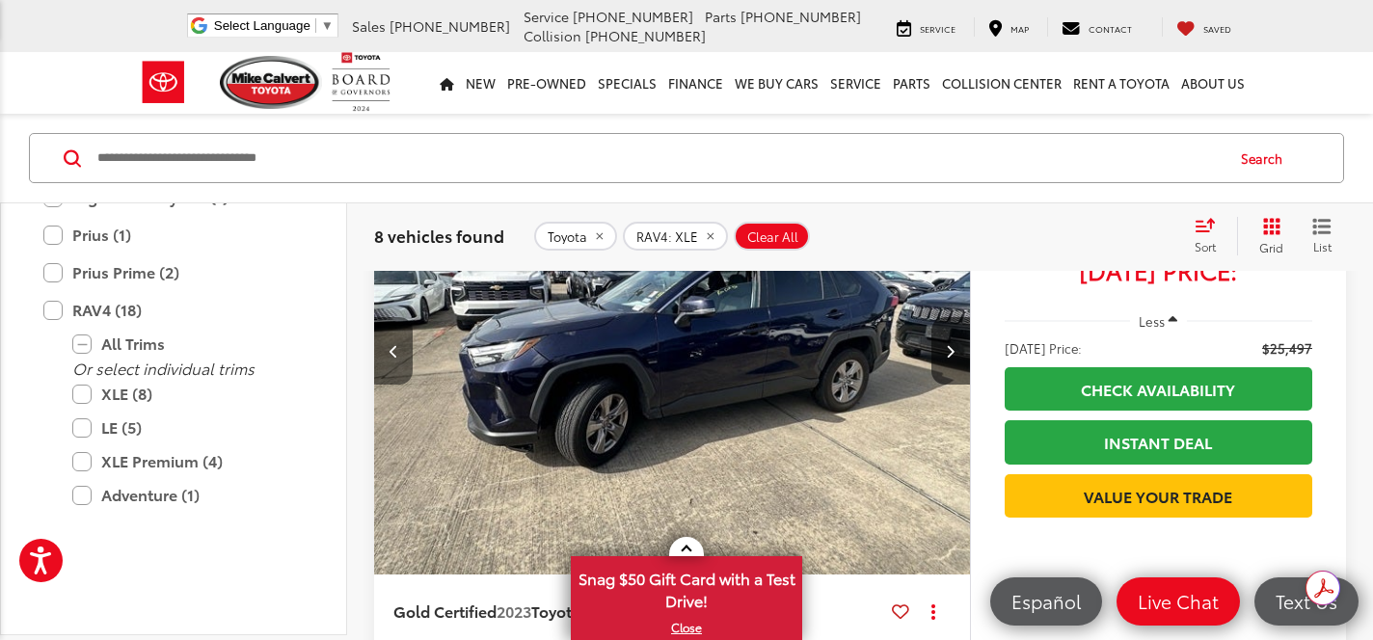
click at [393, 350] on icon "Previous image" at bounding box center [394, 351] width 9 height 14
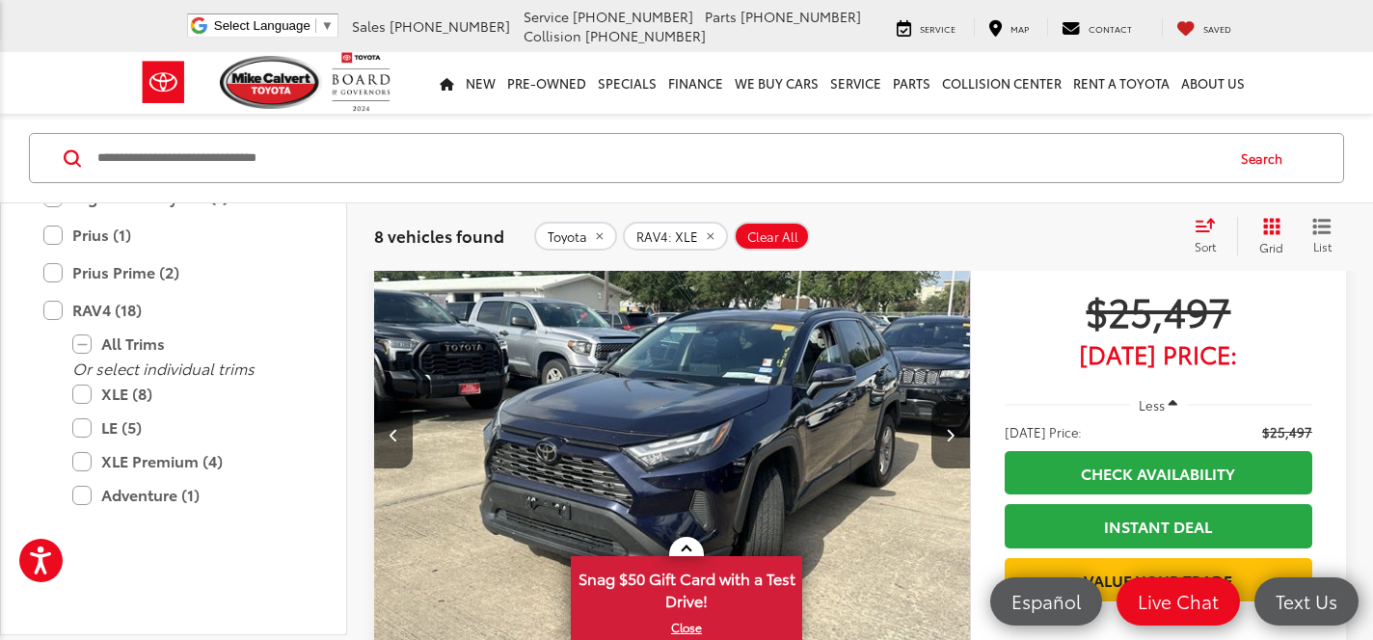
scroll to position [196, 0]
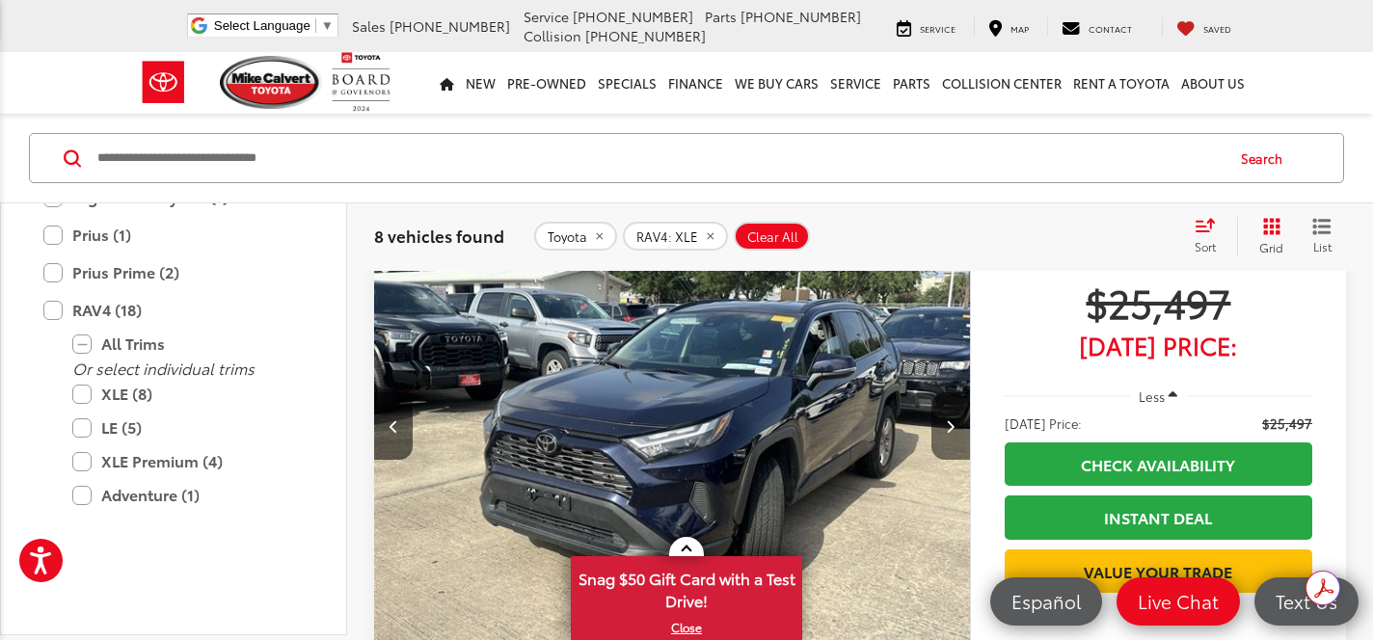
click at [953, 424] on icon "Next image" at bounding box center [950, 427] width 9 height 14
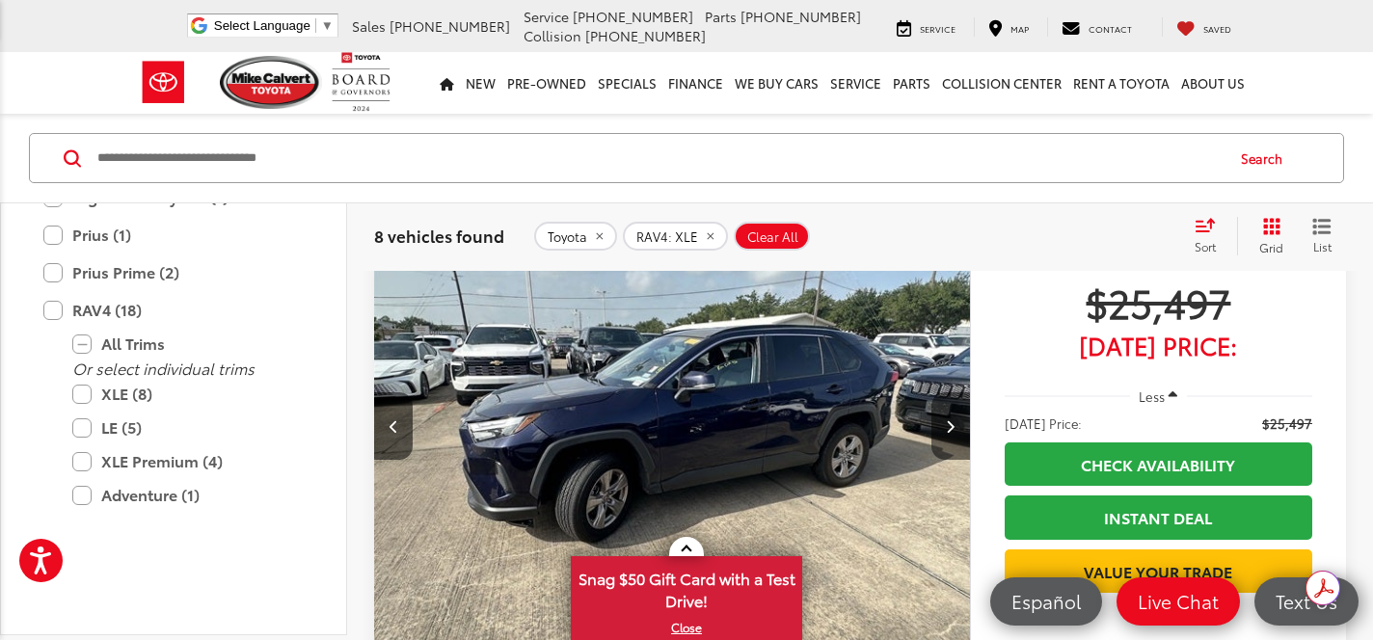
click at [953, 424] on icon "Next image" at bounding box center [950, 427] width 9 height 14
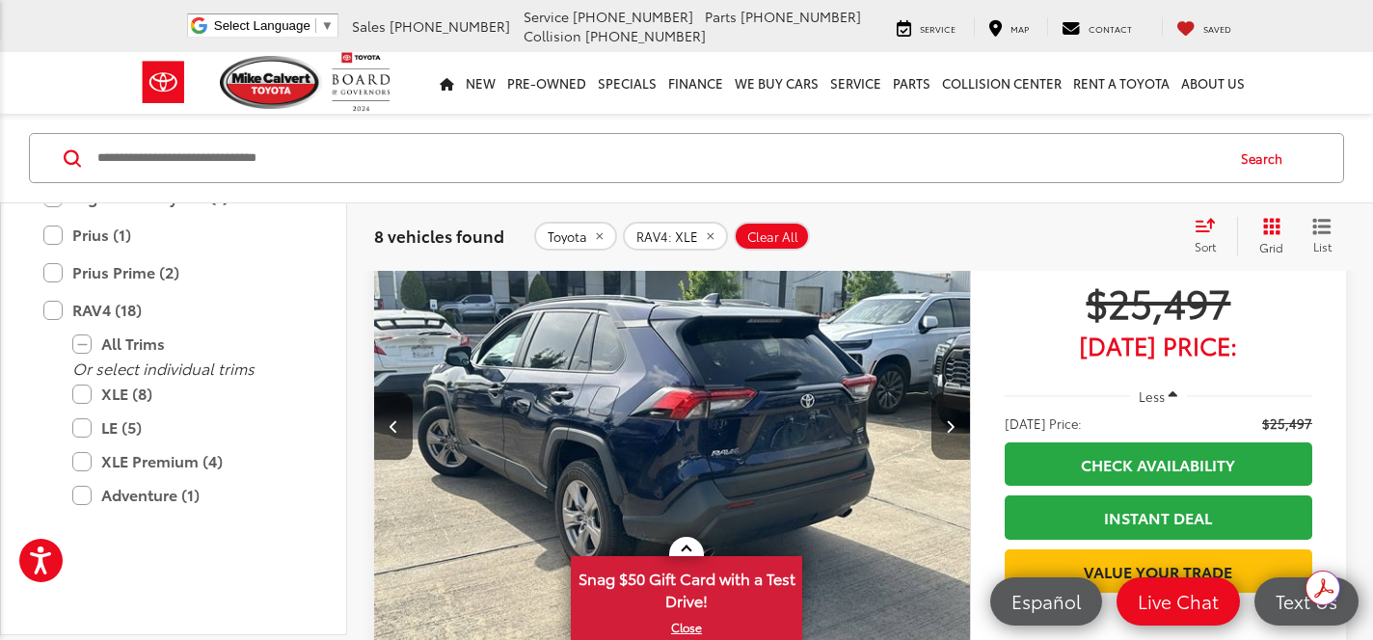
click at [953, 424] on icon "Next image" at bounding box center [950, 427] width 9 height 14
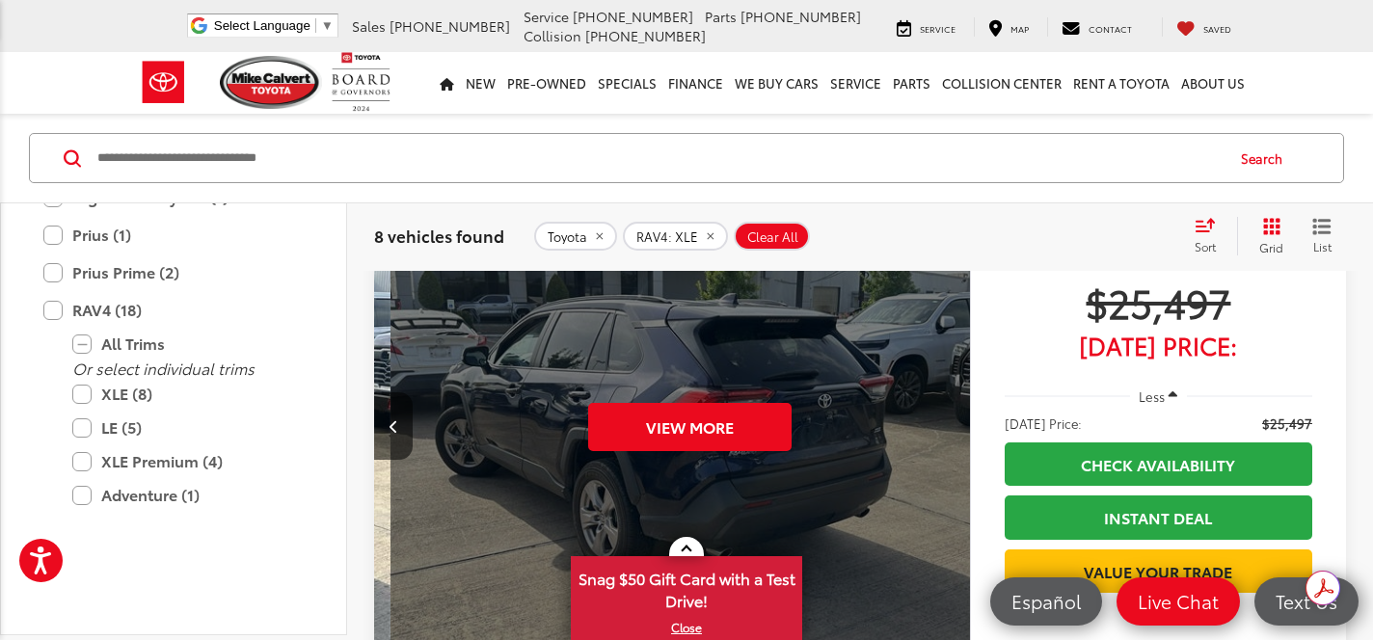
scroll to position [0, 2995]
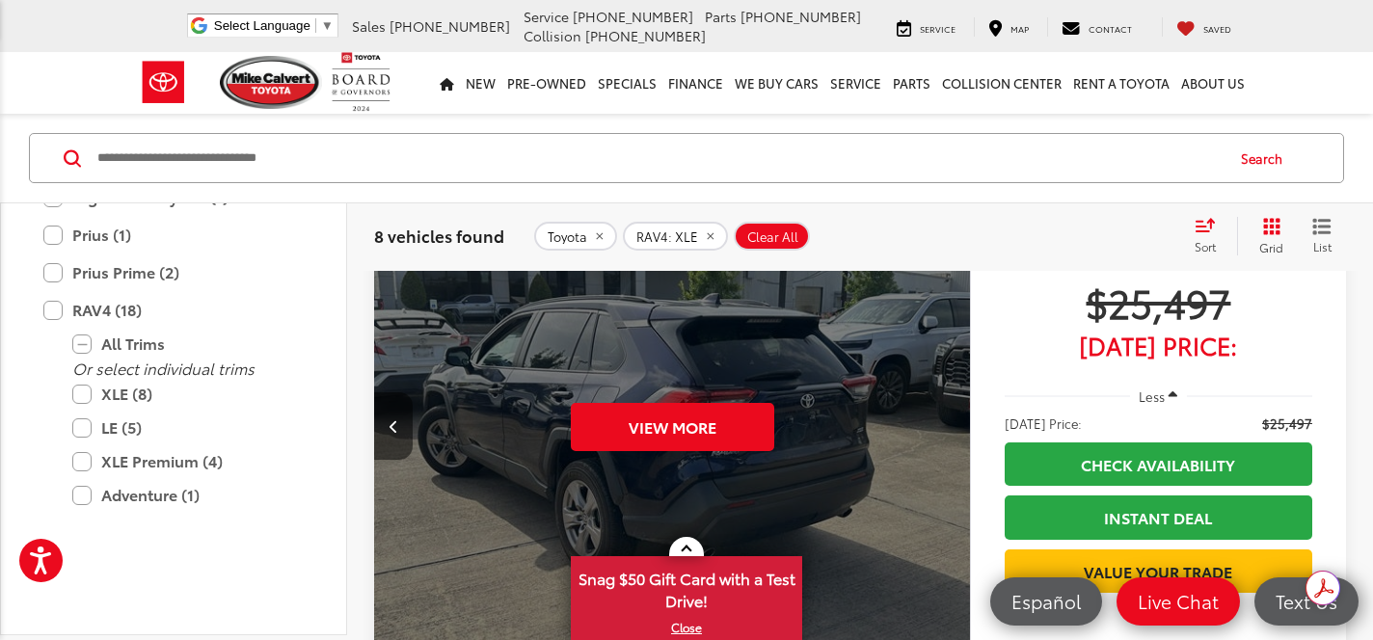
click at [390, 400] on button "Previous image" at bounding box center [393, 427] width 39 height 68
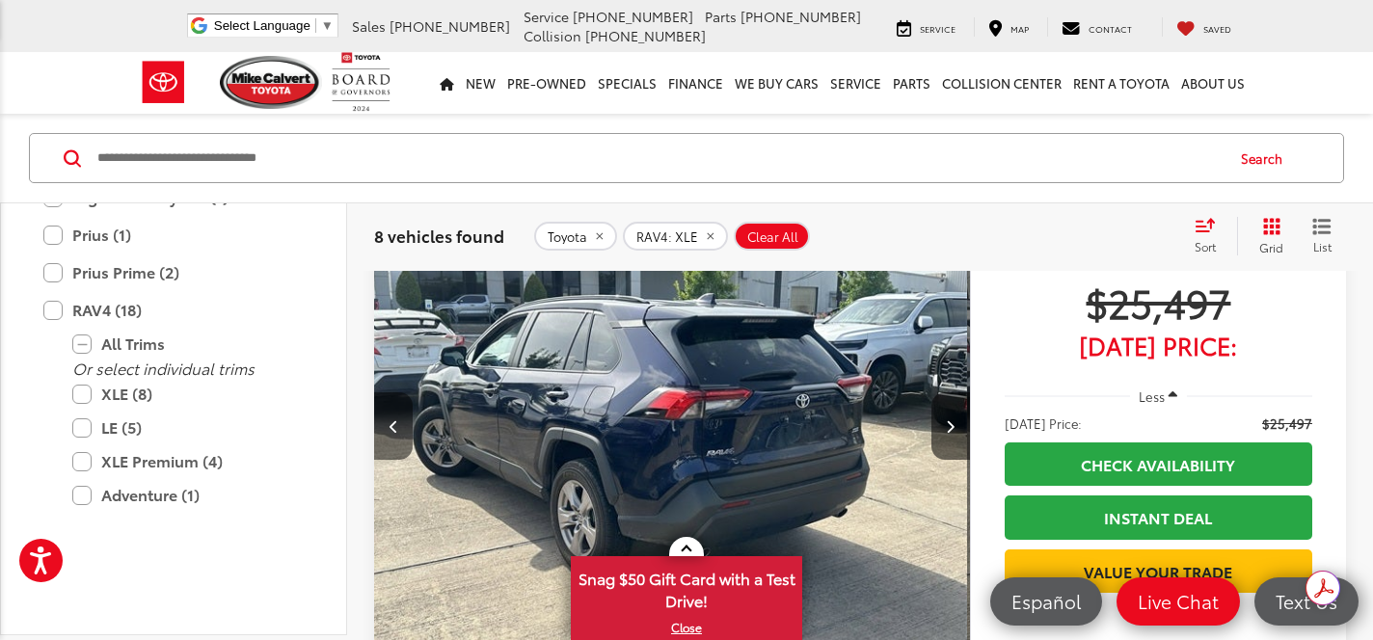
click at [390, 415] on button "Previous image" at bounding box center [393, 427] width 39 height 68
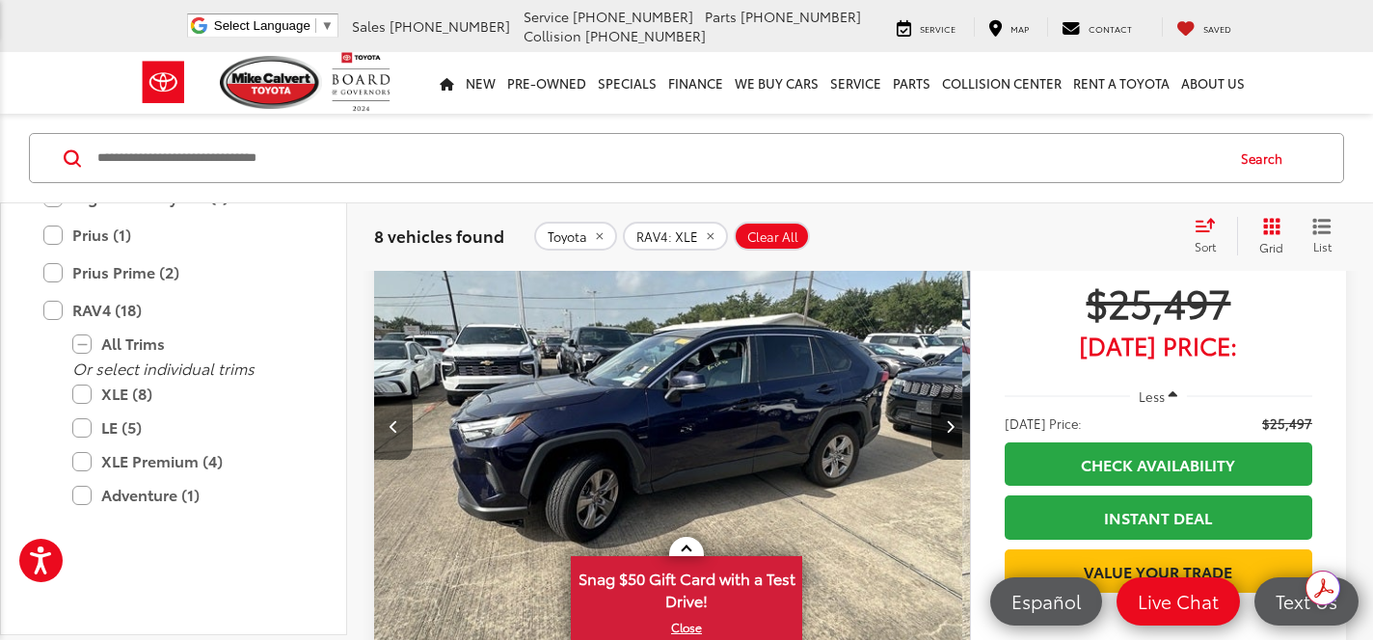
click at [390, 415] on button "Previous image" at bounding box center [393, 427] width 39 height 68
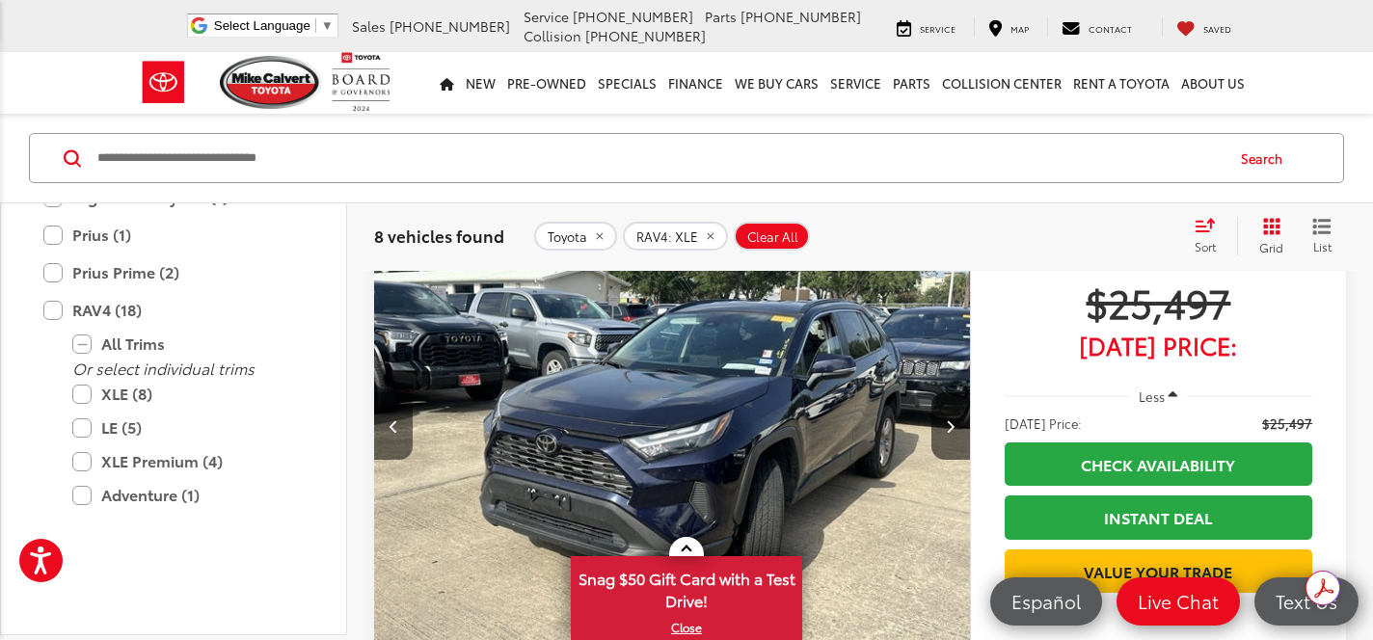
click at [390, 415] on button "Previous image" at bounding box center [393, 427] width 39 height 68
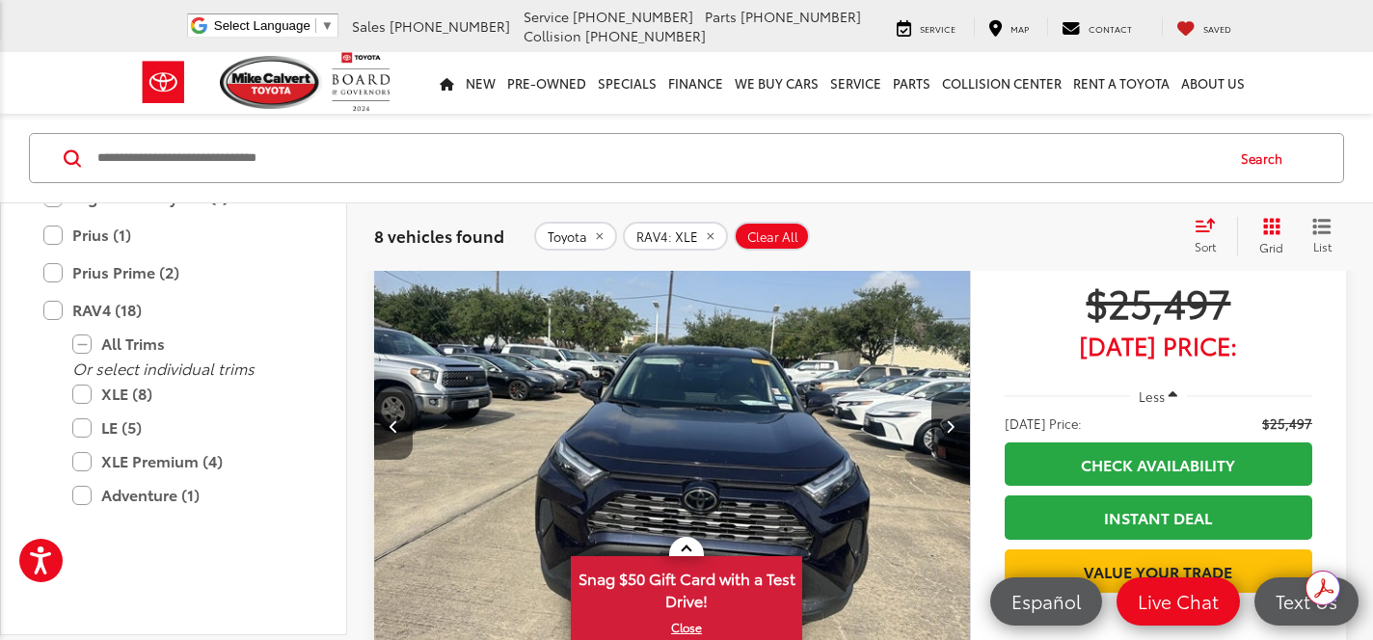
click at [390, 415] on button "Previous image" at bounding box center [393, 427] width 39 height 68
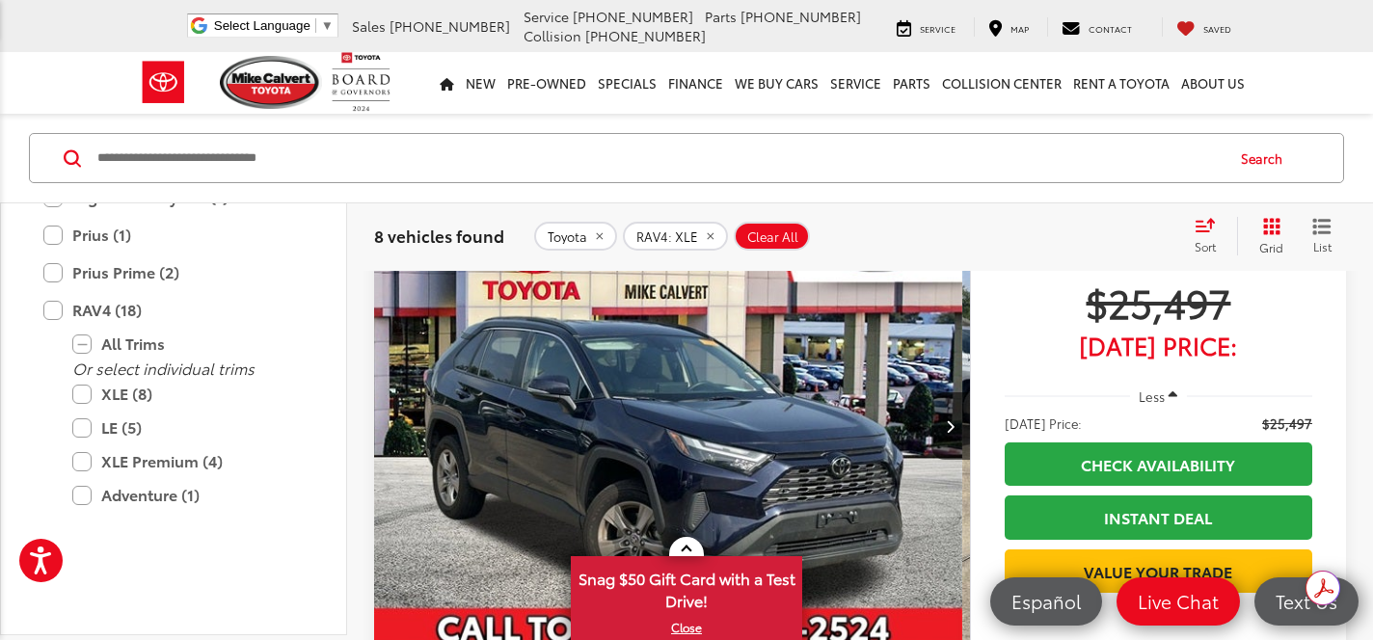
scroll to position [0, 0]
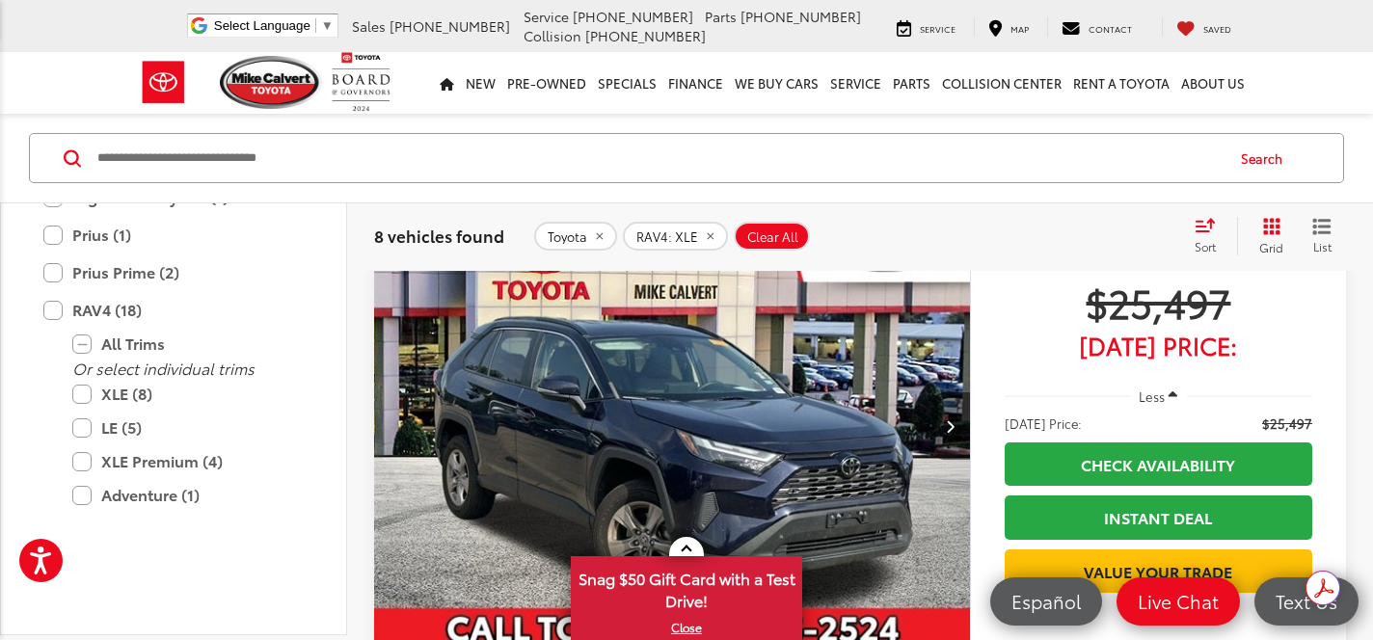
click at [956, 422] on button "Next image" at bounding box center [951, 427] width 39 height 68
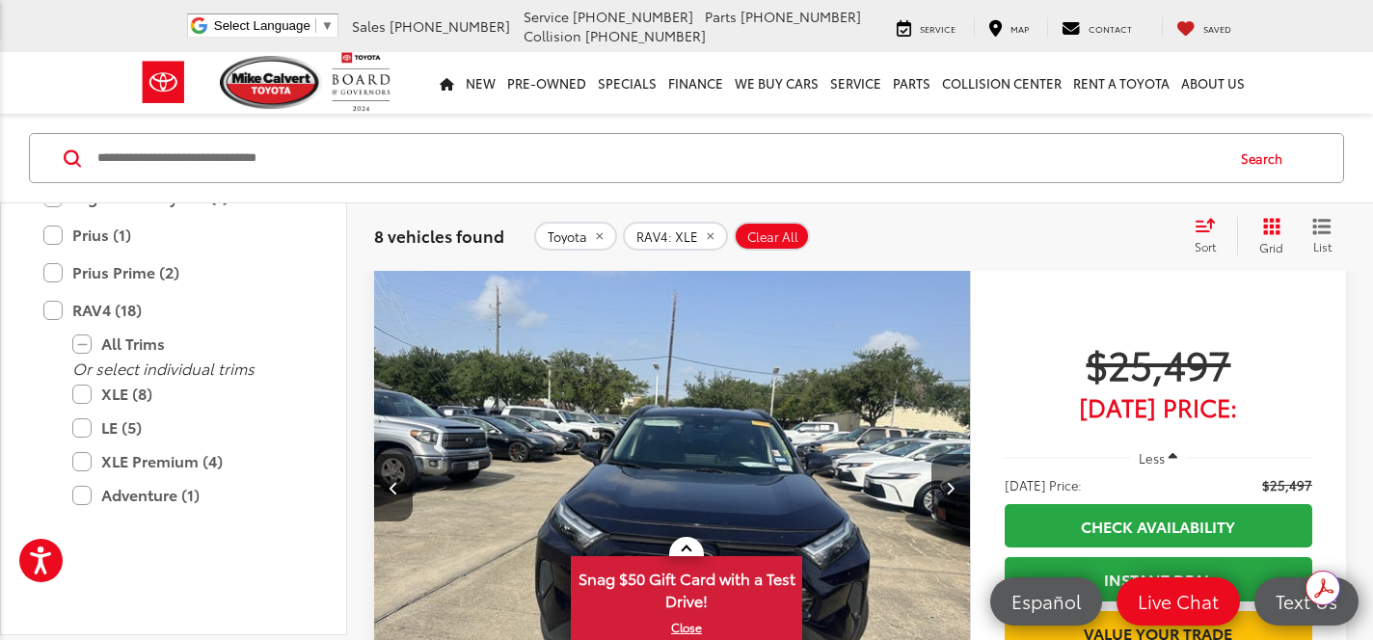
scroll to position [33, 0]
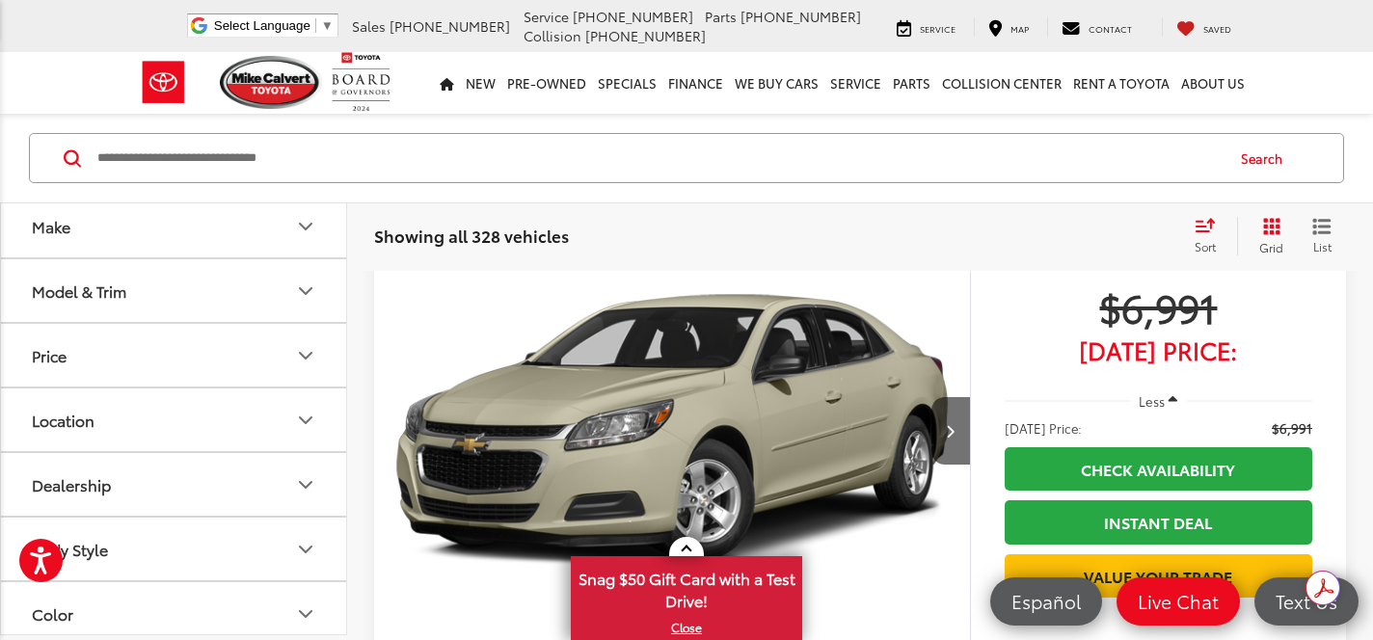
scroll to position [42, 0]
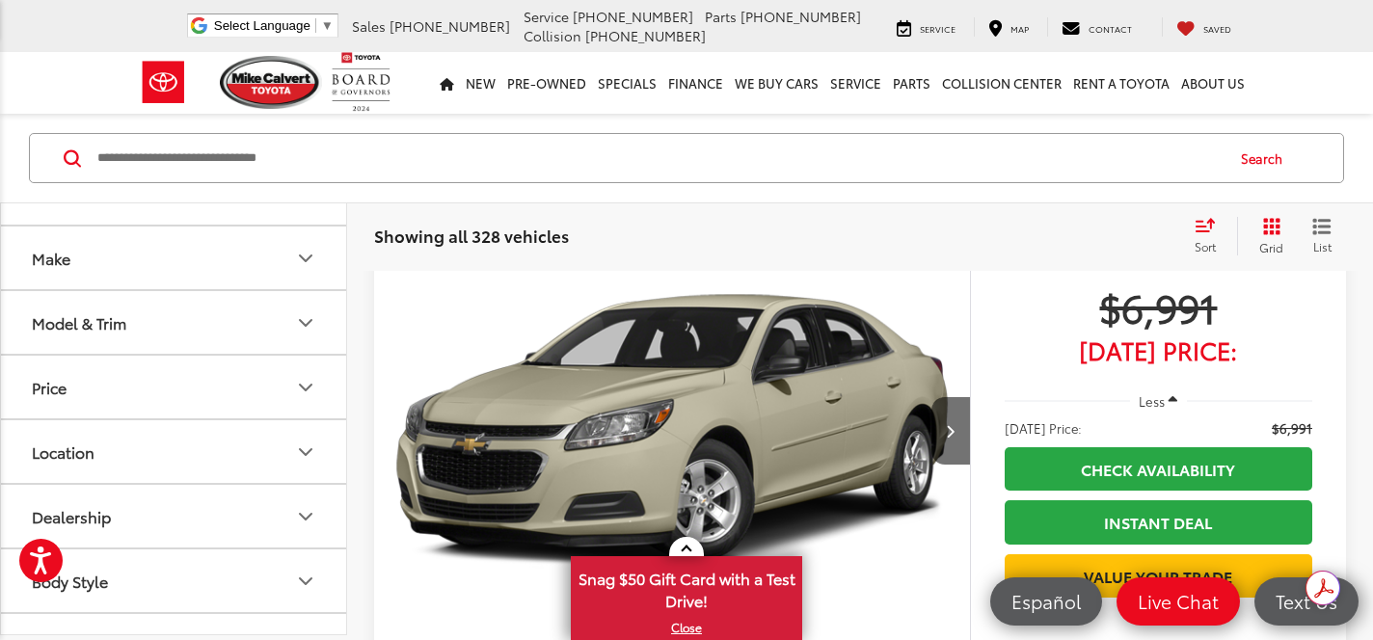
click at [133, 284] on button "Make" at bounding box center [174, 258] width 347 height 63
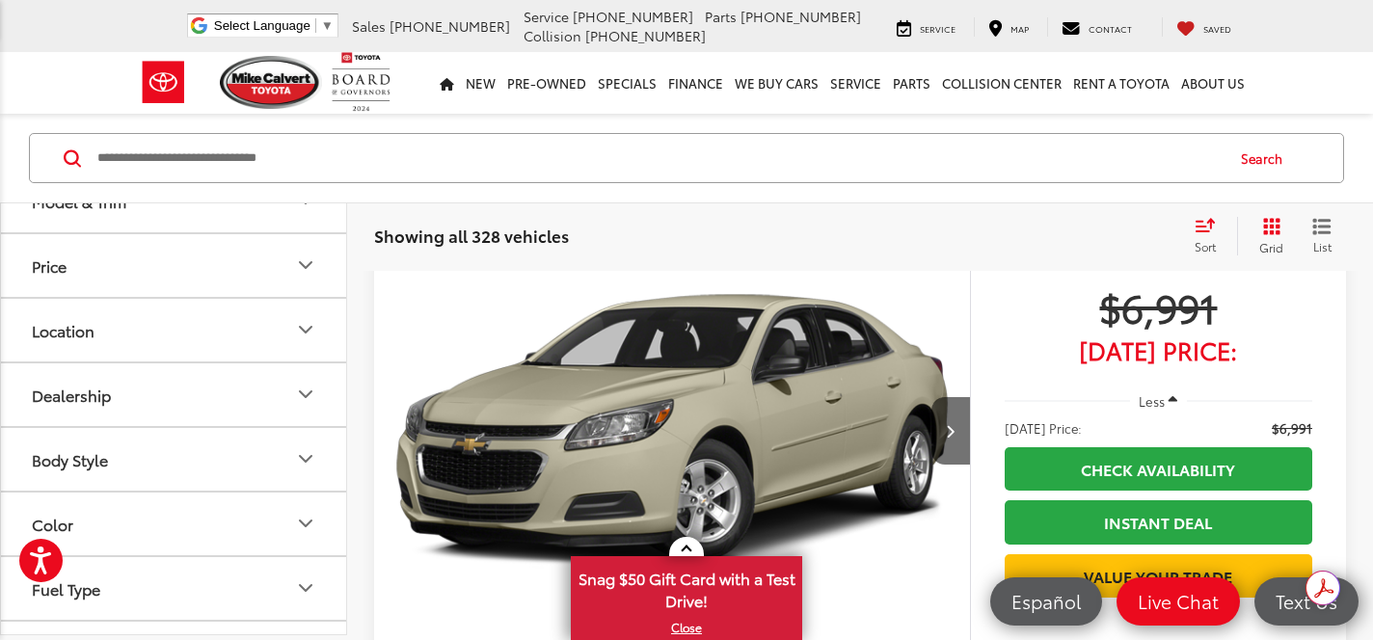
scroll to position [804, 0]
click at [260, 43] on img at bounding box center [260, 43] width 0 height 0
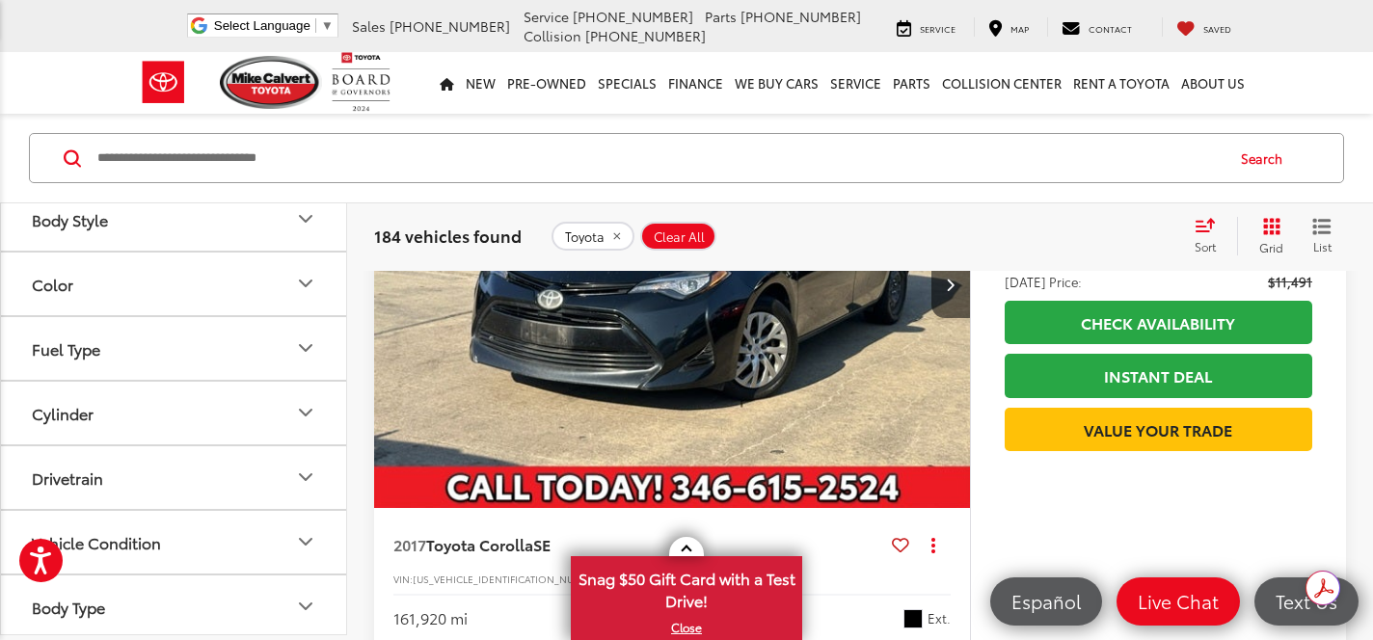
scroll to position [1147, 0]
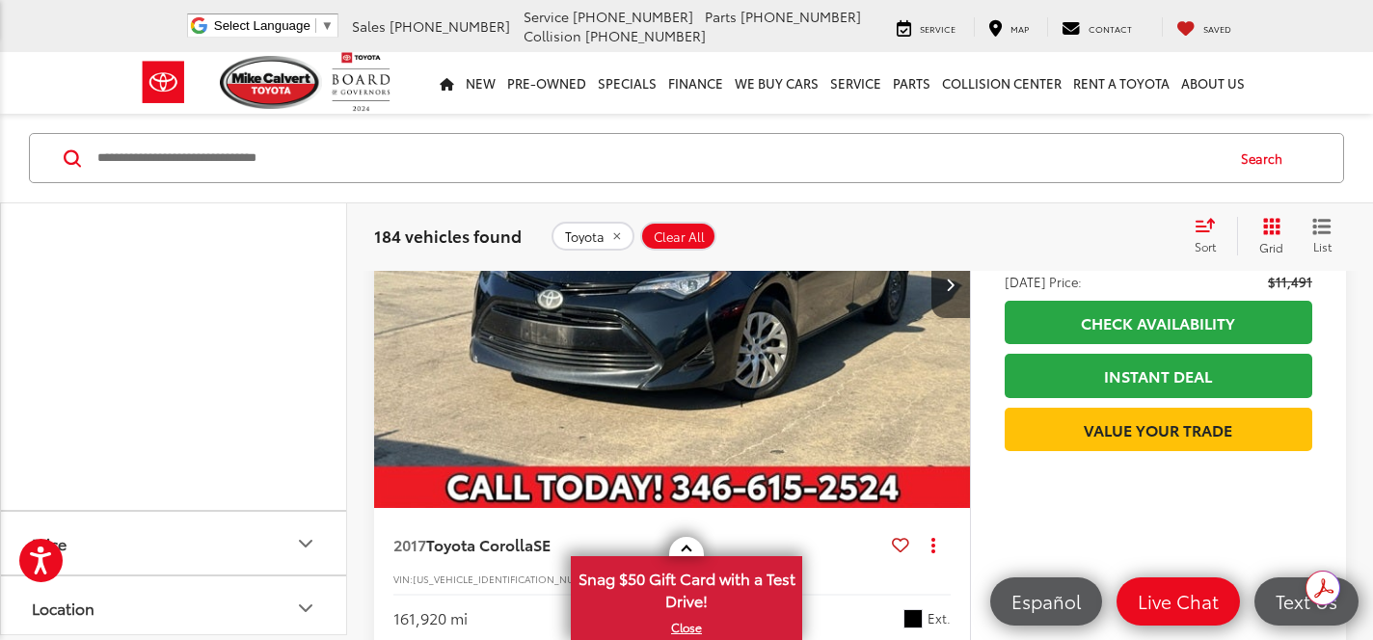
scroll to position [1348, 0]
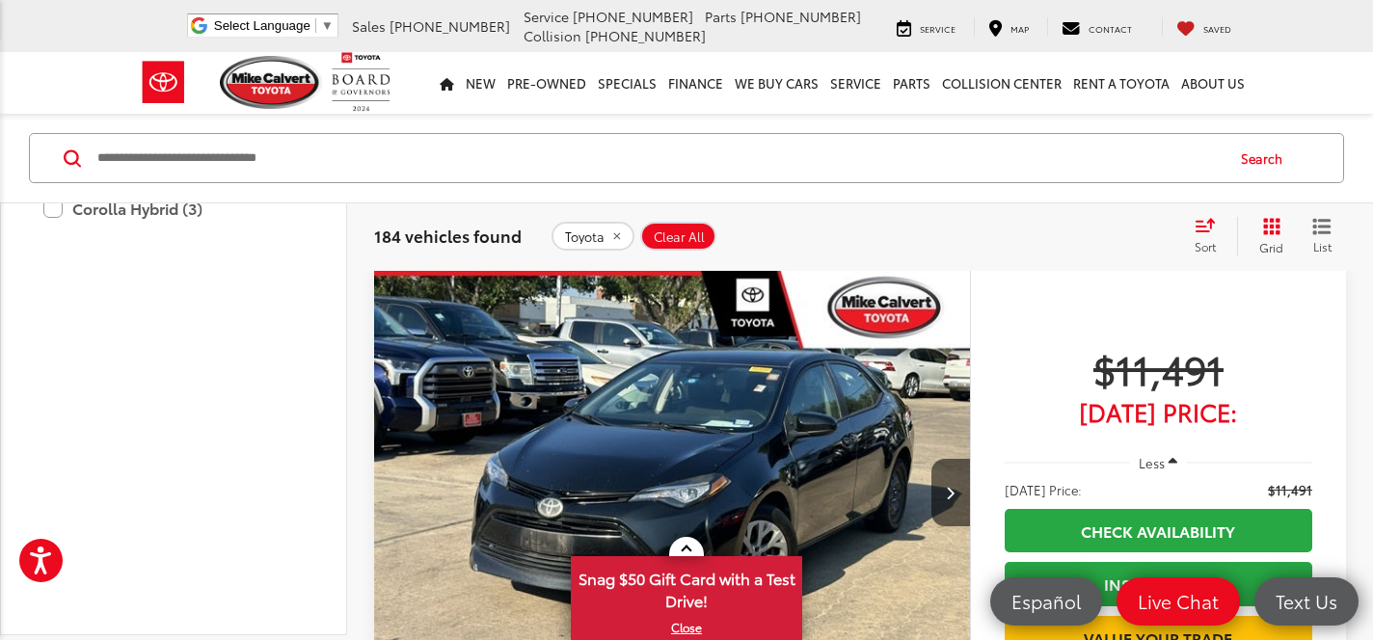
scroll to position [124, 0]
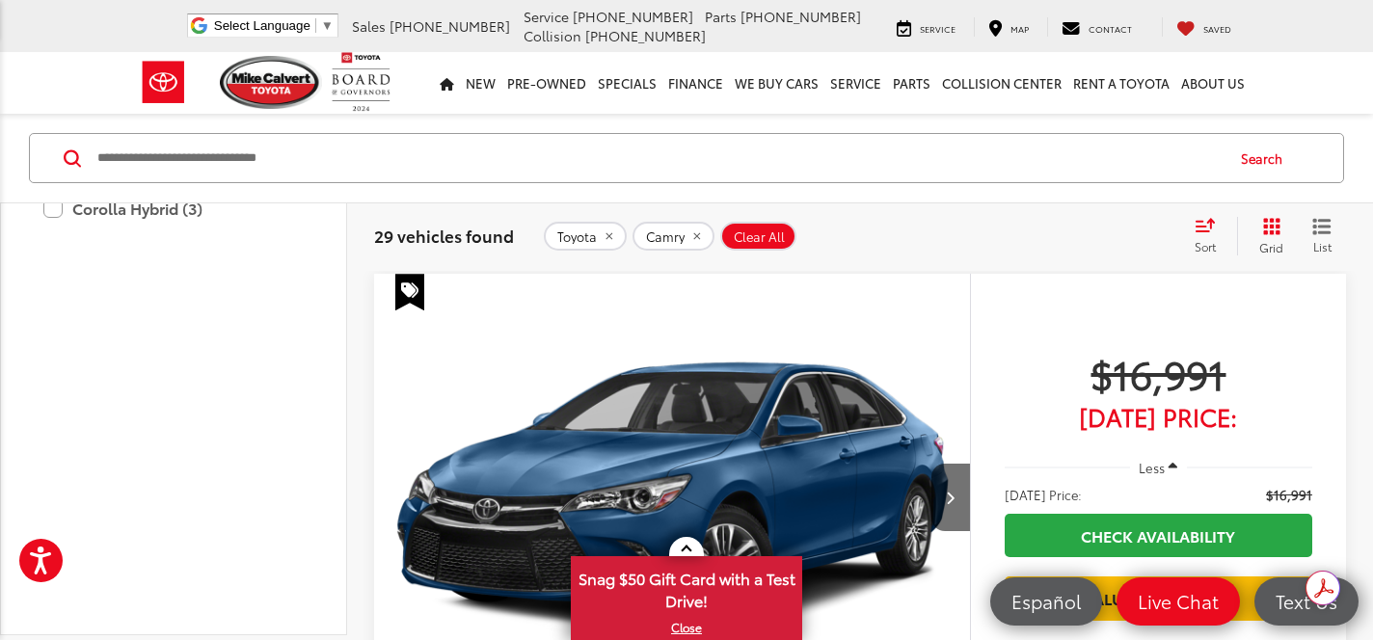
click at [100, 49] on label "XSE (4)" at bounding box center [187, 32] width 231 height 34
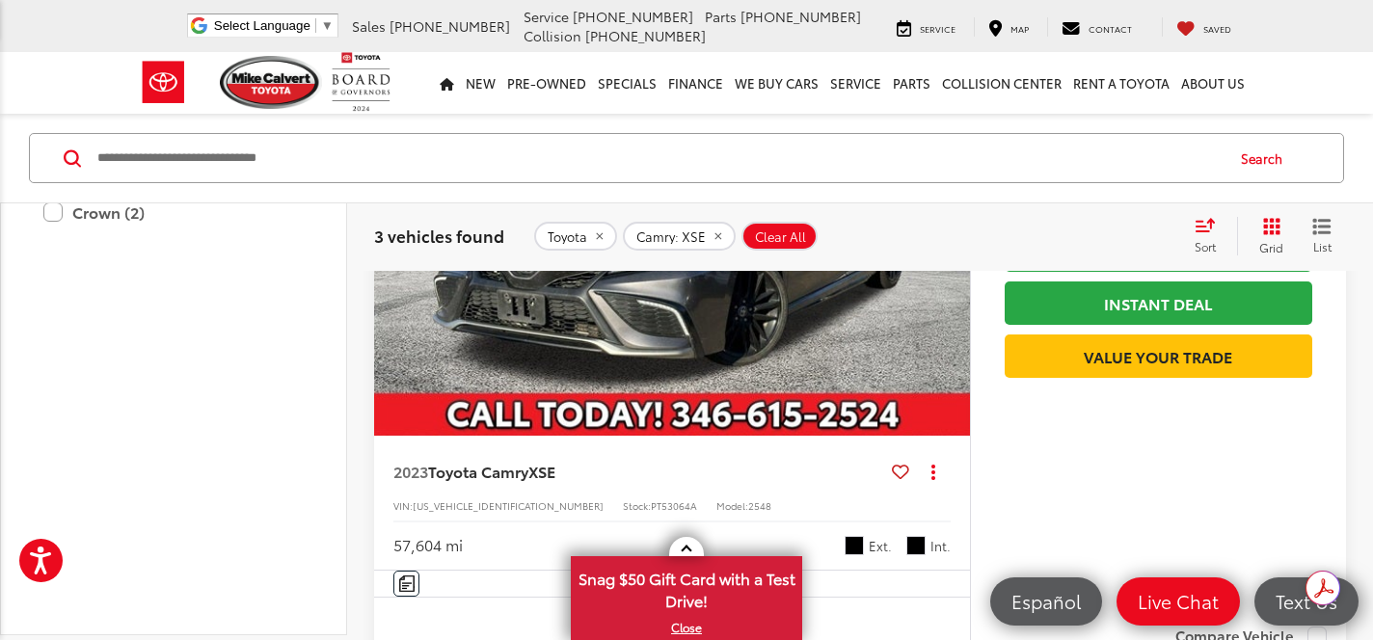
scroll to position [1832, 0]
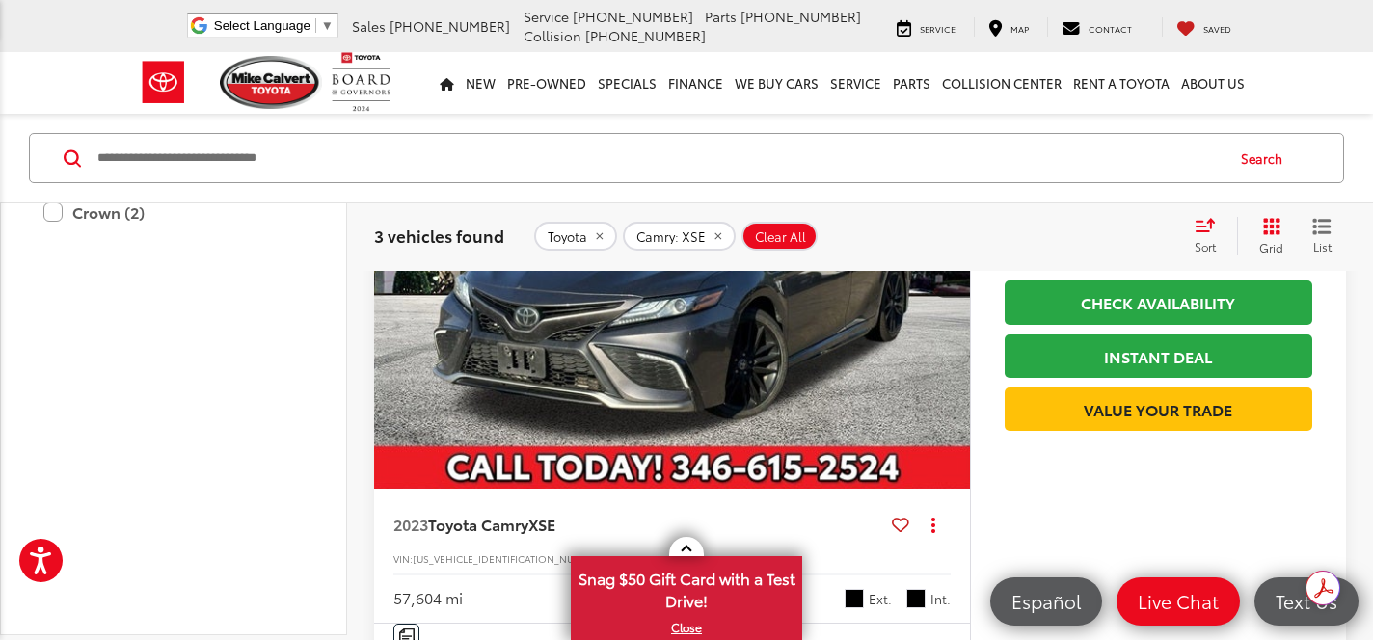
click at [126, 48] on label "XSE (3)" at bounding box center [187, 31] width 231 height 34
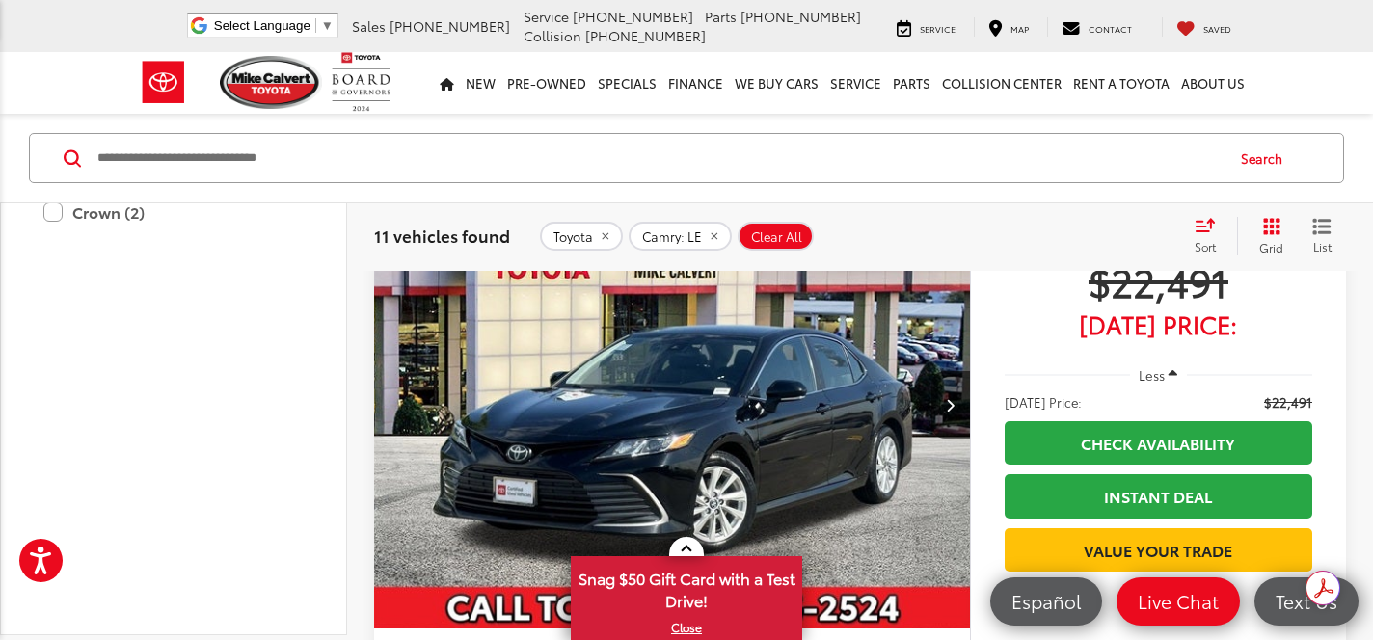
scroll to position [218, 0]
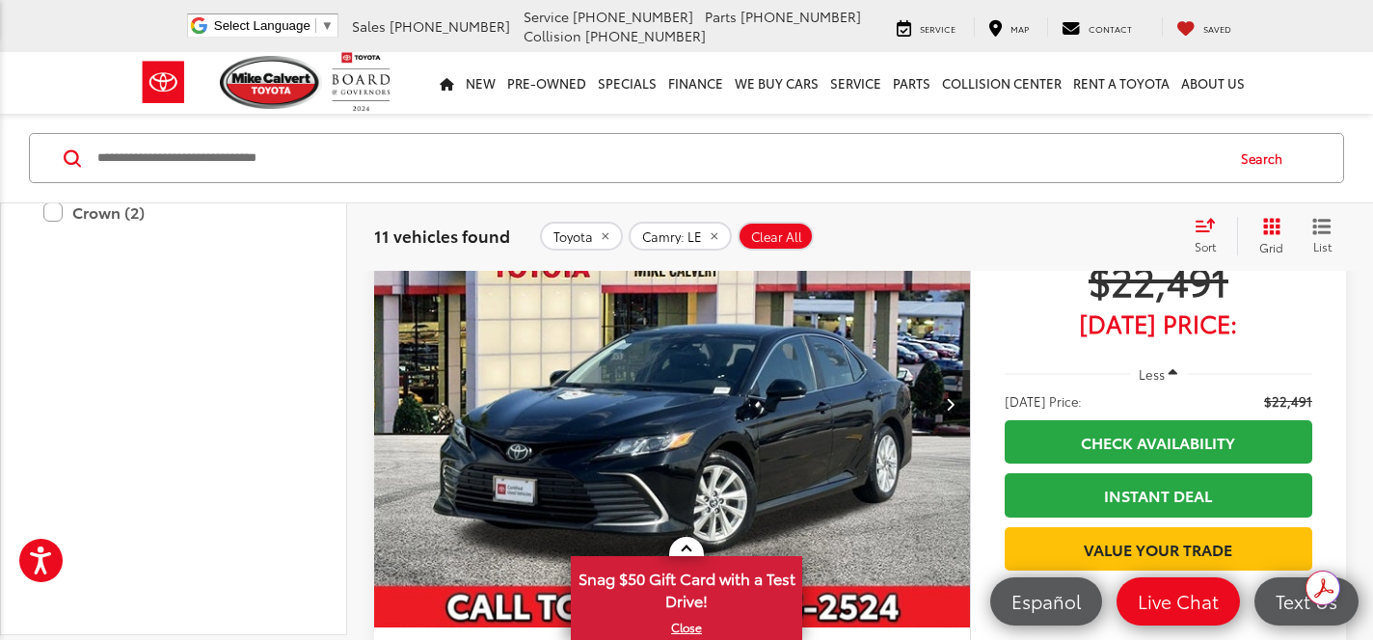
click at [951, 412] on button "Next image" at bounding box center [951, 404] width 39 height 68
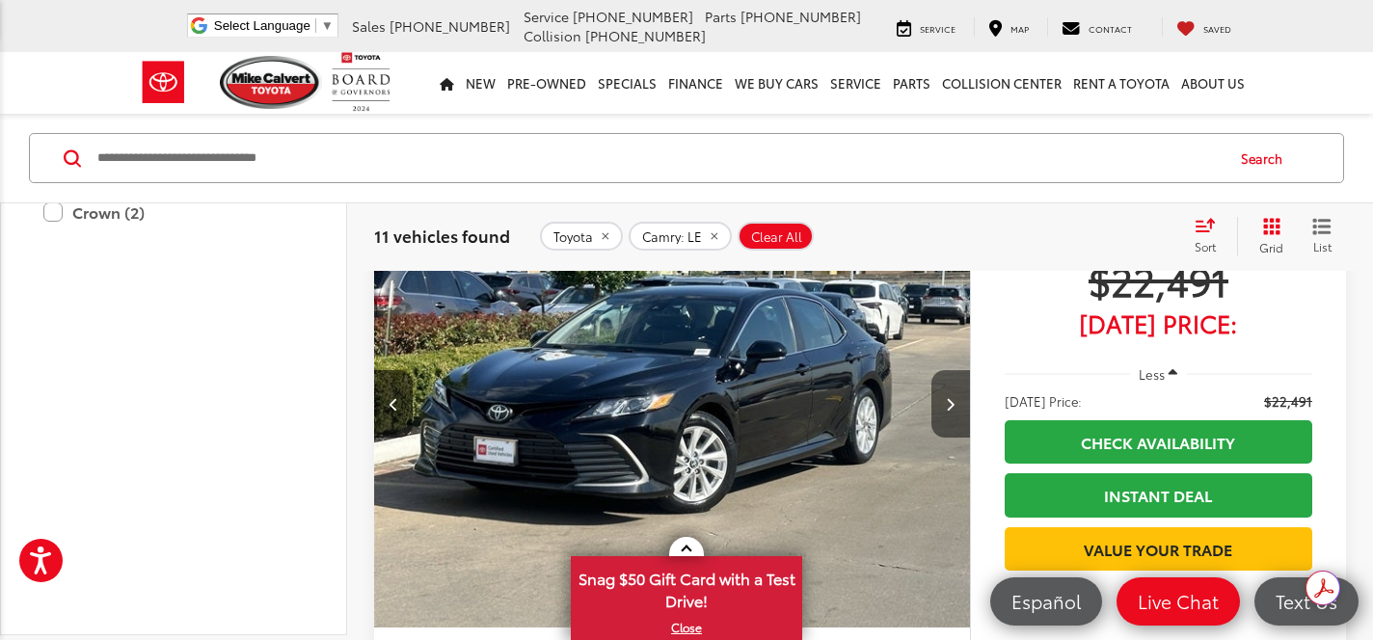
click at [951, 412] on button "Next image" at bounding box center [951, 404] width 39 height 68
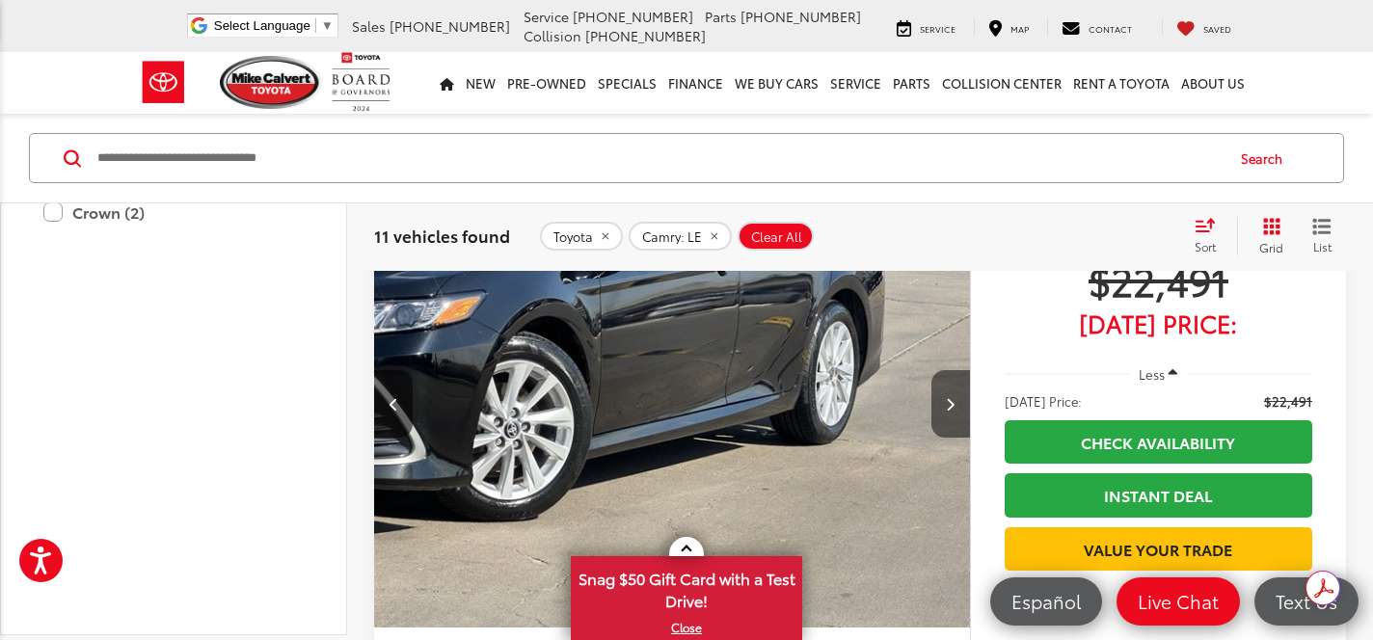
click at [951, 412] on button "Next image" at bounding box center [951, 404] width 39 height 68
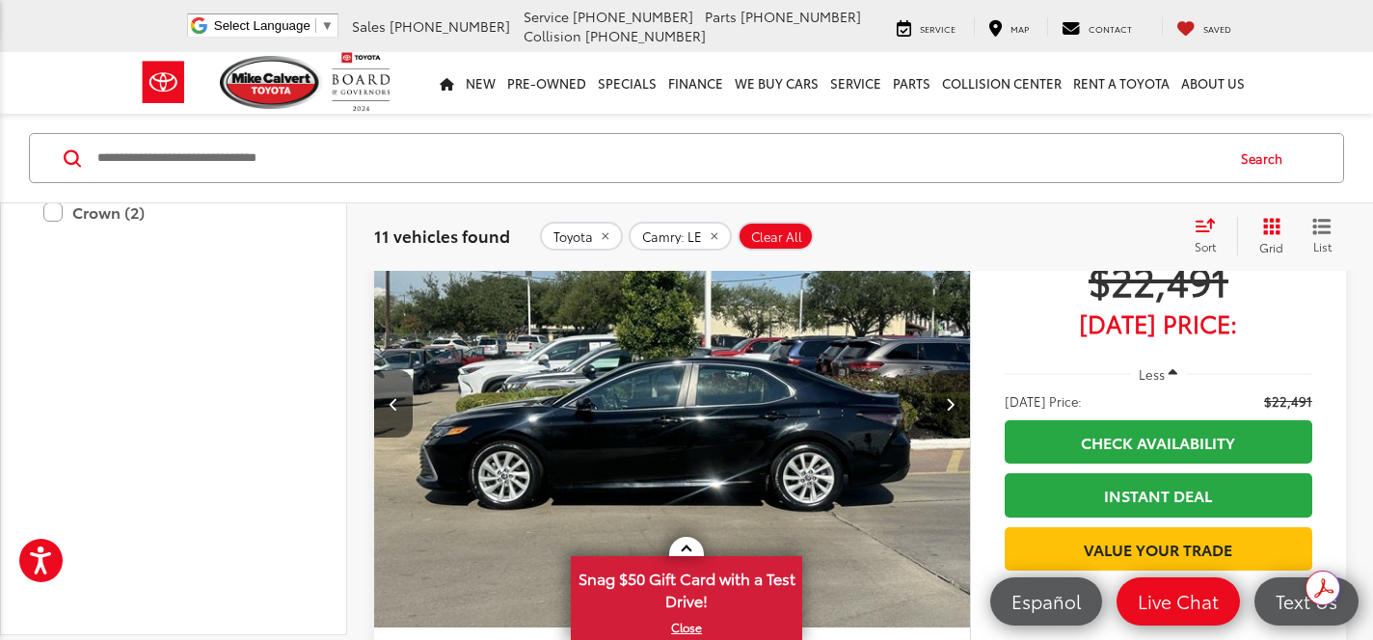
click at [951, 412] on button "Next image" at bounding box center [951, 404] width 39 height 68
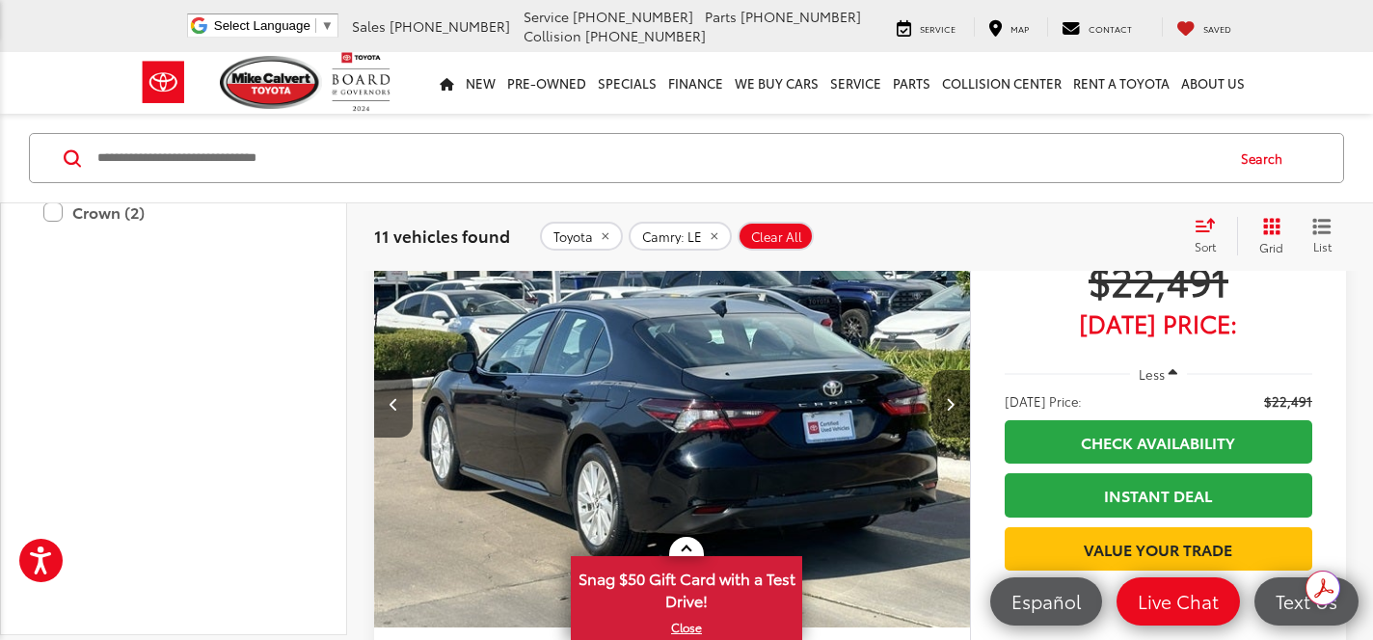
click at [951, 412] on button "Next image" at bounding box center [951, 404] width 39 height 68
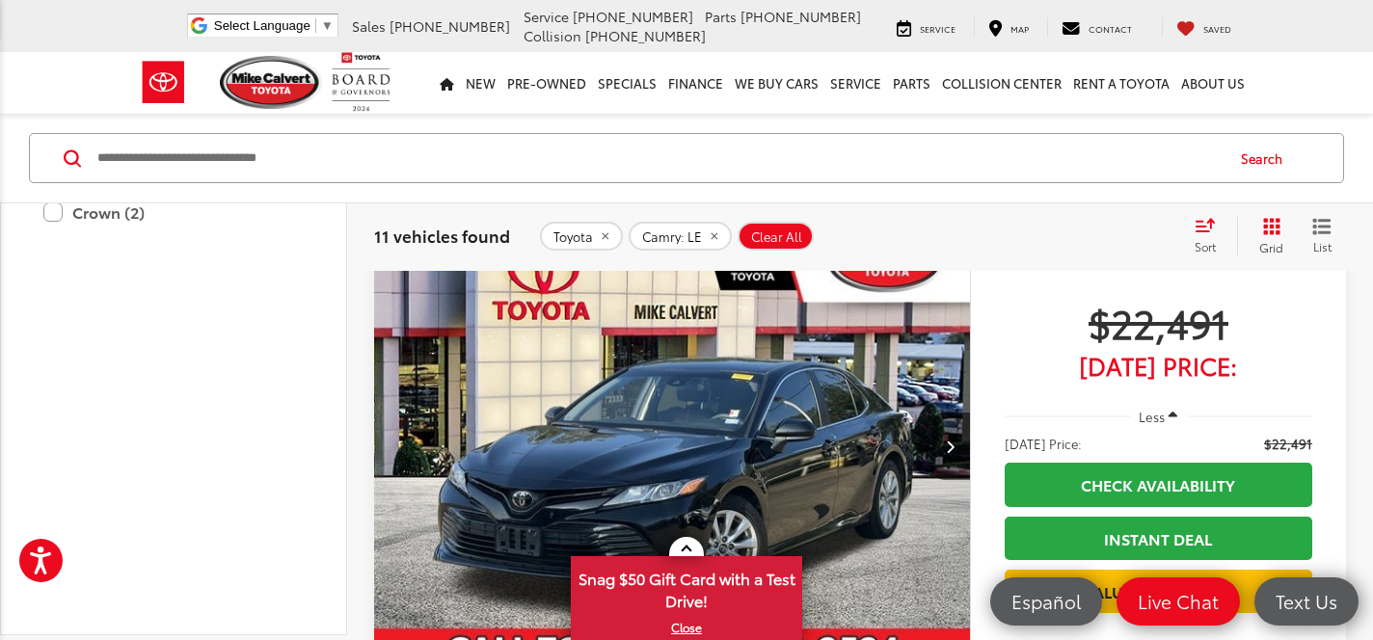
scroll to position [915, 0]
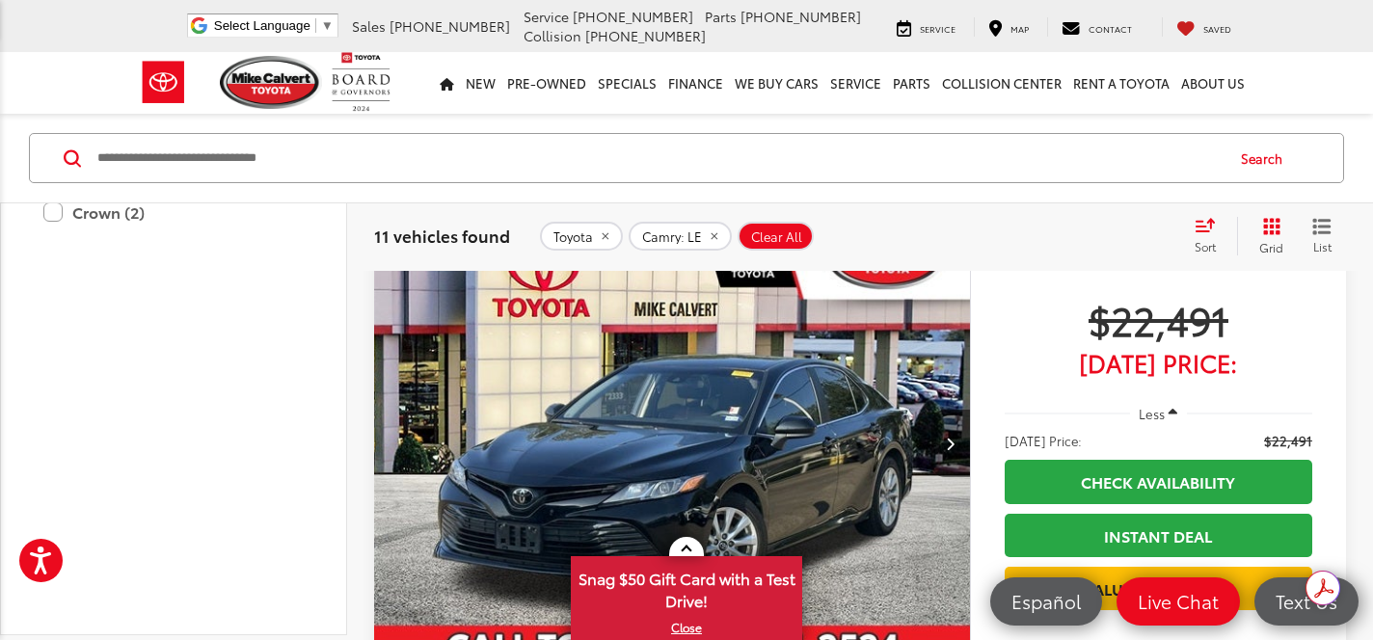
click at [944, 444] on button "Next image" at bounding box center [951, 444] width 39 height 68
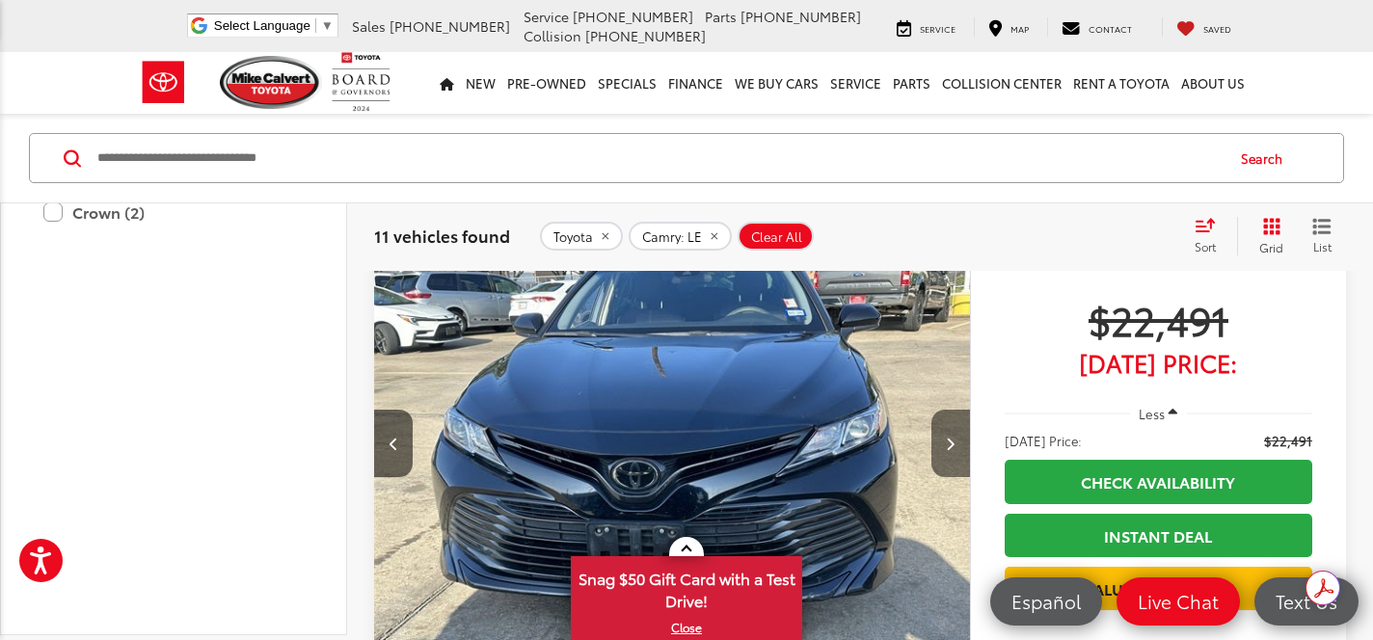
click at [944, 444] on button "Next image" at bounding box center [951, 444] width 39 height 68
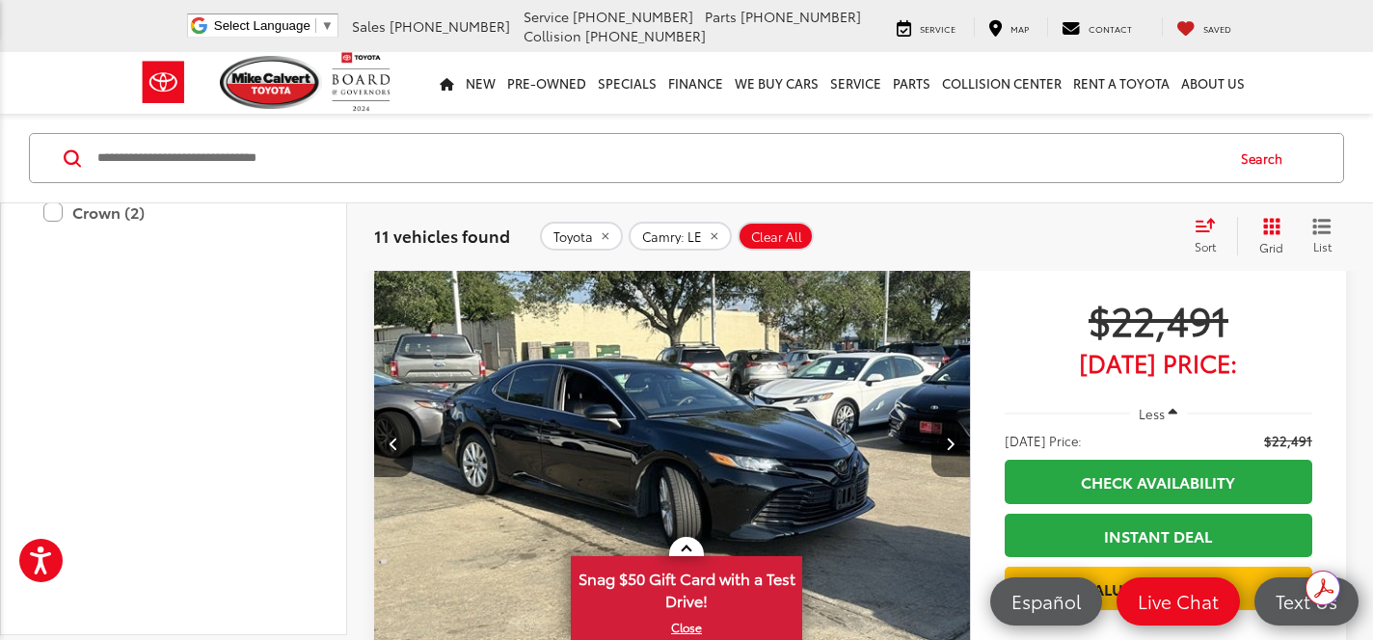
click at [944, 444] on button "Next image" at bounding box center [951, 444] width 39 height 68
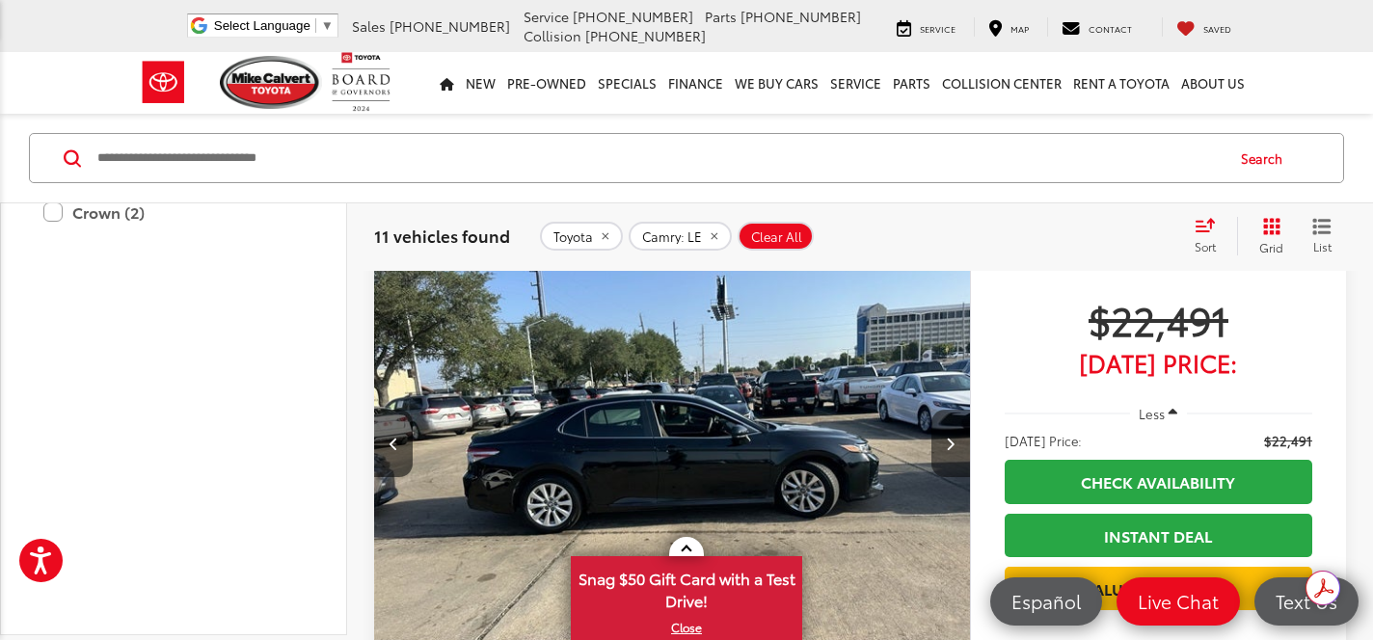
click at [944, 444] on button "Next image" at bounding box center [951, 444] width 39 height 68
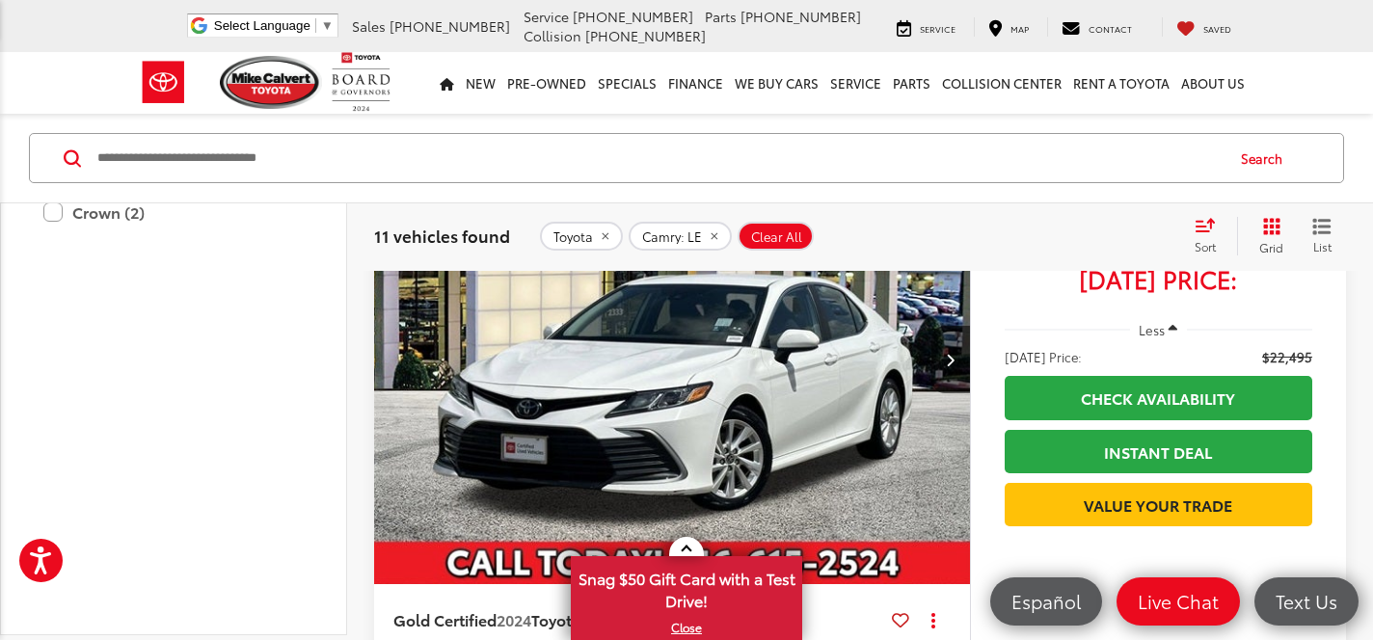
scroll to position [1728, 0]
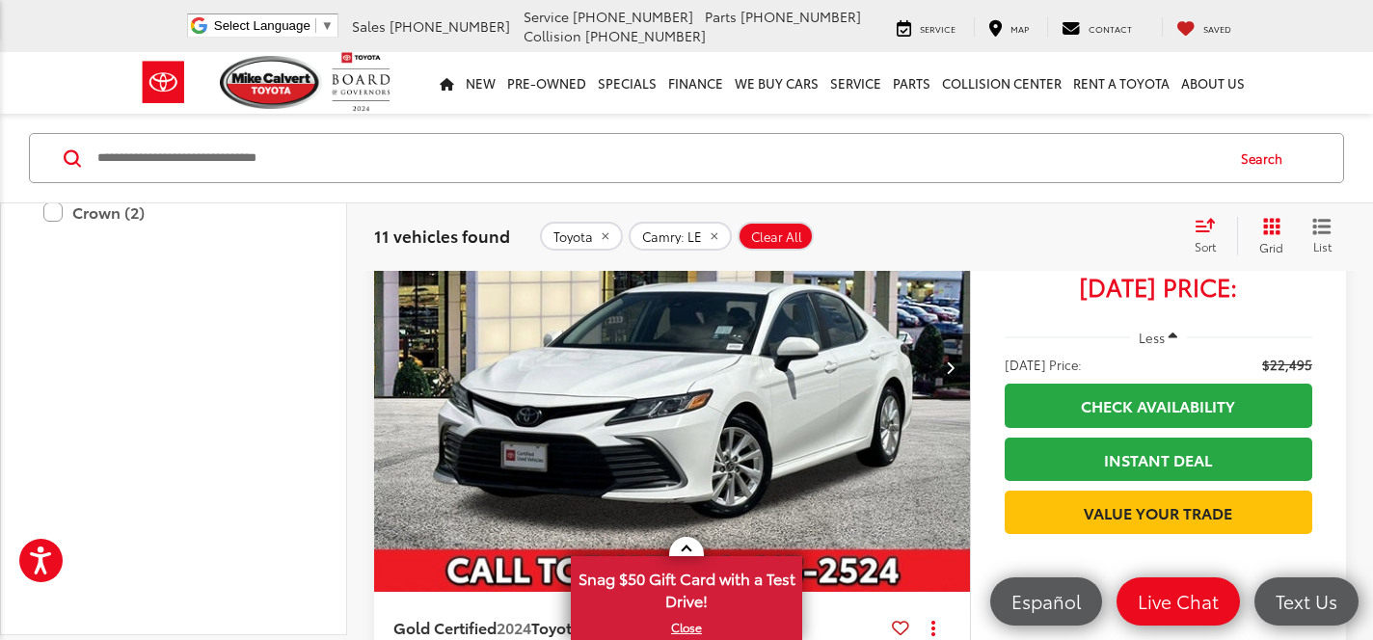
click at [955, 356] on button "Next image" at bounding box center [951, 368] width 39 height 68
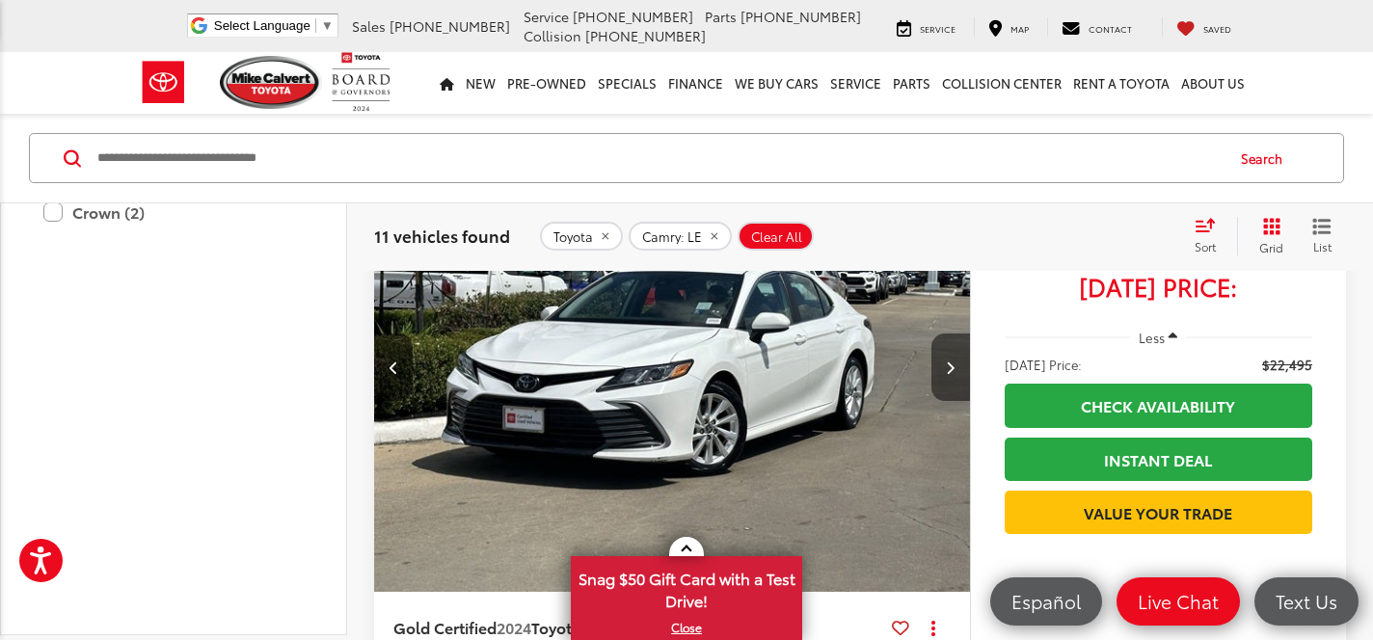
click at [955, 356] on button "Next image" at bounding box center [951, 368] width 39 height 68
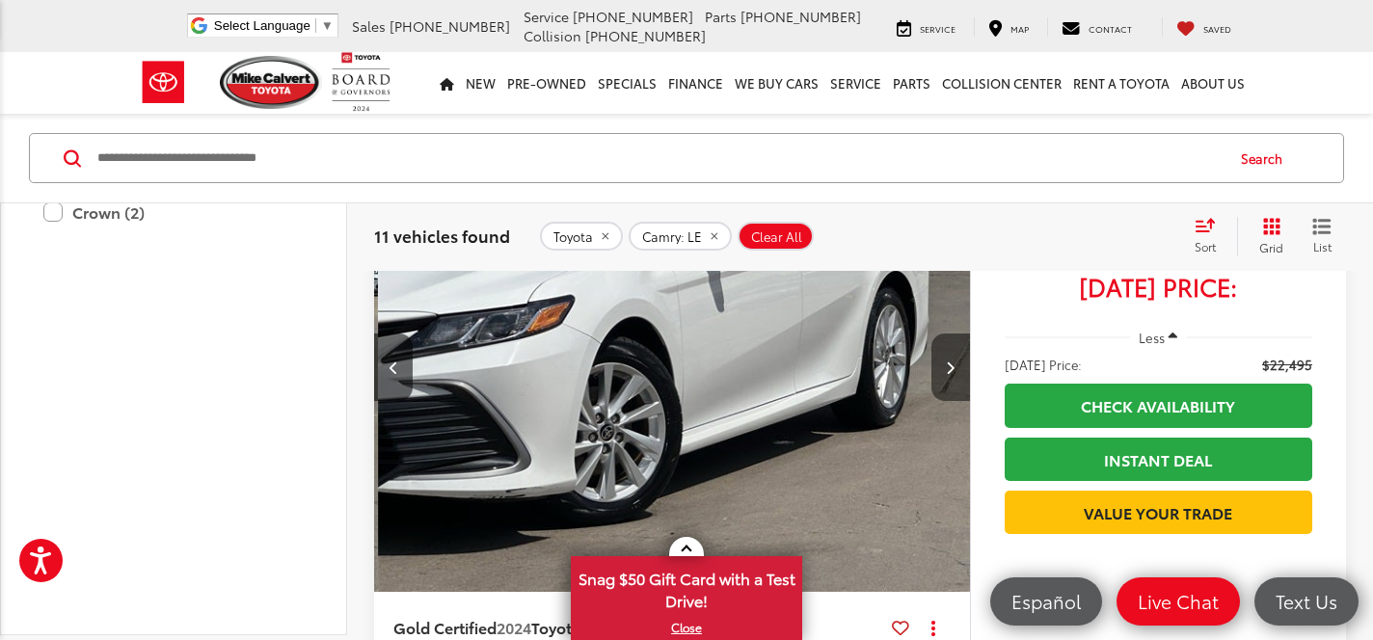
click at [955, 356] on button "Next image" at bounding box center [951, 368] width 39 height 68
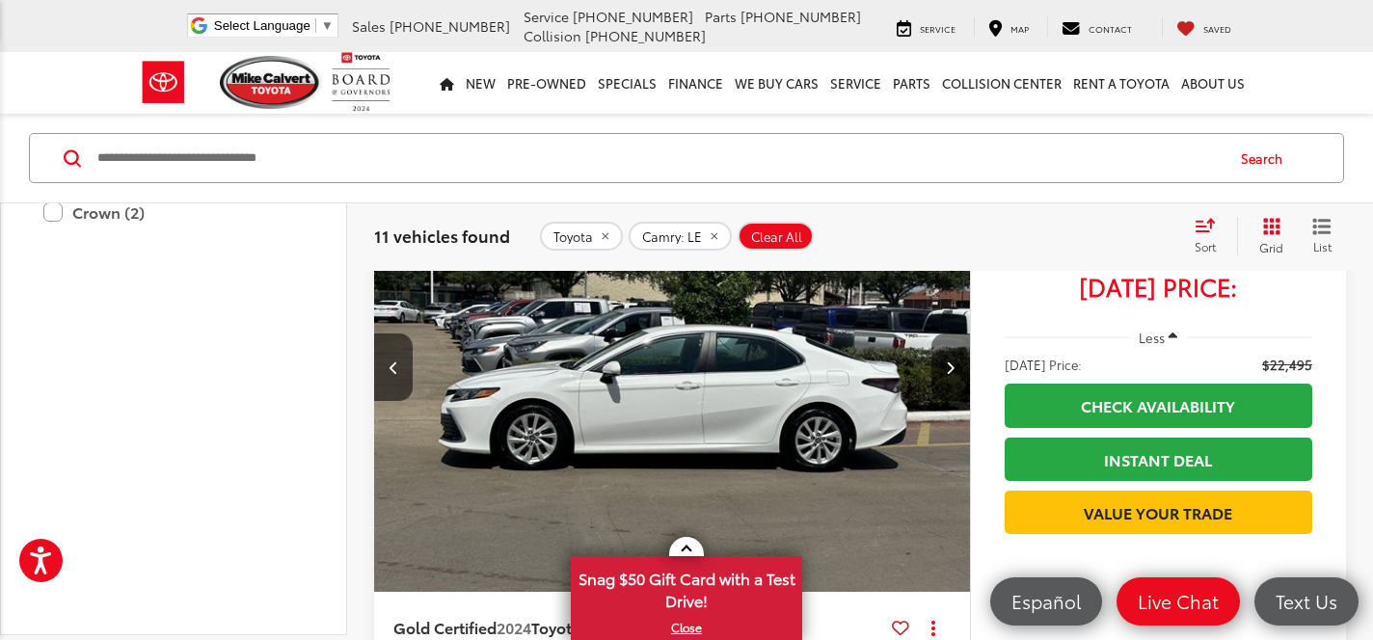
click at [955, 356] on button "Next image" at bounding box center [951, 368] width 39 height 68
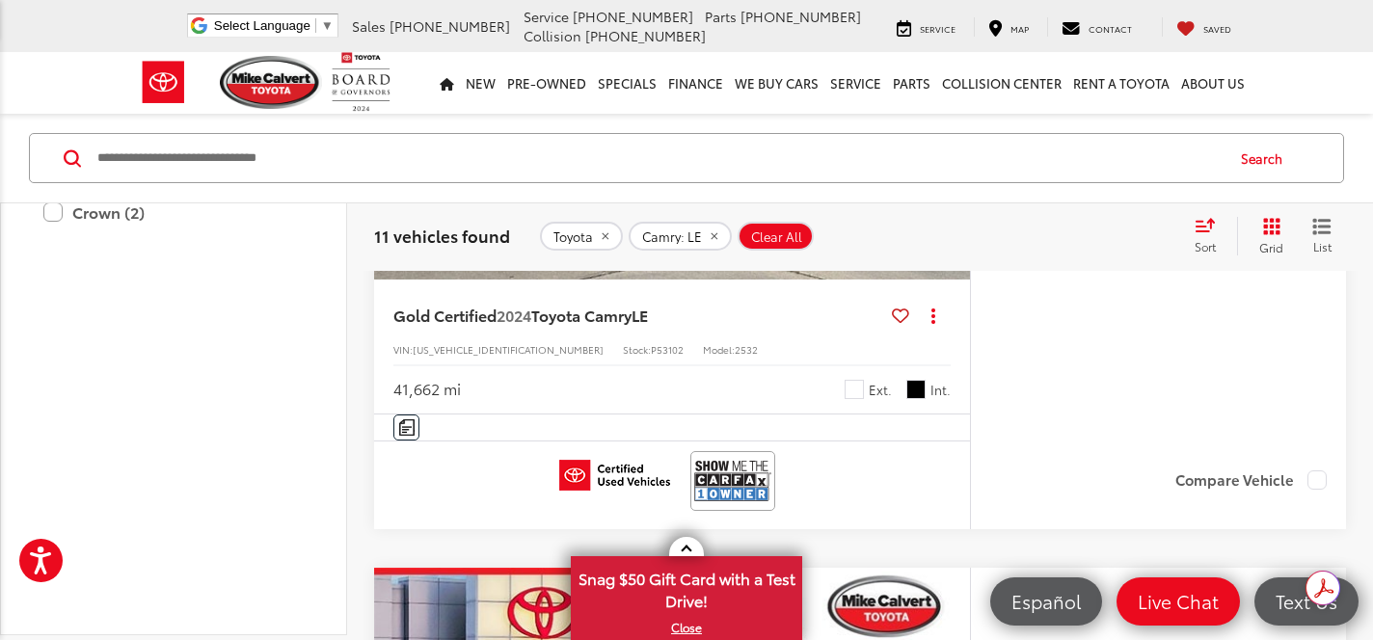
scroll to position [2064, 0]
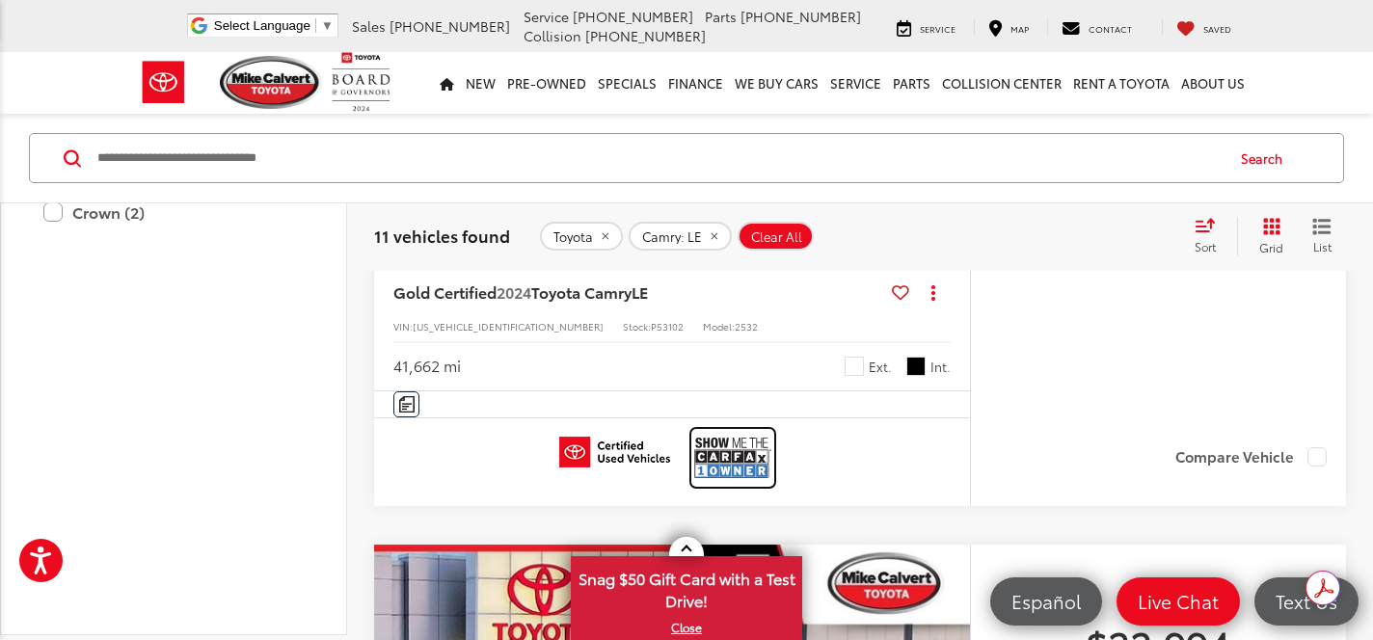
click at [720, 451] on img at bounding box center [732, 457] width 77 height 51
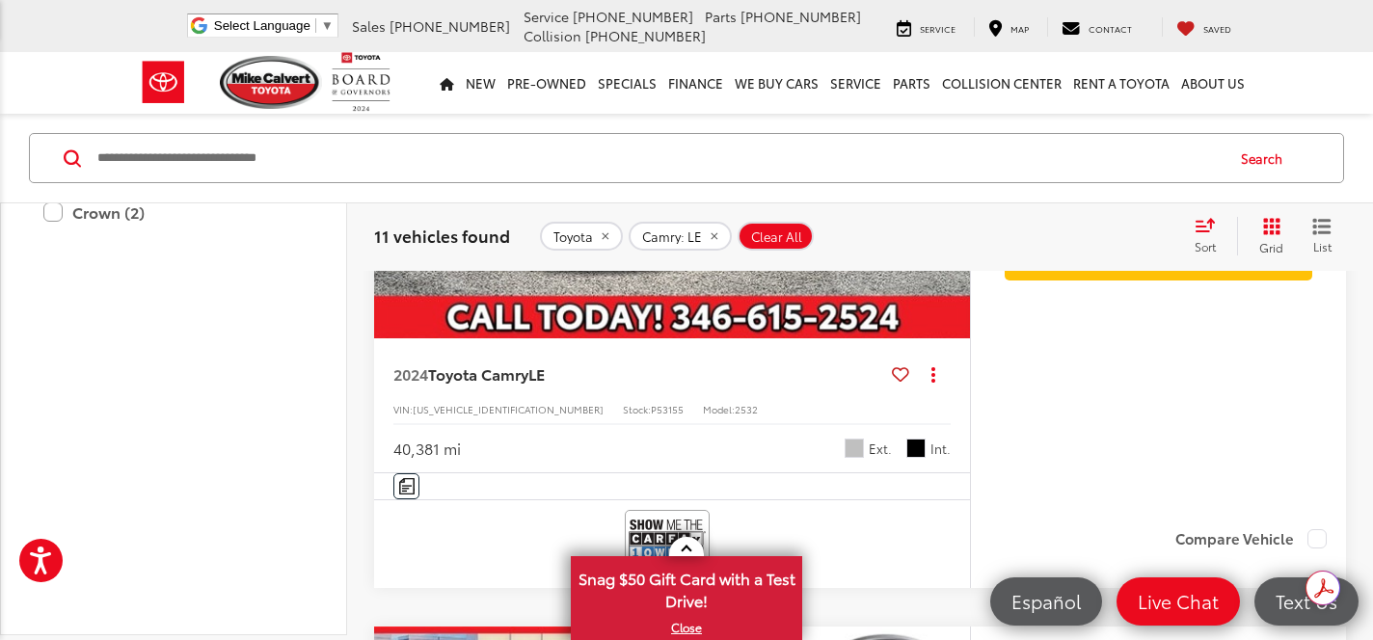
scroll to position [2737, 0]
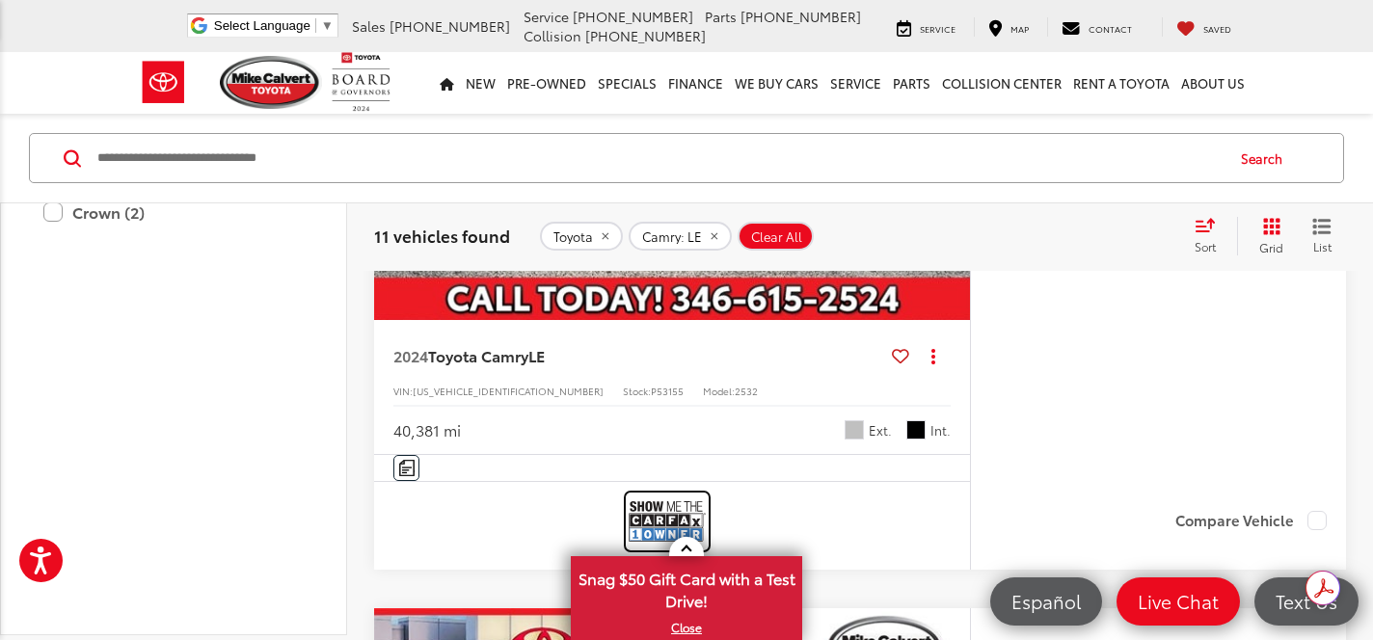
click at [680, 501] on img at bounding box center [667, 521] width 77 height 51
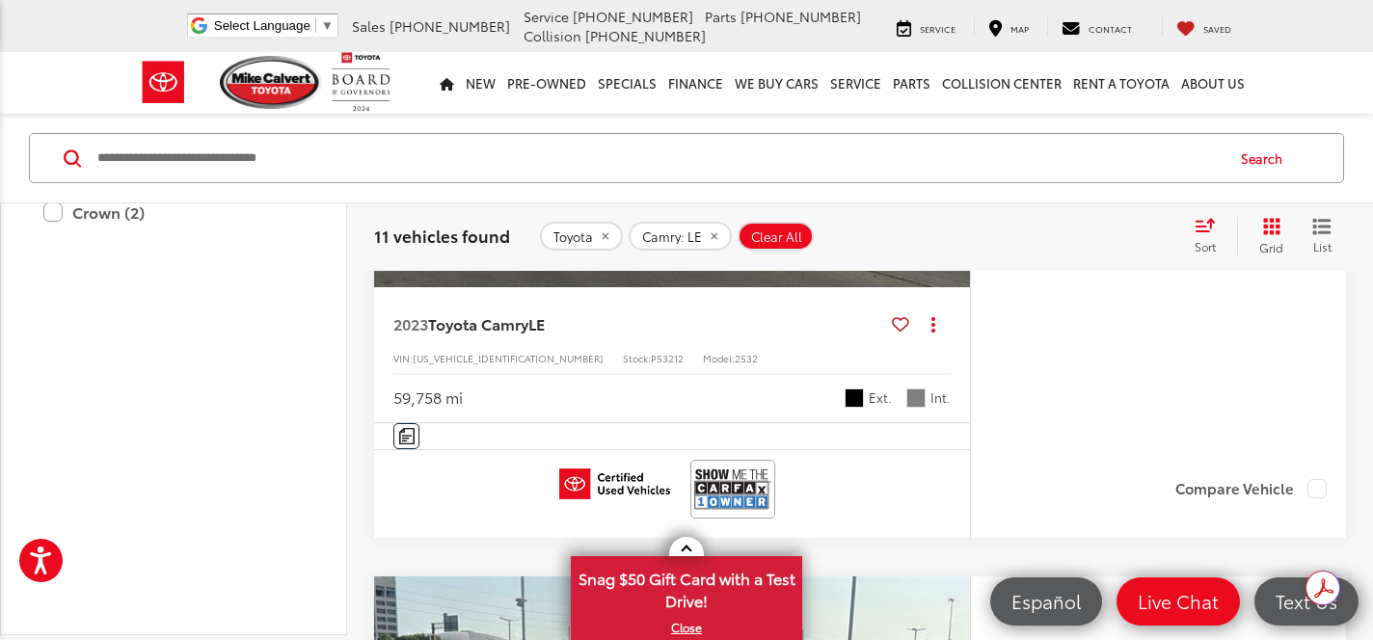
scroll to position [557, 0]
click at [729, 483] on img at bounding box center [732, 490] width 77 height 51
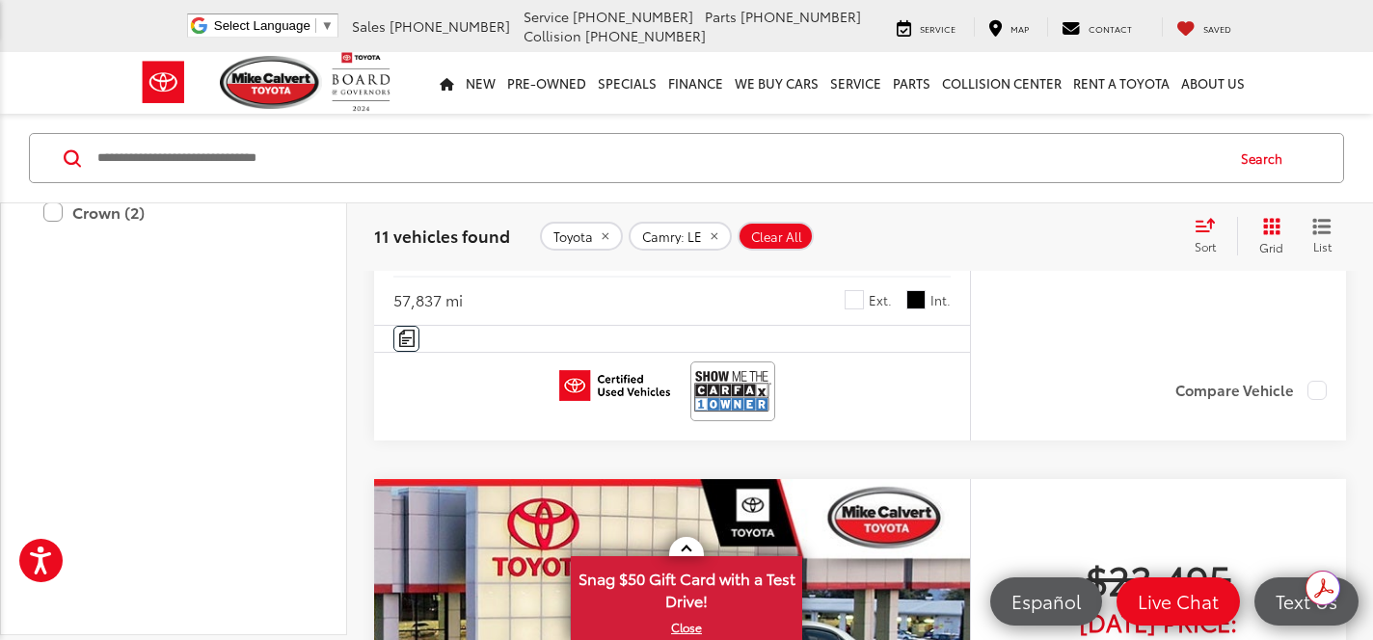
scroll to position [5796, 0]
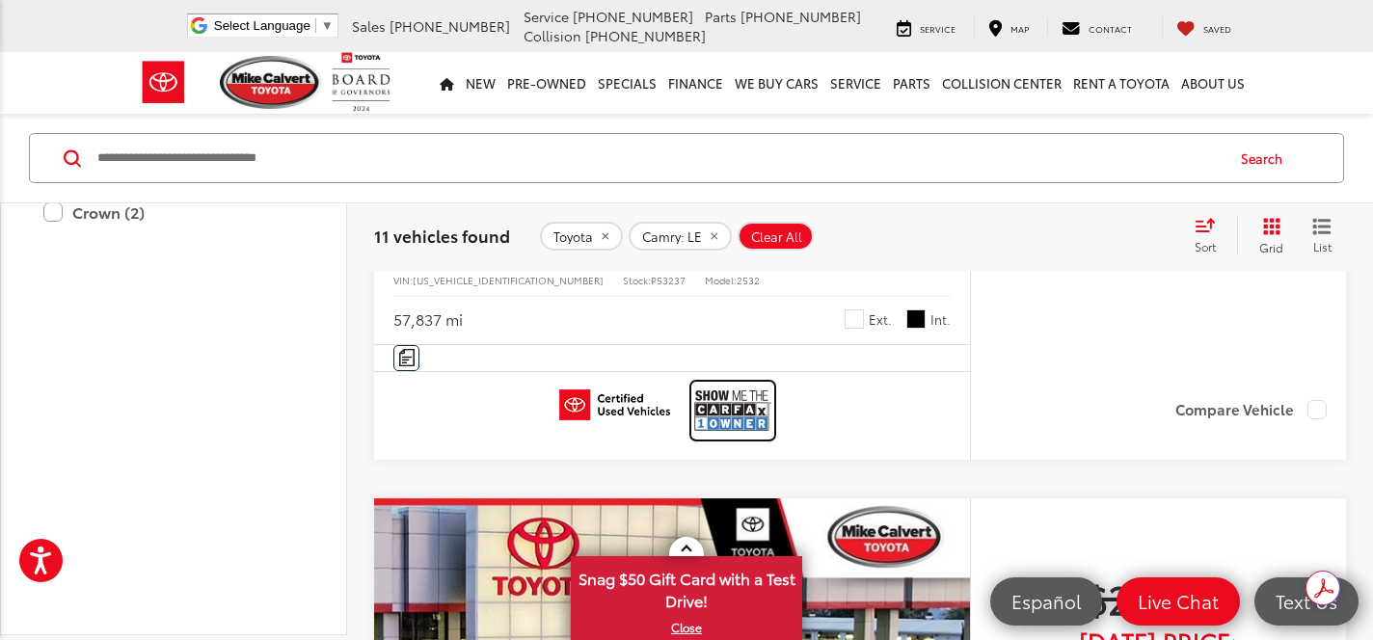
click at [721, 405] on img at bounding box center [732, 410] width 77 height 51
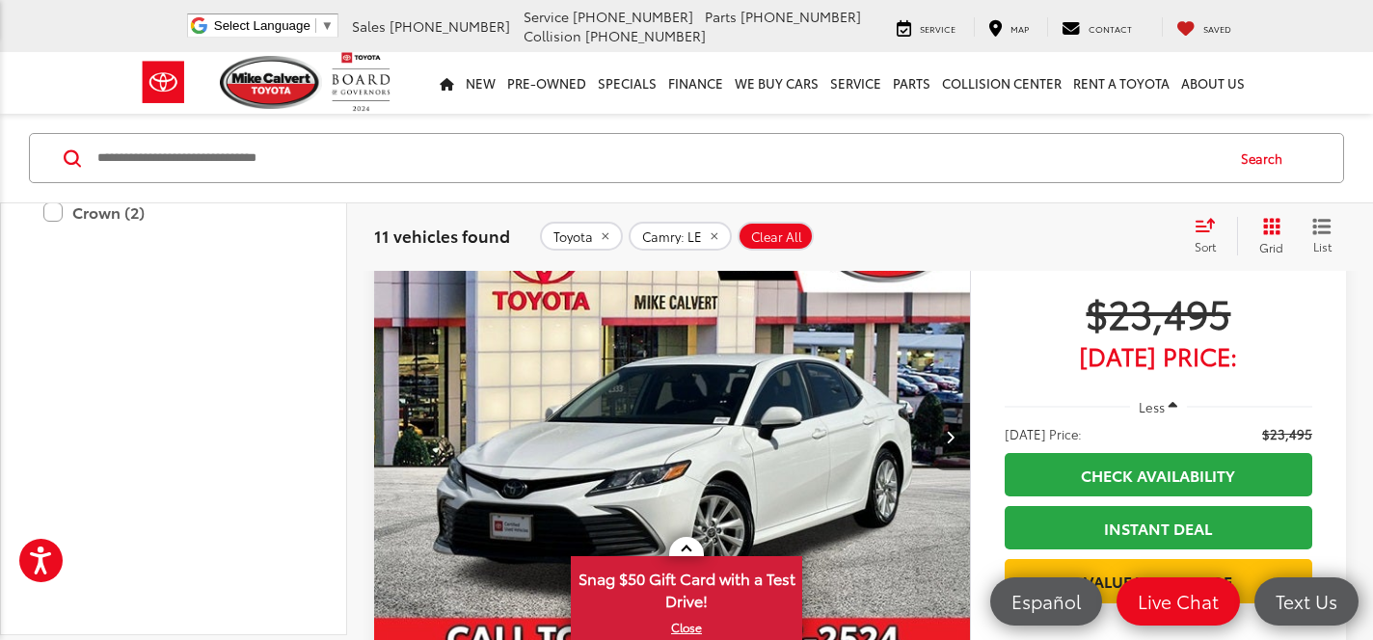
scroll to position [6084, 0]
